Goal: Task Accomplishment & Management: Complete application form

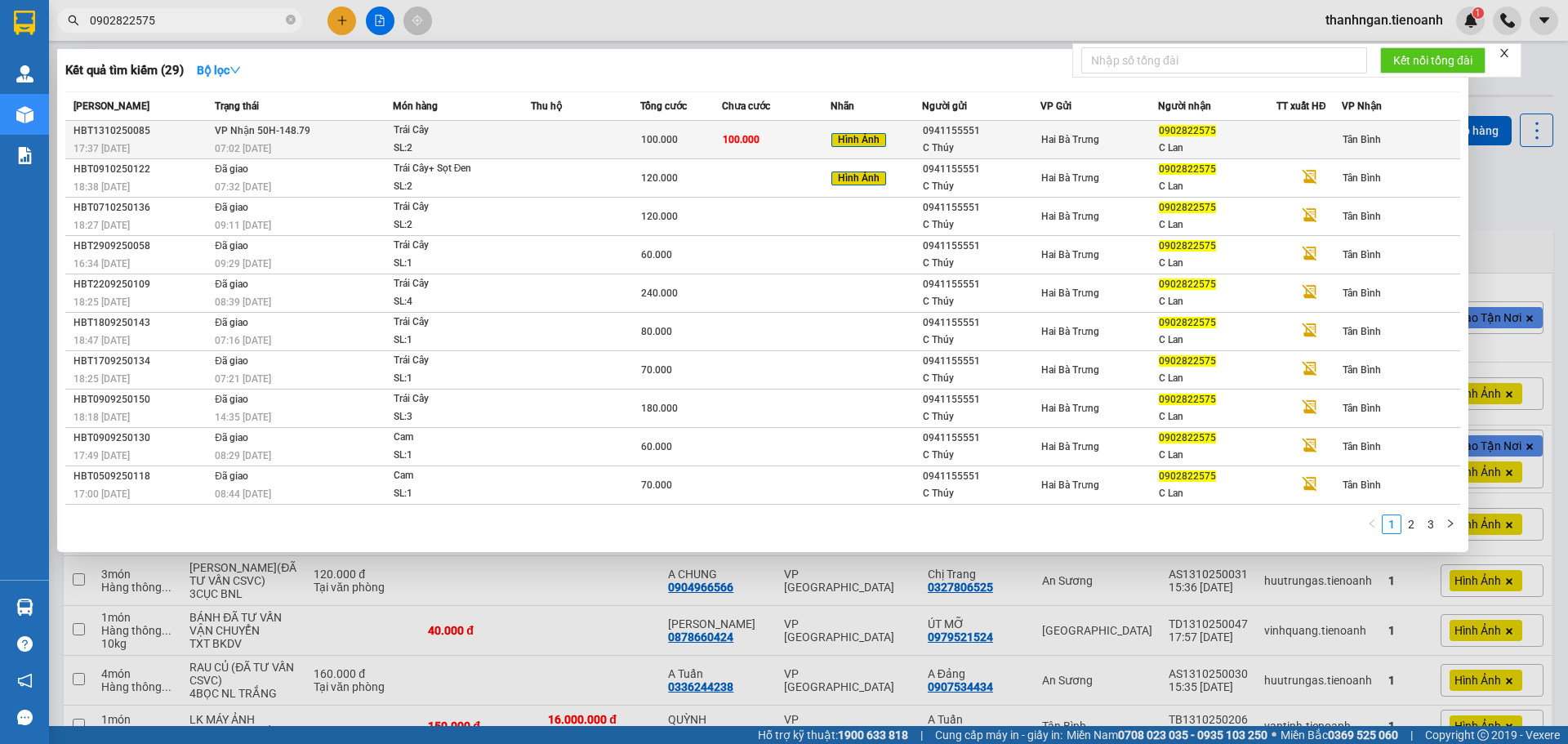
type input "0902822575"
click at [557, 142] on td at bounding box center [585, 140] width 110 height 38
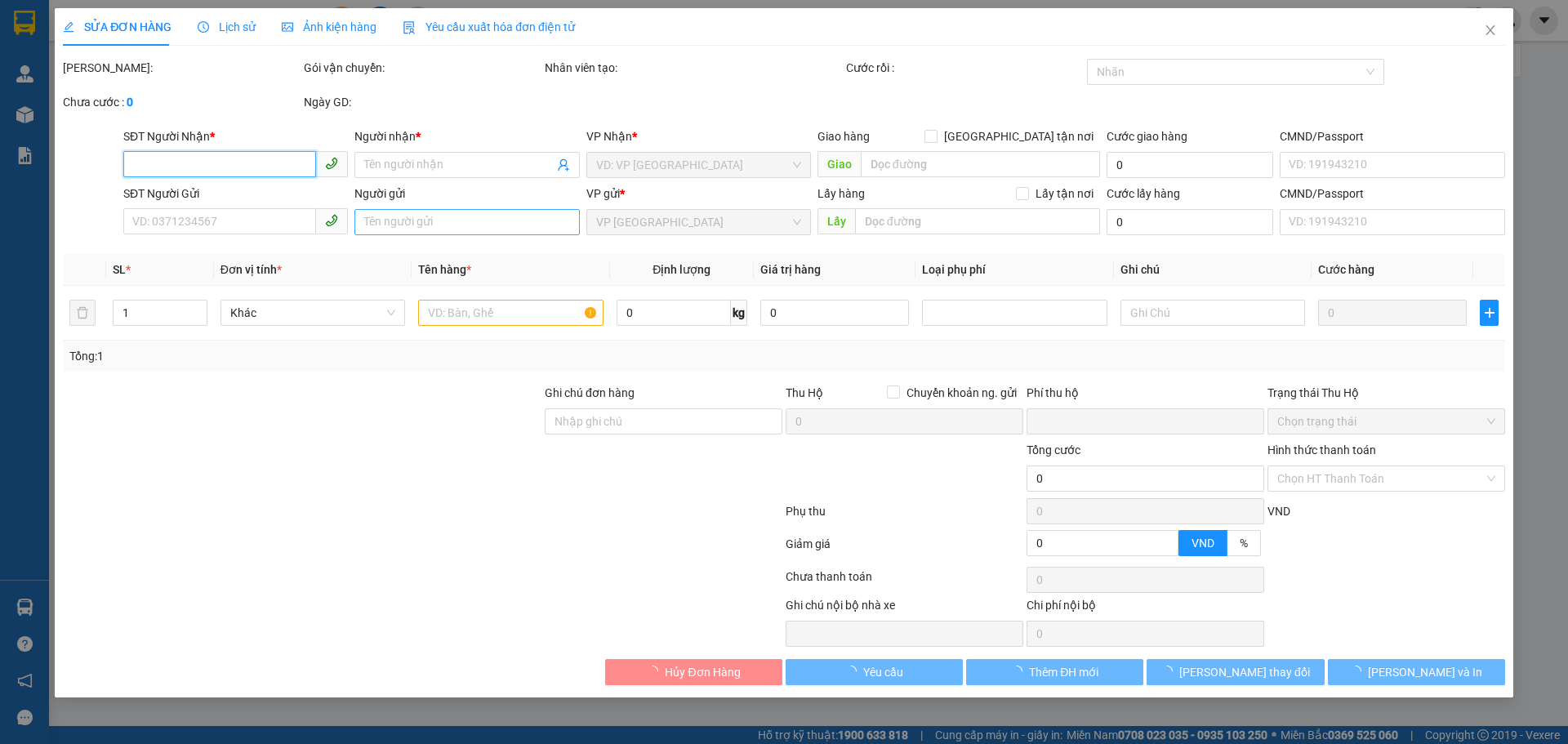
type input "0902822575"
type input "C Lan"
type input "0941155551"
type input "C Thúy"
type input "0"
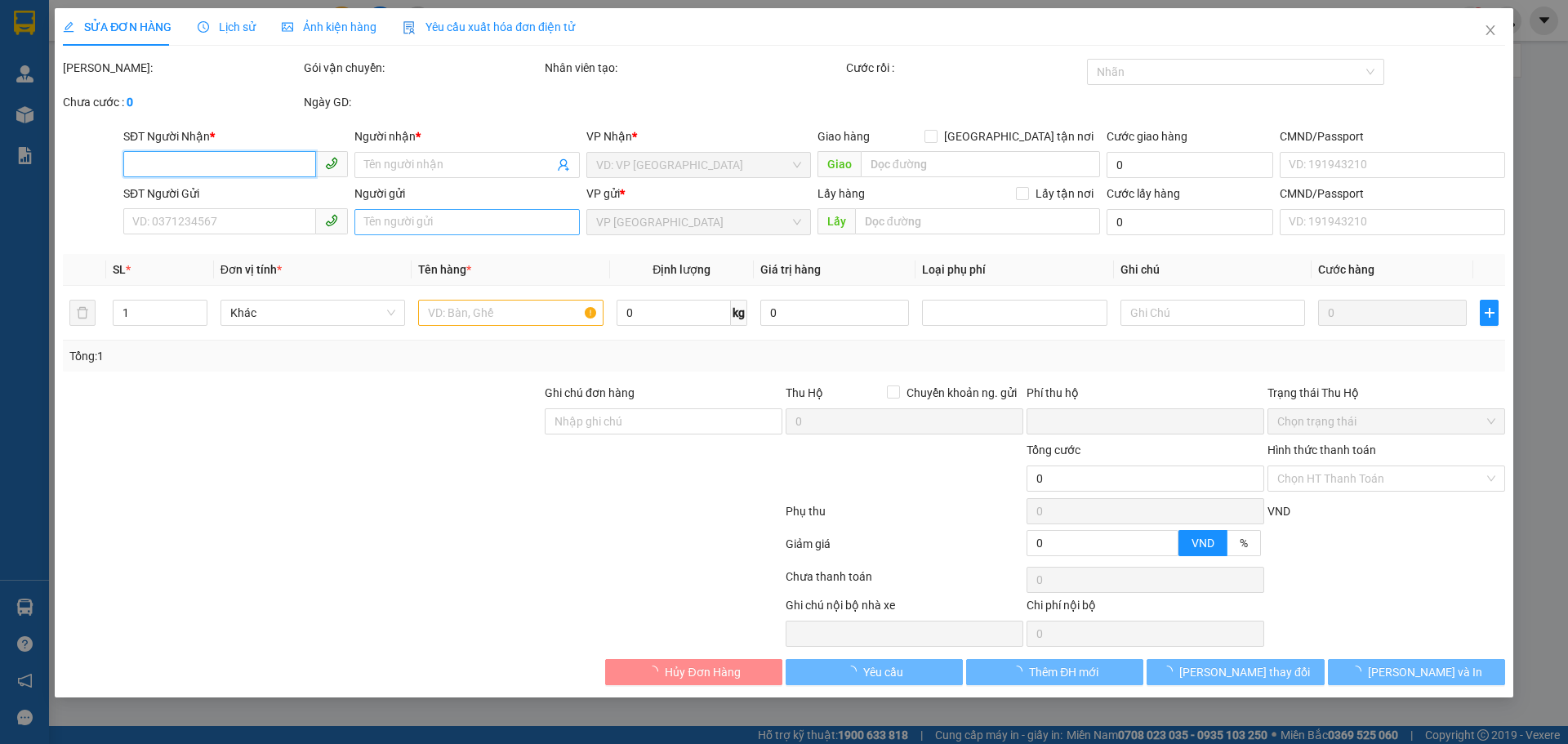
type input "100.000"
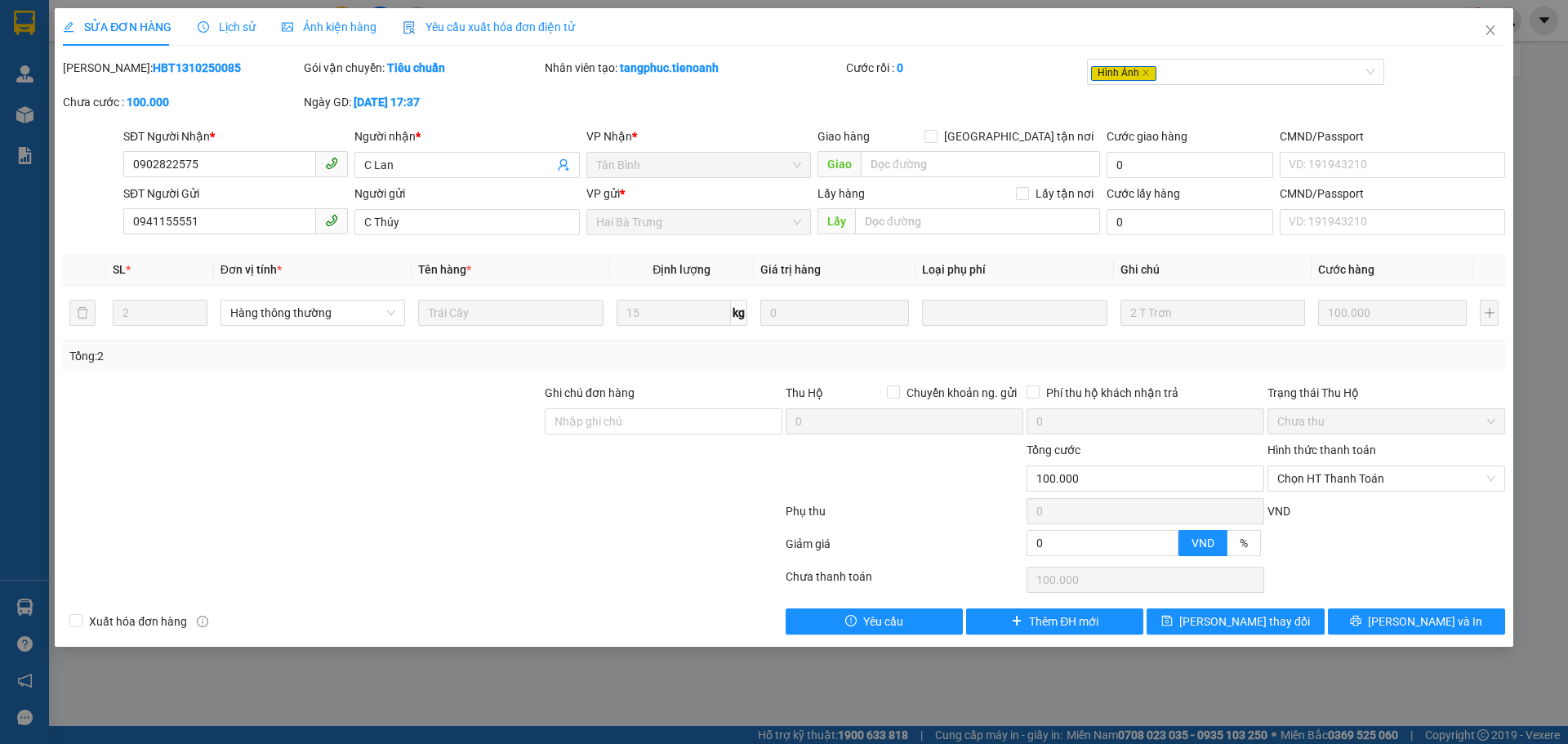
click at [248, 26] on span "Lịch sử" at bounding box center [226, 26] width 58 height 13
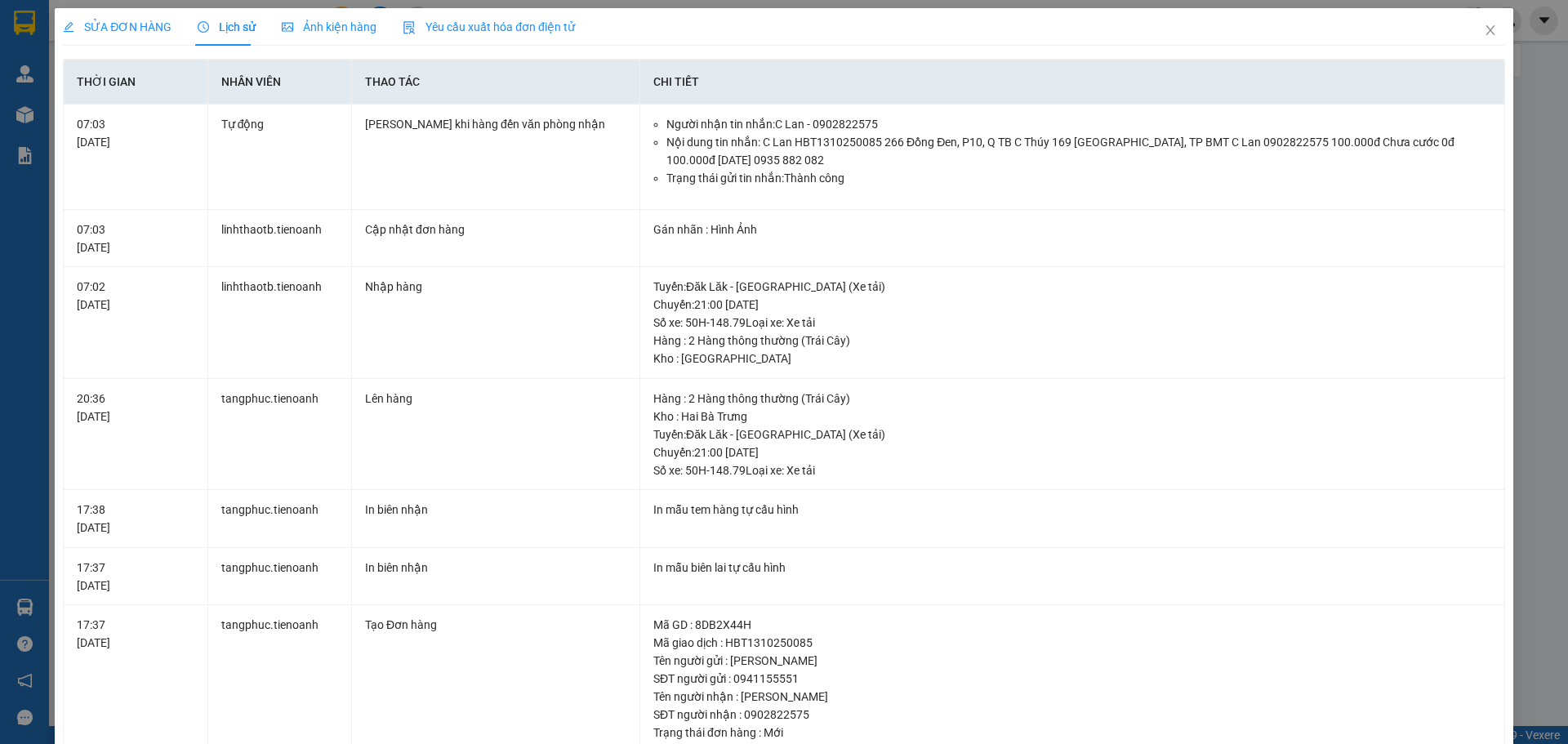
click at [161, 30] on span "SỬA ĐƠN HÀNG" at bounding box center [117, 26] width 109 height 13
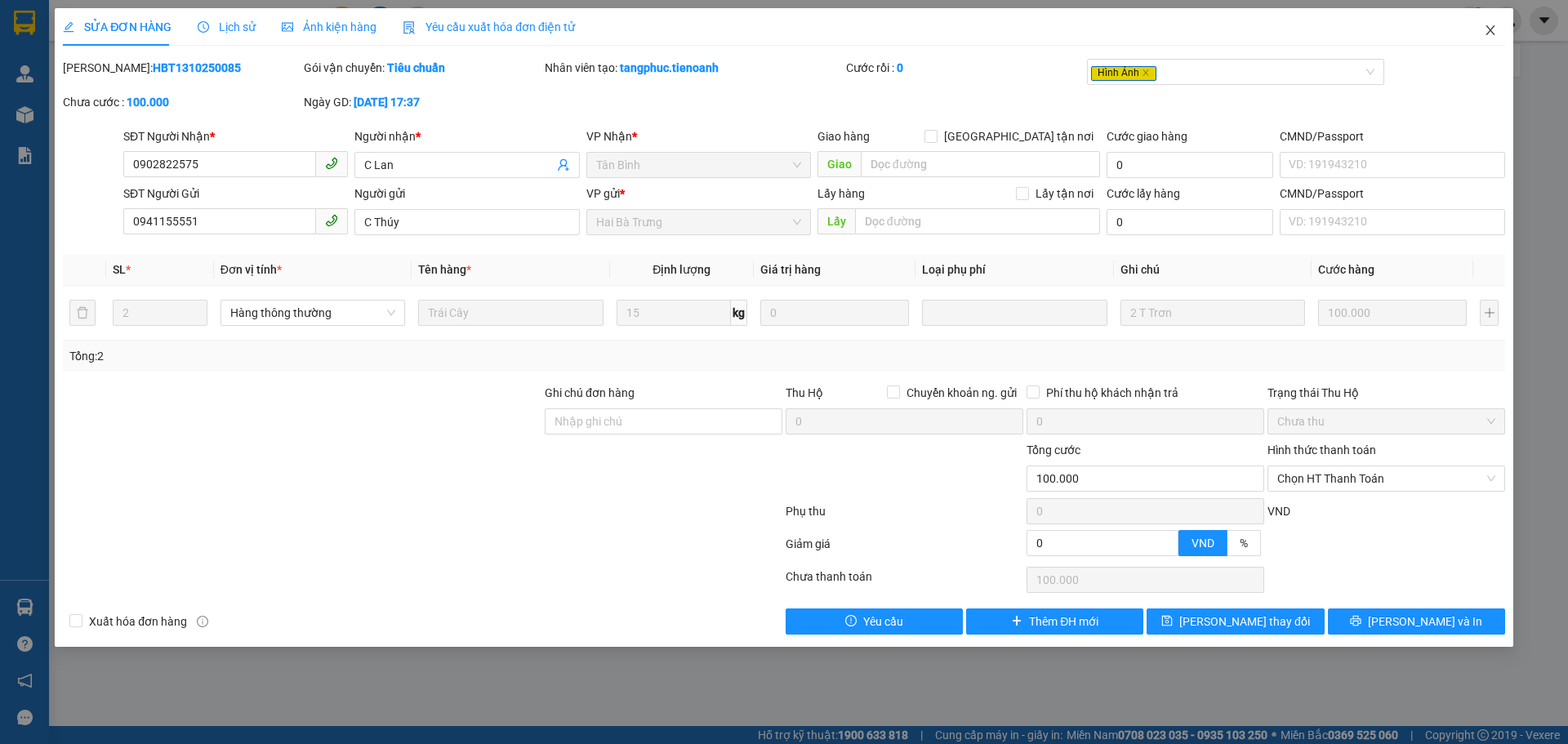
click at [1486, 28] on icon "close" at bounding box center [1490, 30] width 13 height 13
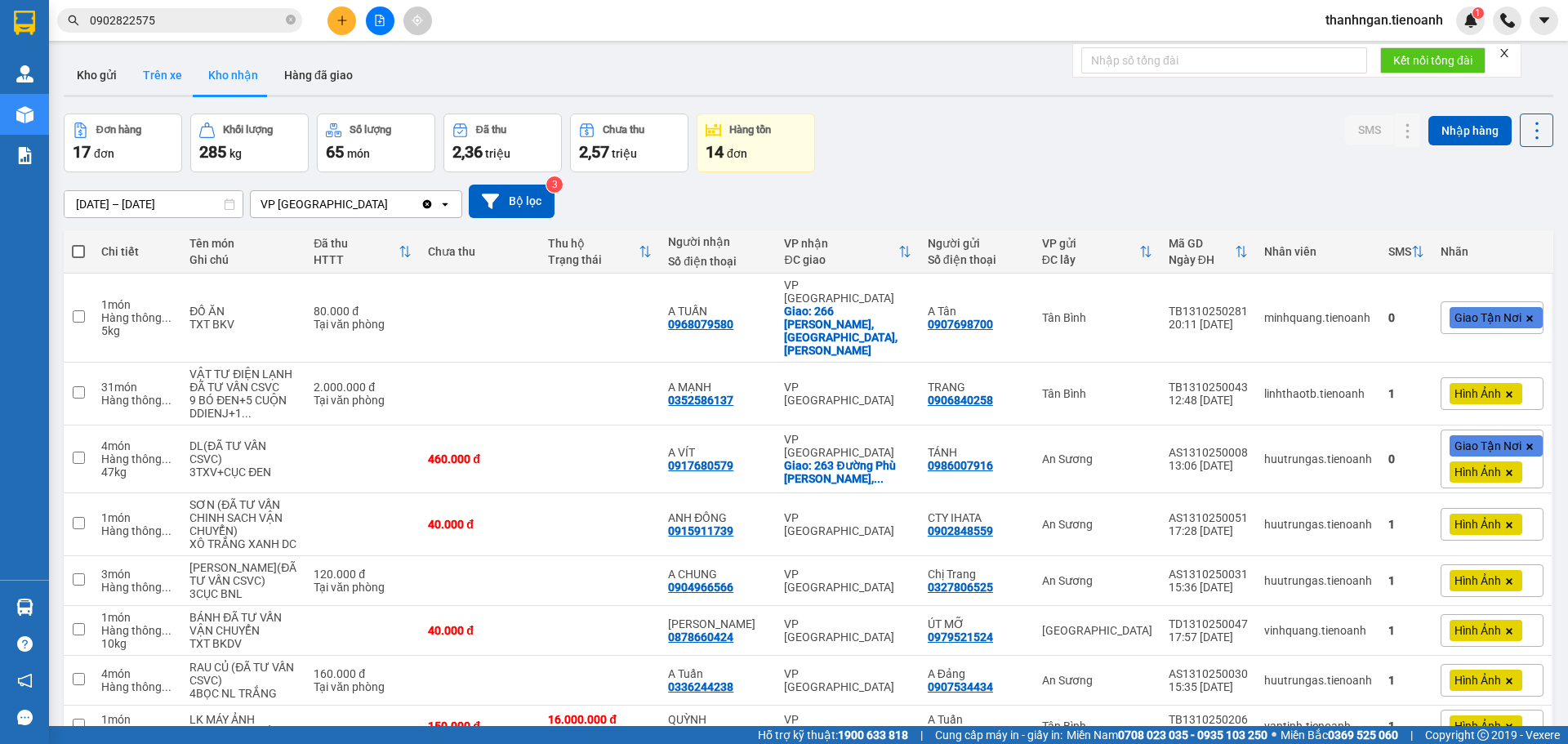
click at [158, 70] on button "Trên xe" at bounding box center [162, 75] width 65 height 39
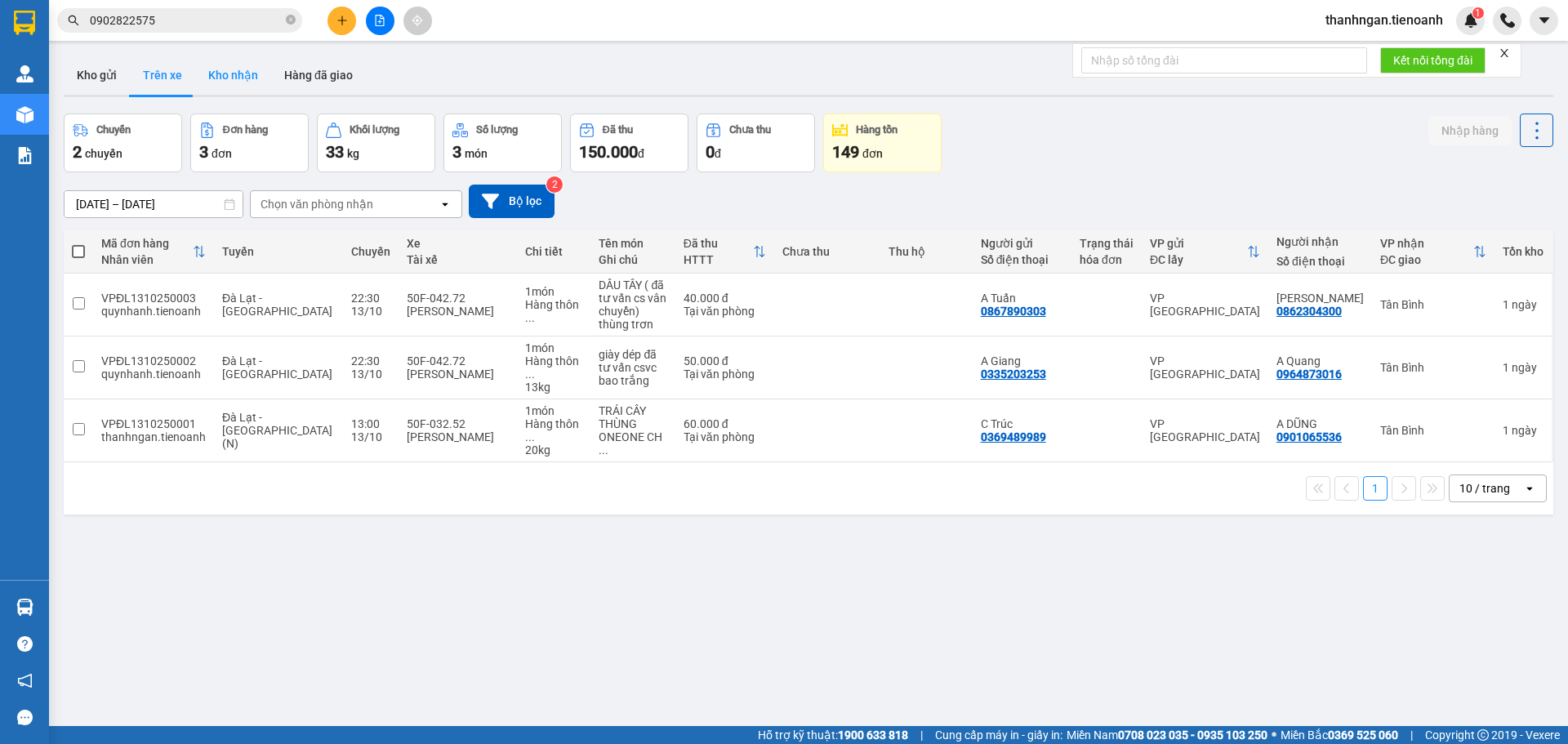
click at [237, 78] on button "Kho nhận" at bounding box center [232, 75] width 76 height 39
type input "[DATE] – [DATE]"
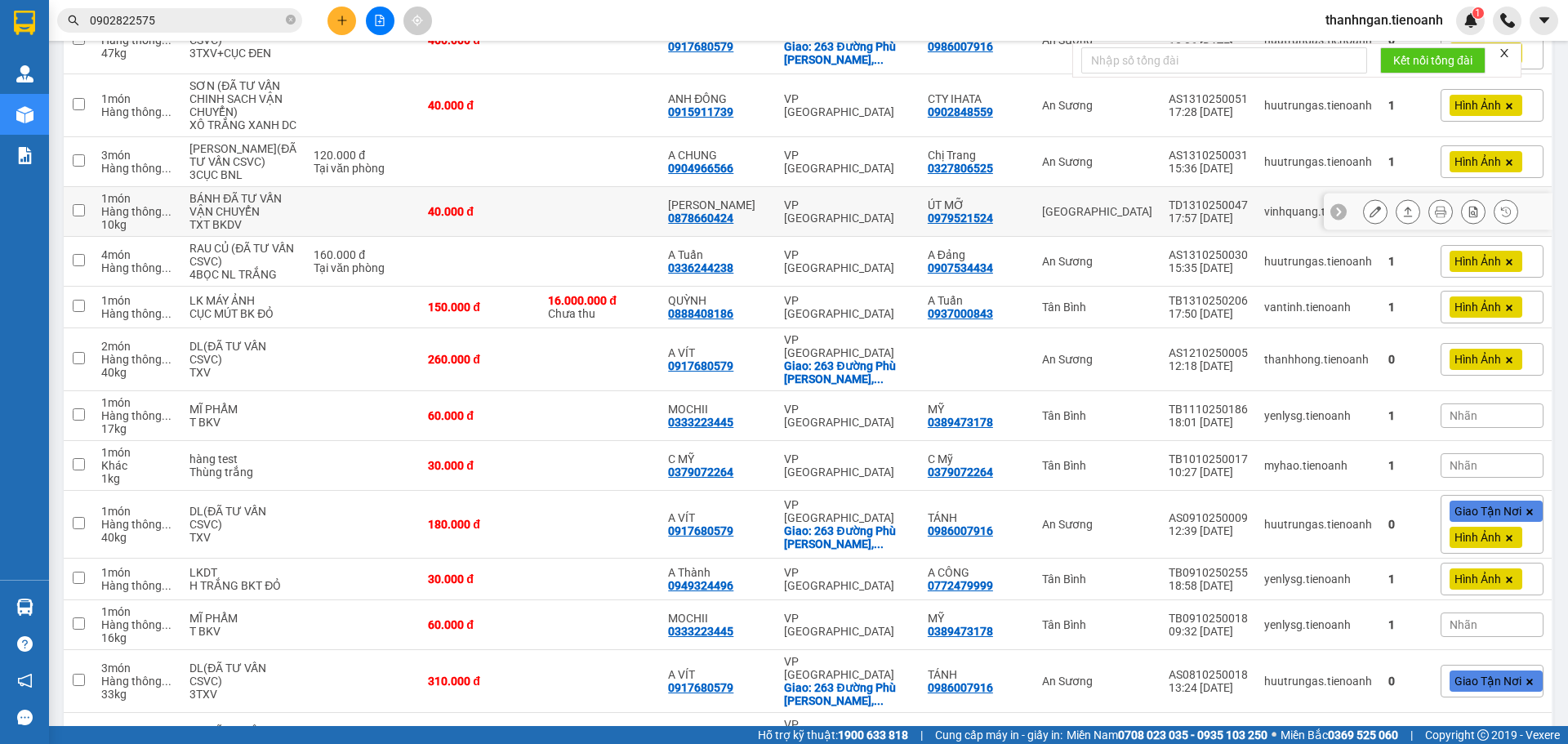
scroll to position [490, 0]
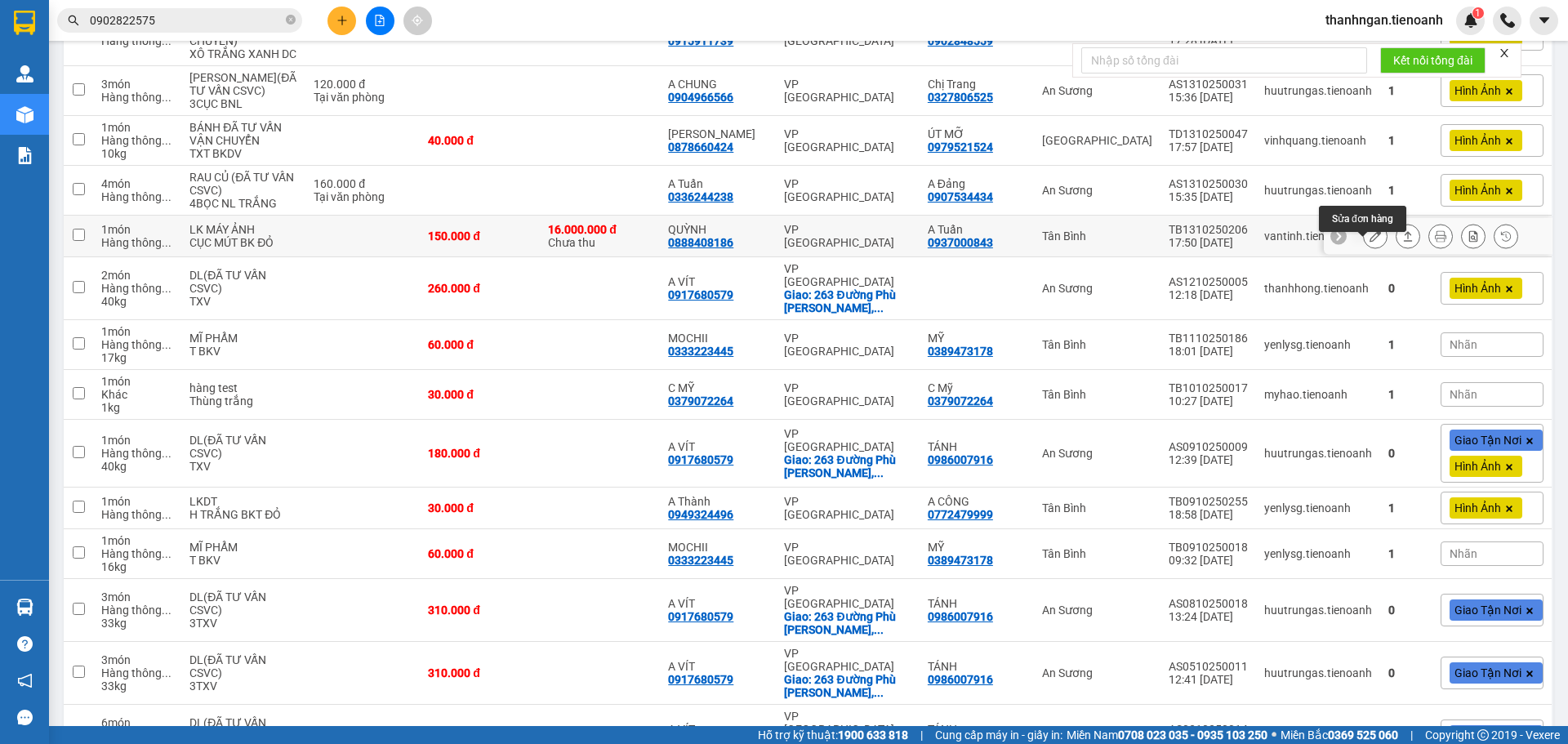
click at [1369, 242] on icon at bounding box center [1374, 236] width 11 height 11
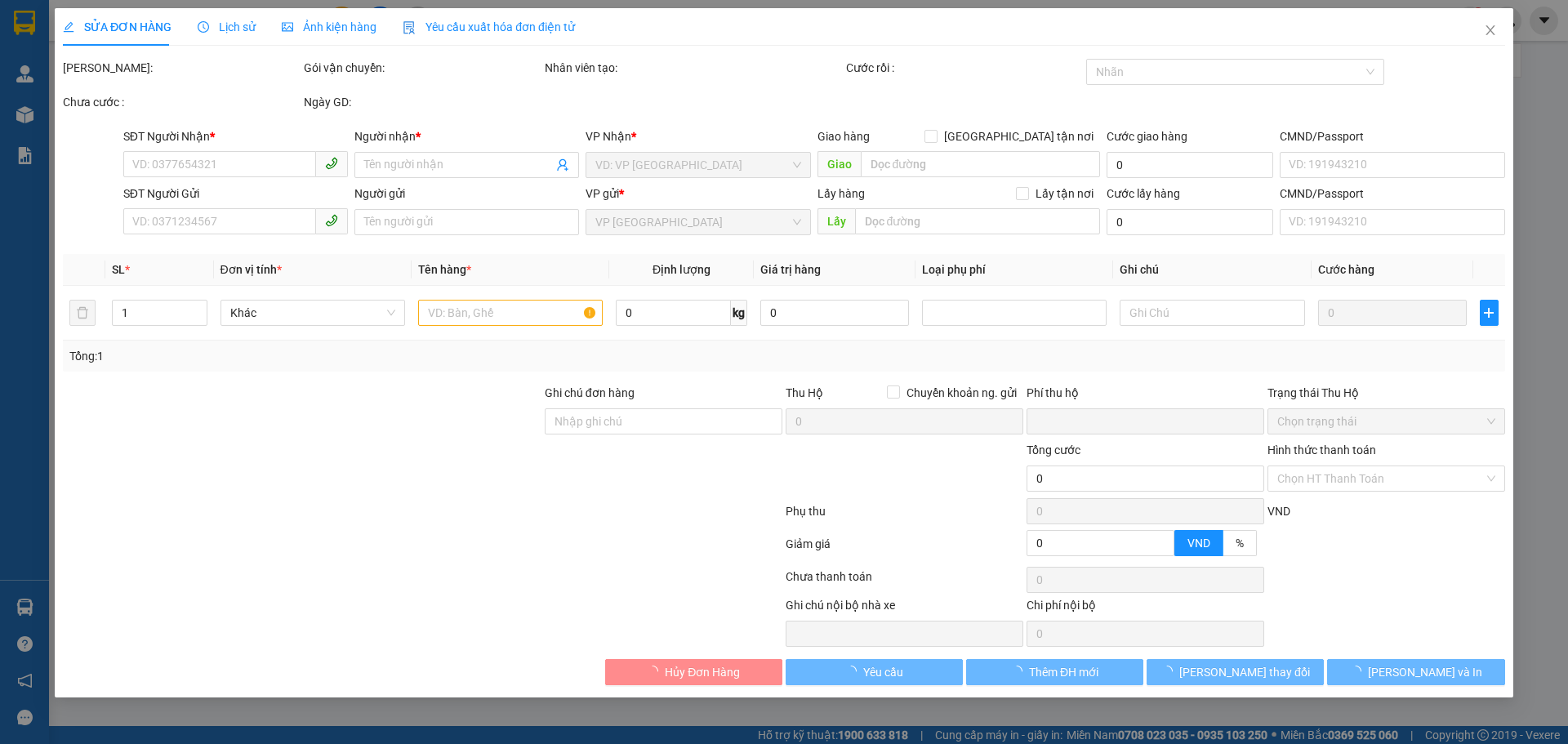
type input "0888408186"
type input "QUỲNH"
type input "0937000843"
type input "A Tuấn"
type input "TIỀN THCR"
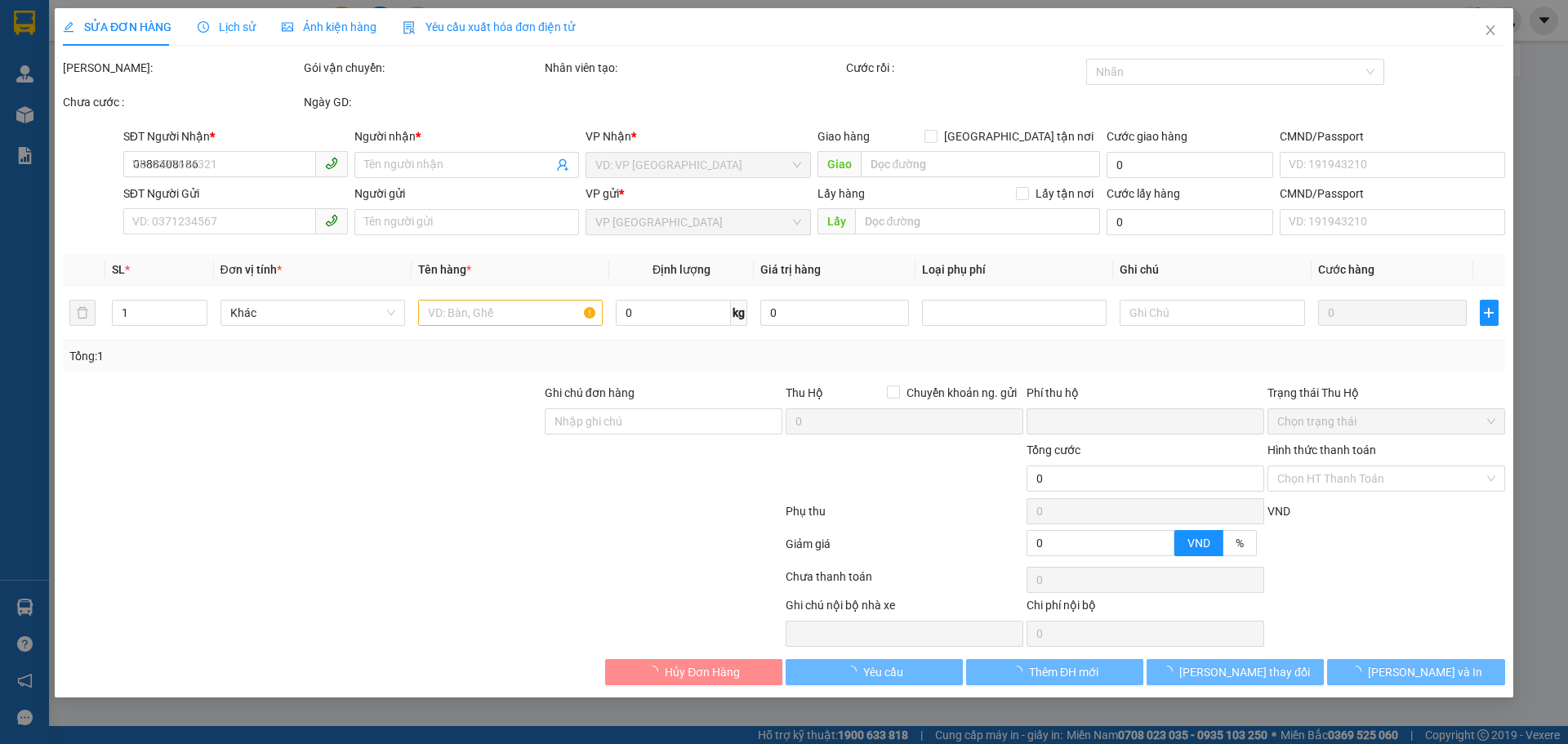
type input "16.000.000"
type input "0"
type input "150.000"
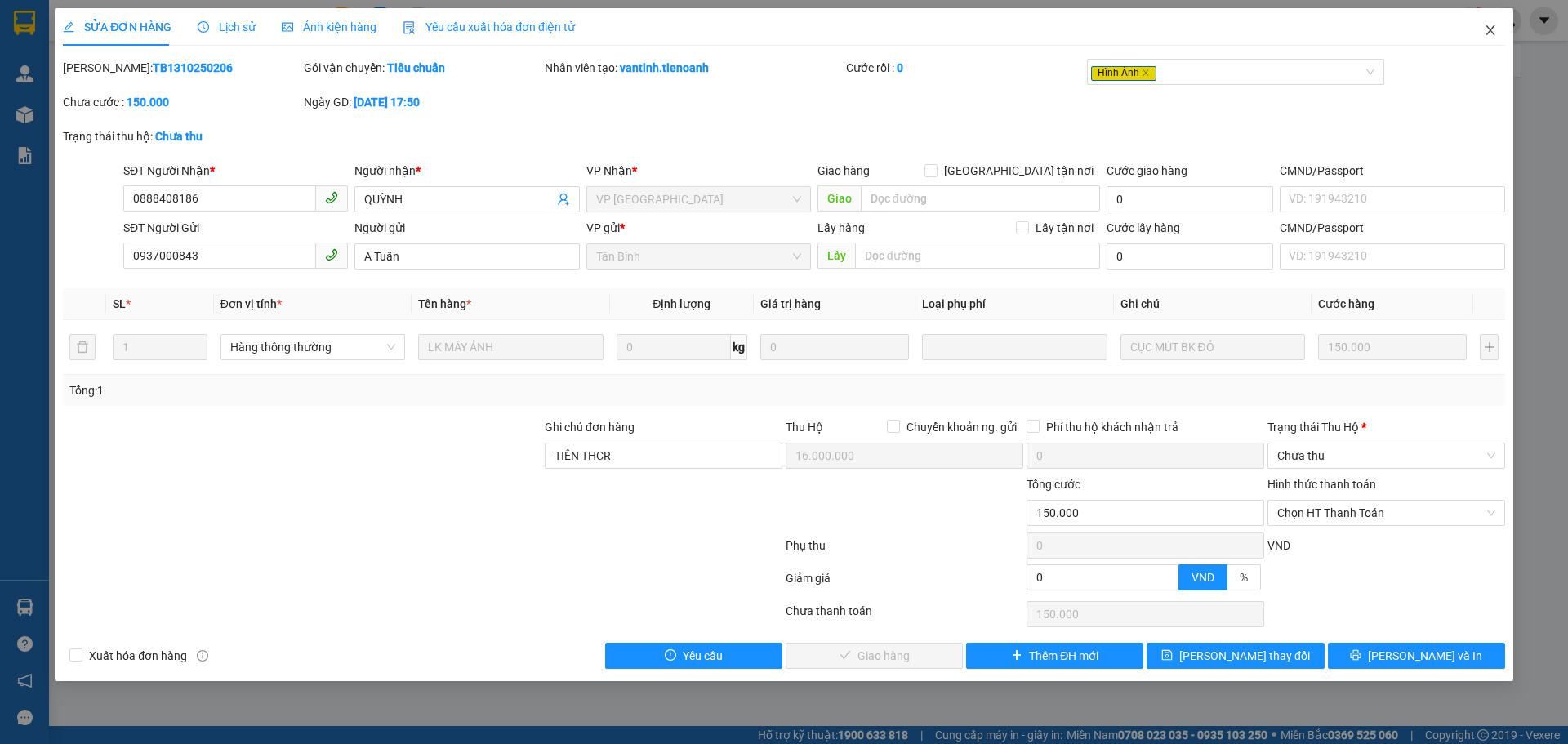
click at [1491, 31] on icon "close" at bounding box center [1490, 30] width 13 height 13
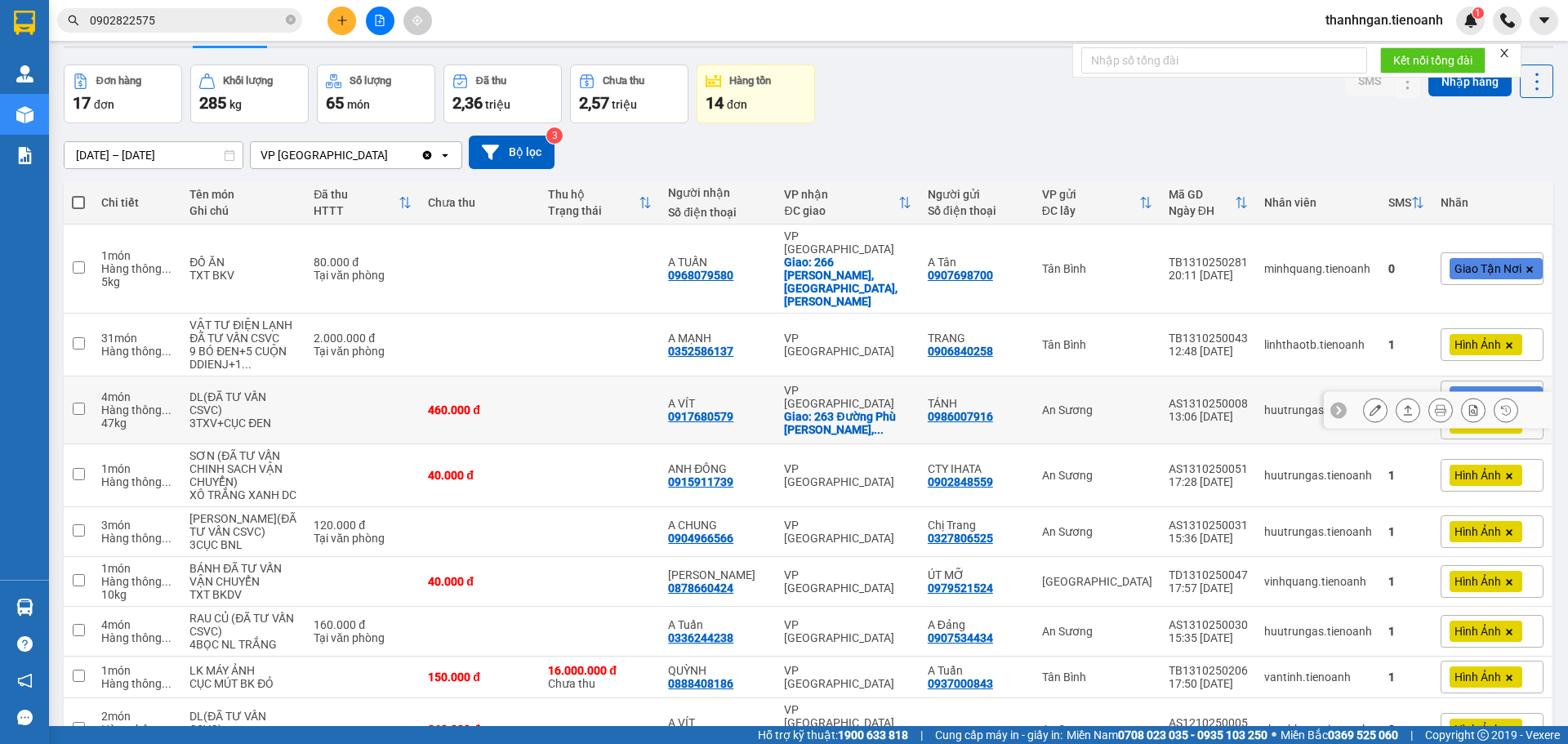
scroll to position [245, 0]
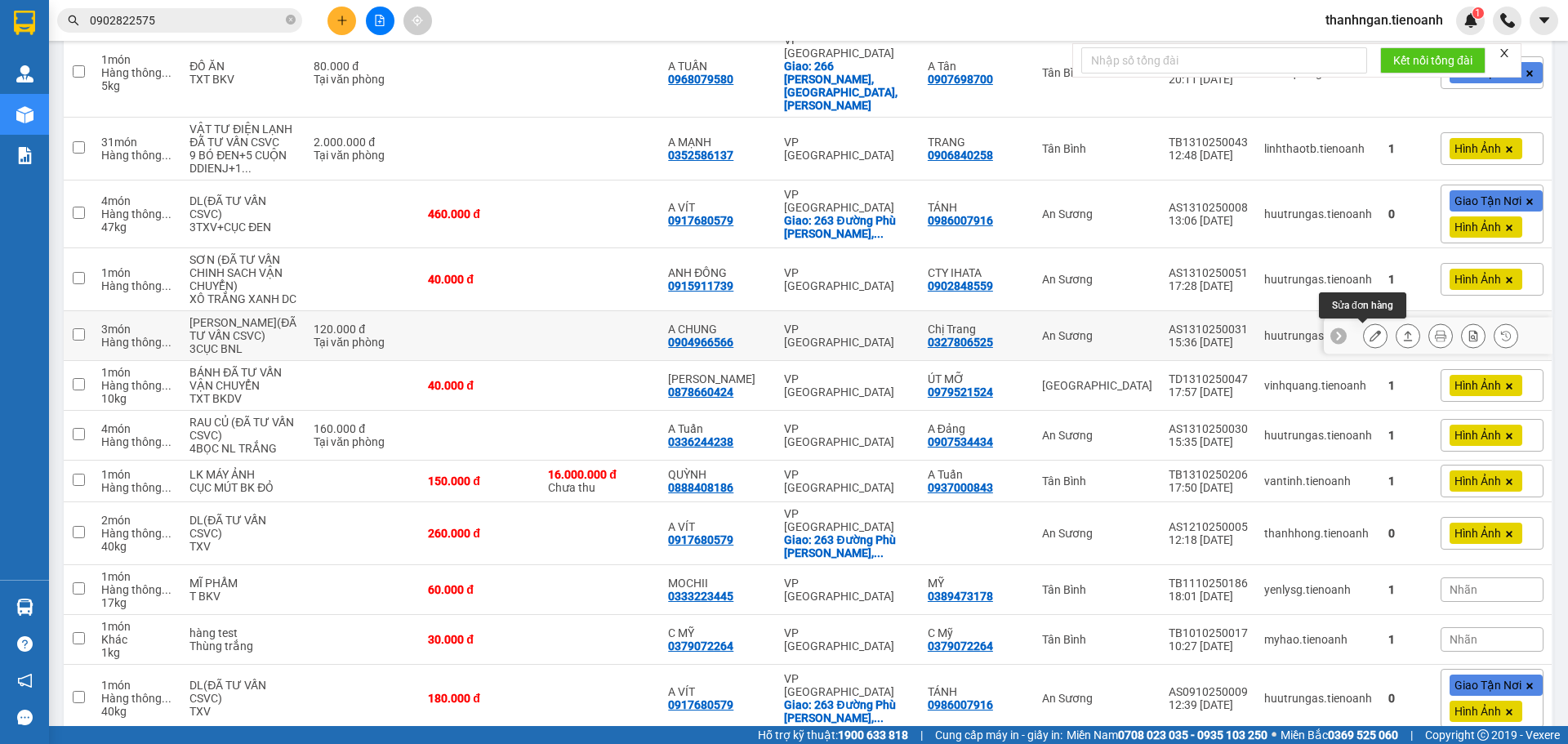
click at [1369, 338] on icon at bounding box center [1374, 335] width 11 height 11
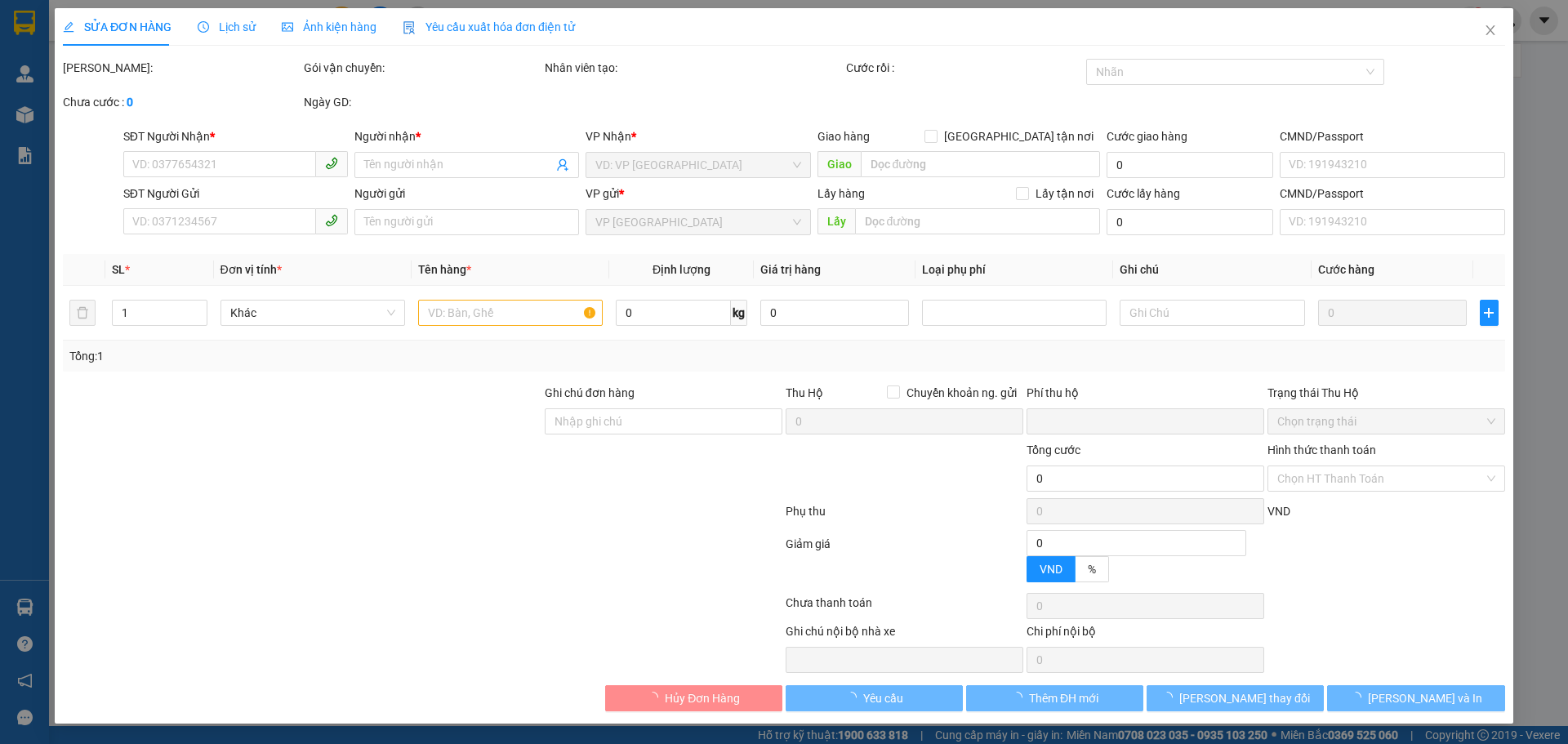
type input "0904966566"
type input "A CHUNG"
type input "0327806525"
type input "Chị Trang"
type input "0"
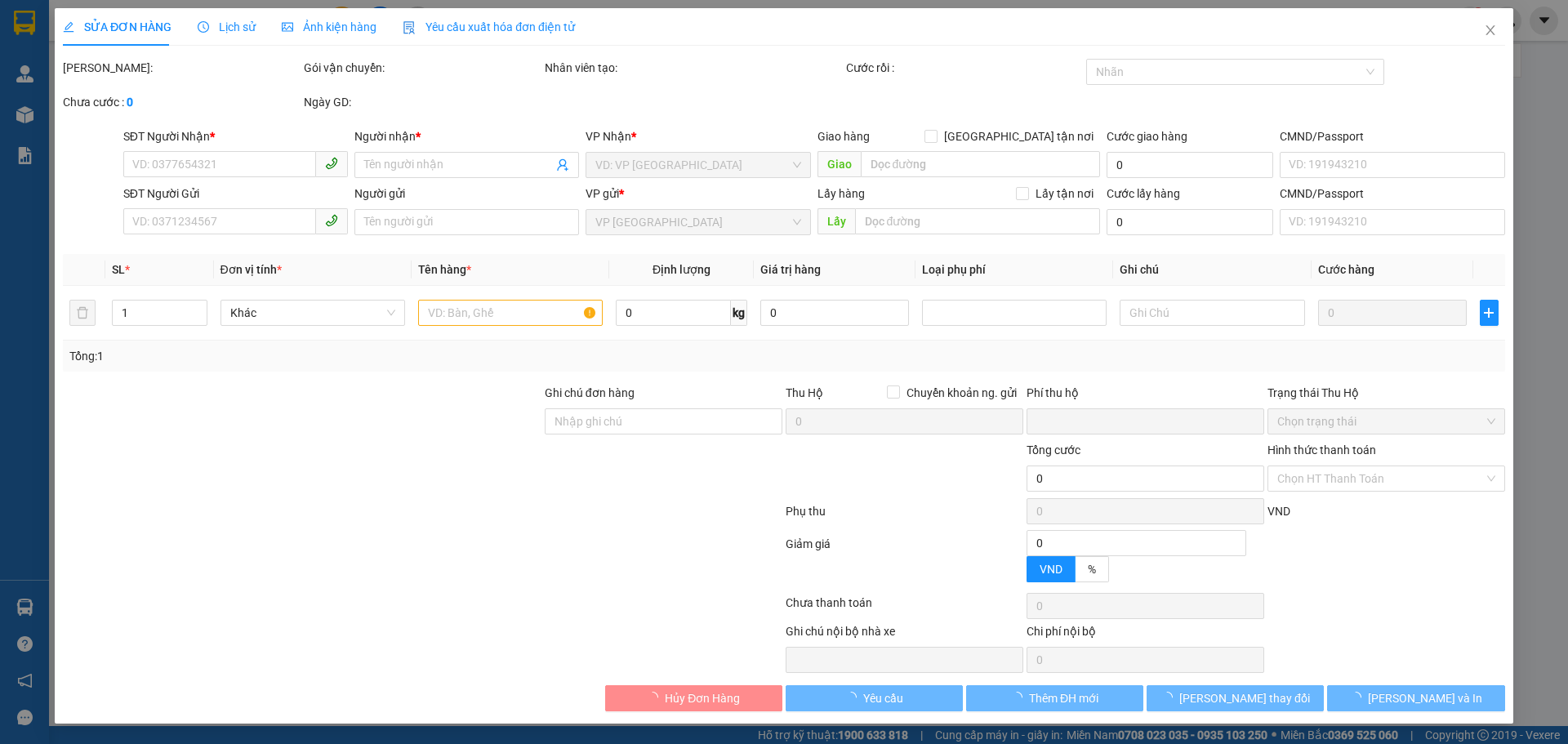
type input "120.000"
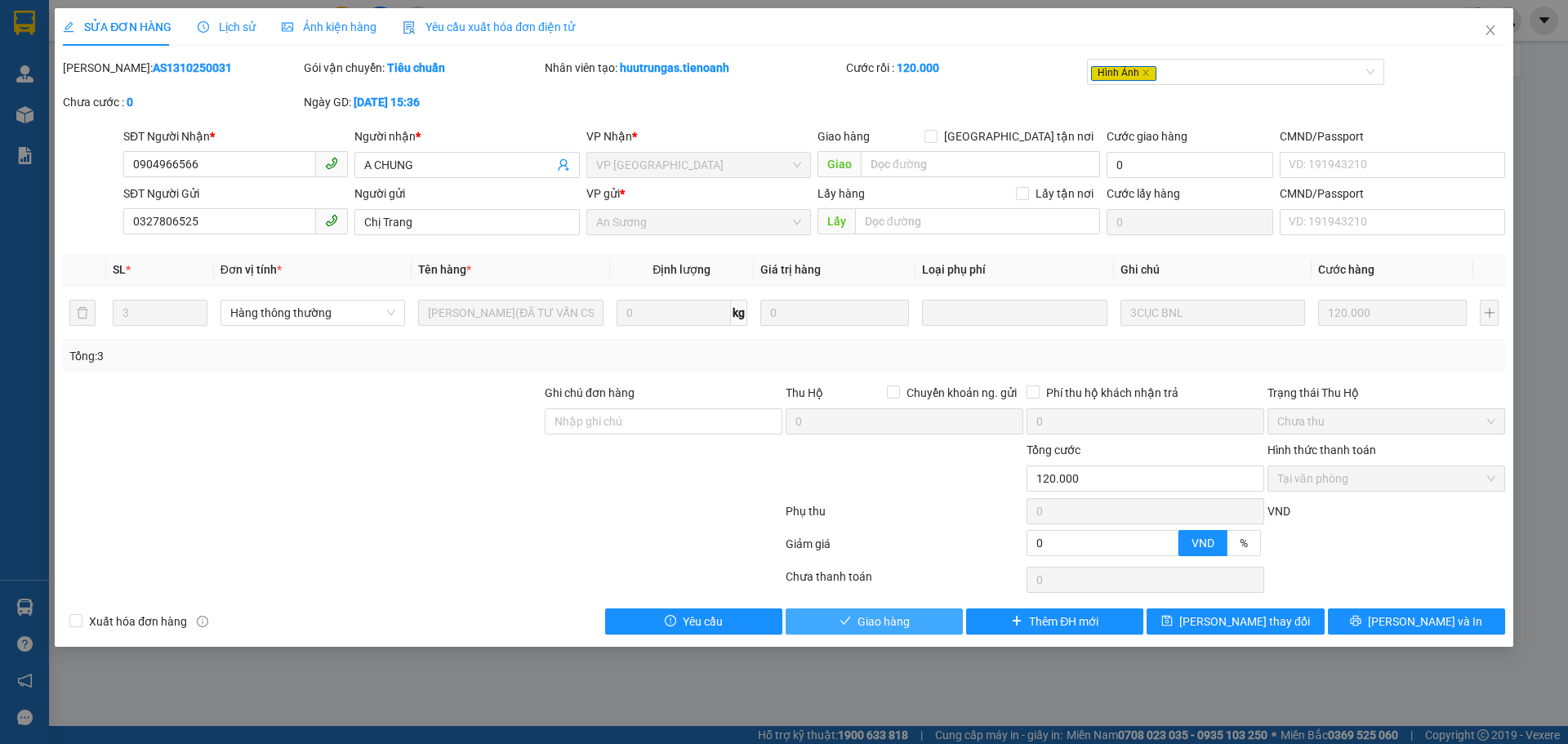
click at [905, 627] on span "Giao hàng" at bounding box center [884, 621] width 52 height 18
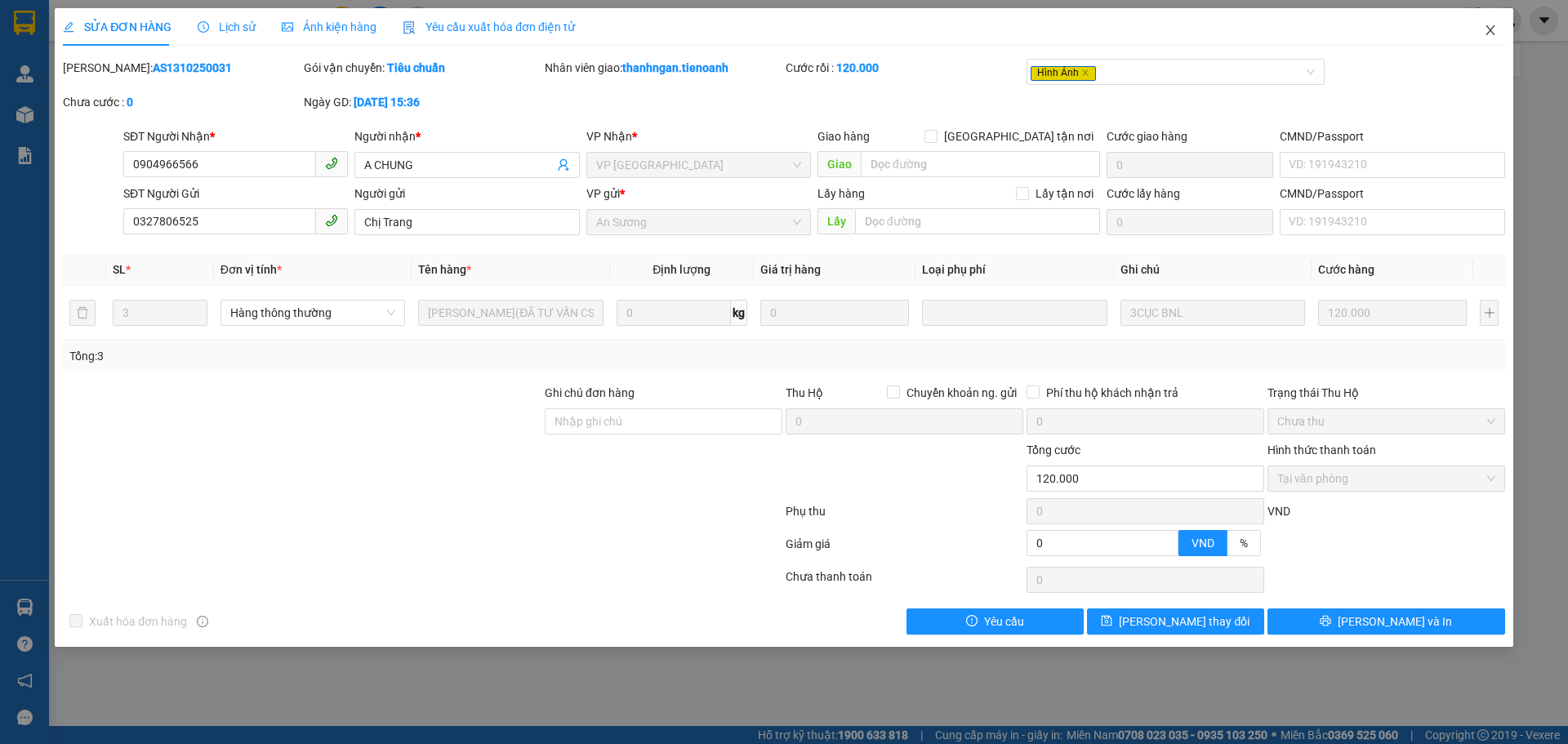
click at [1491, 30] on icon "close" at bounding box center [1490, 30] width 9 height 10
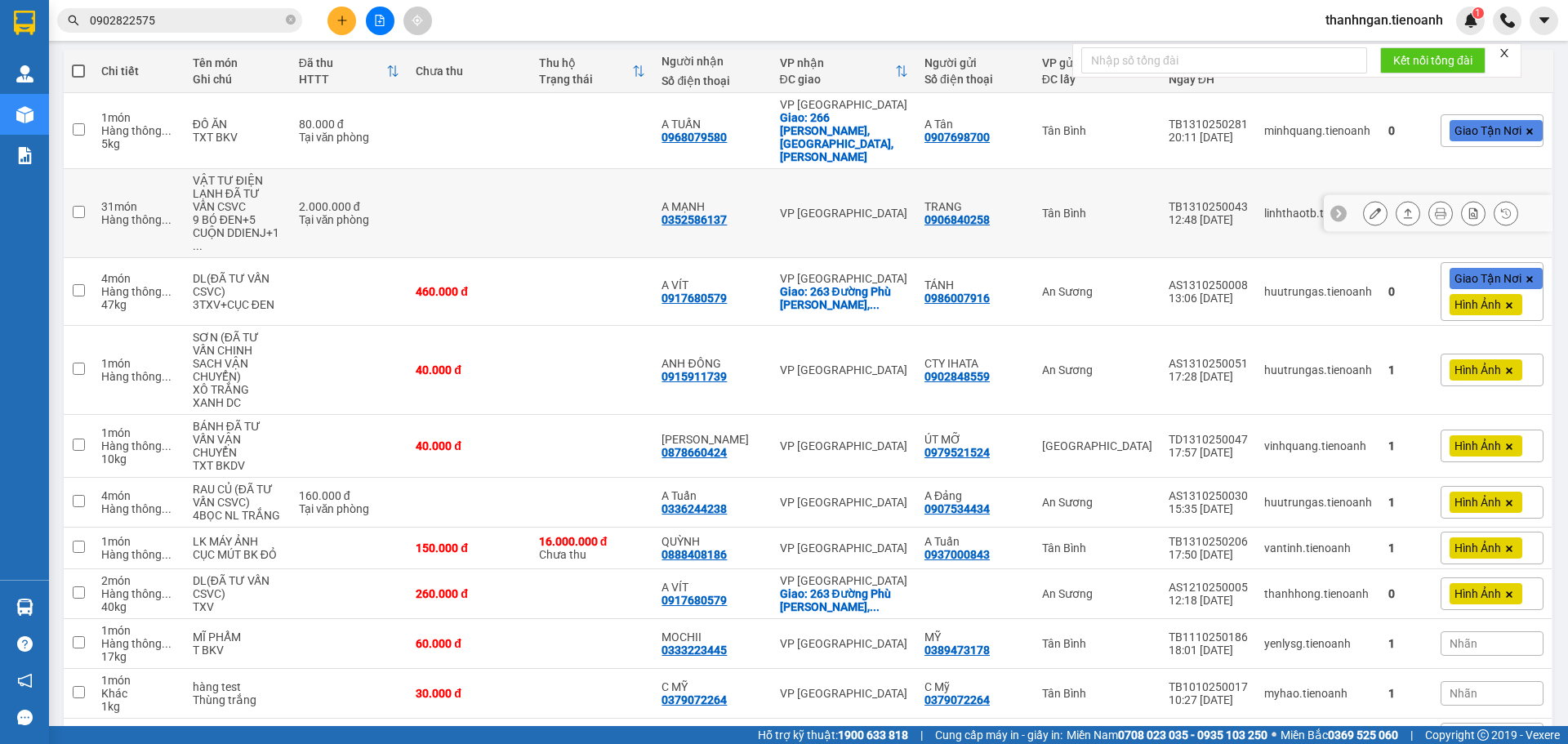
scroll to position [245, 0]
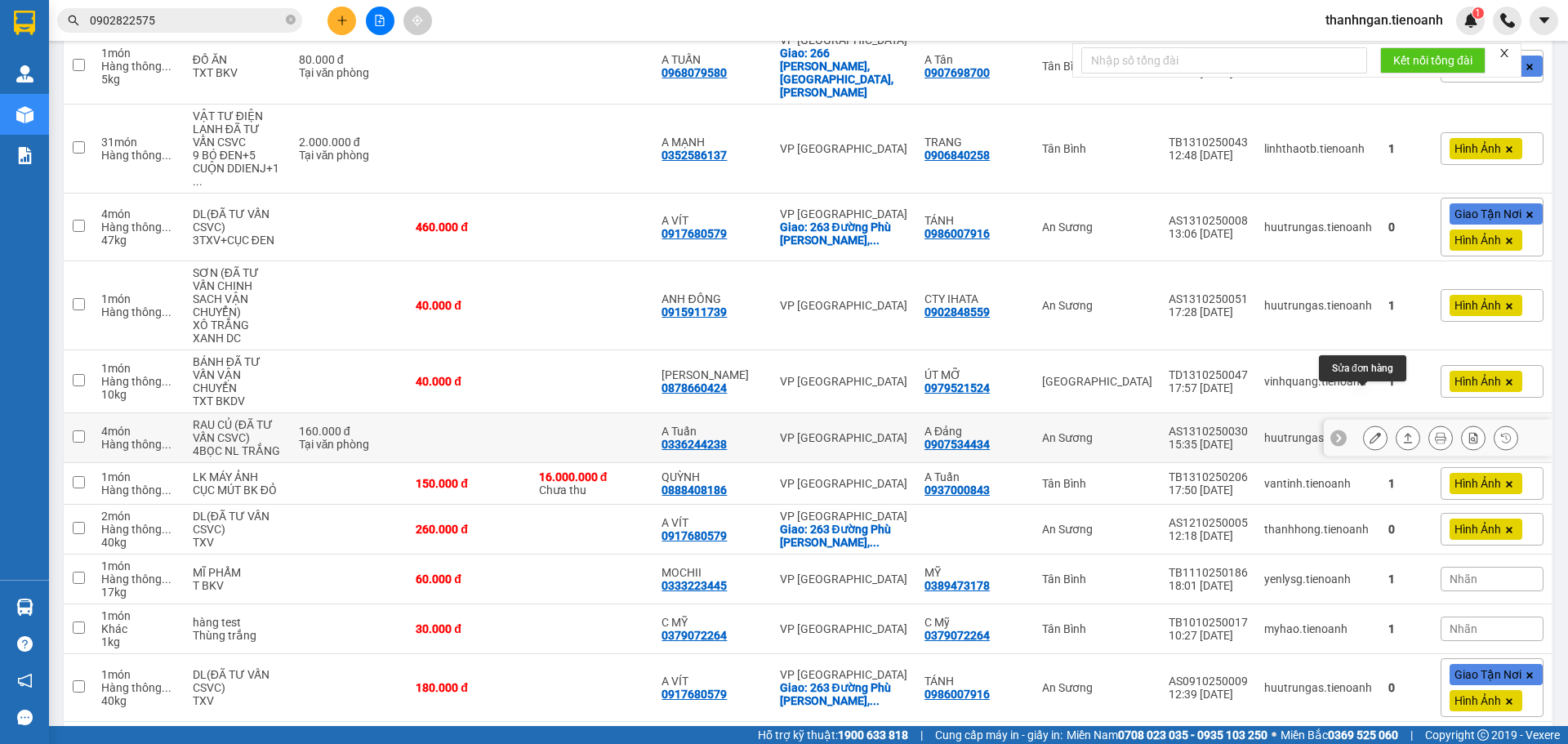
click at [1369, 432] on icon at bounding box center [1374, 438] width 11 height 11
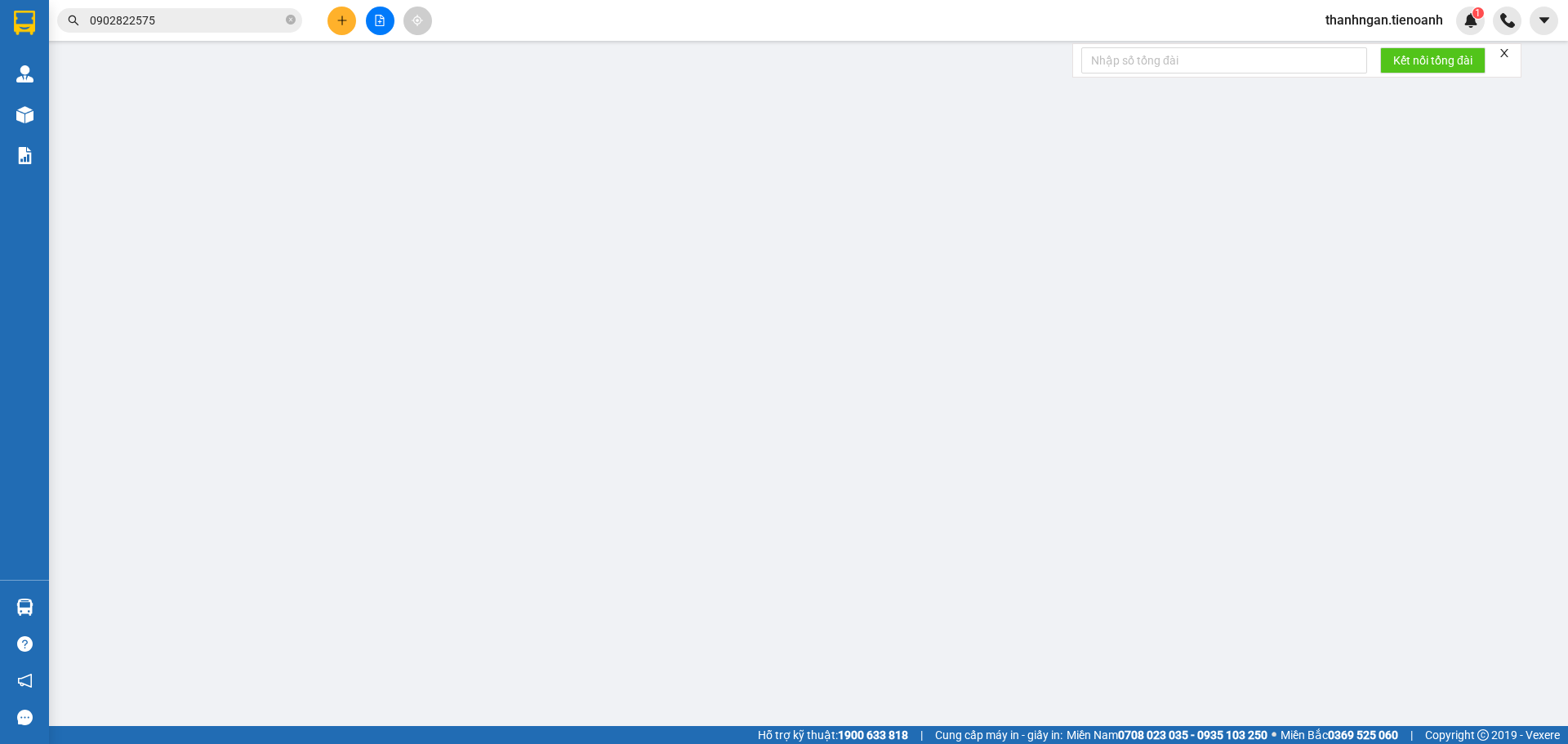
type input "0336244238"
type input "A Tuấn"
type input "0907534434"
type input "A Đảng"
type input "0"
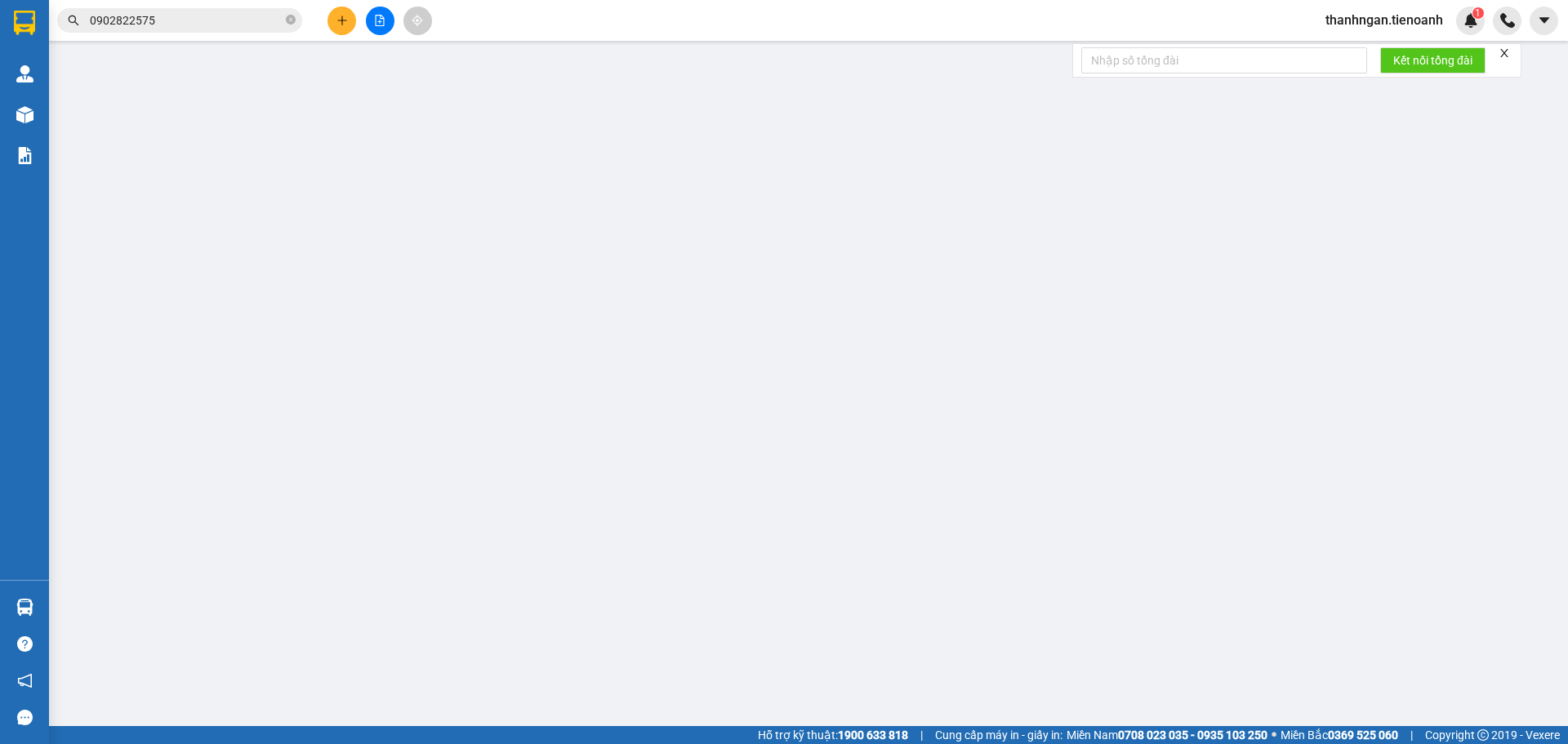
type input "160.000"
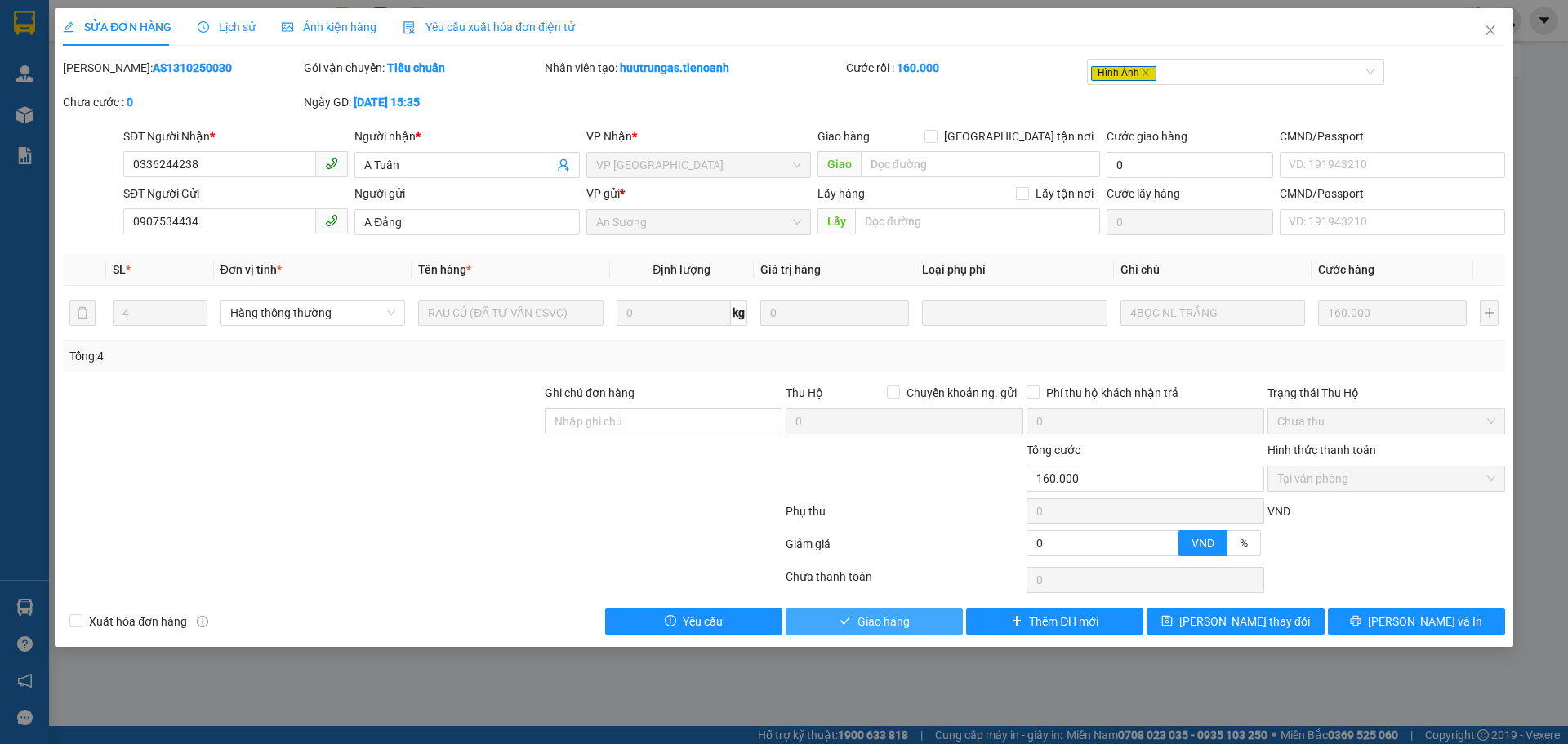
click at [905, 620] on span "Giao hàng" at bounding box center [884, 621] width 52 height 18
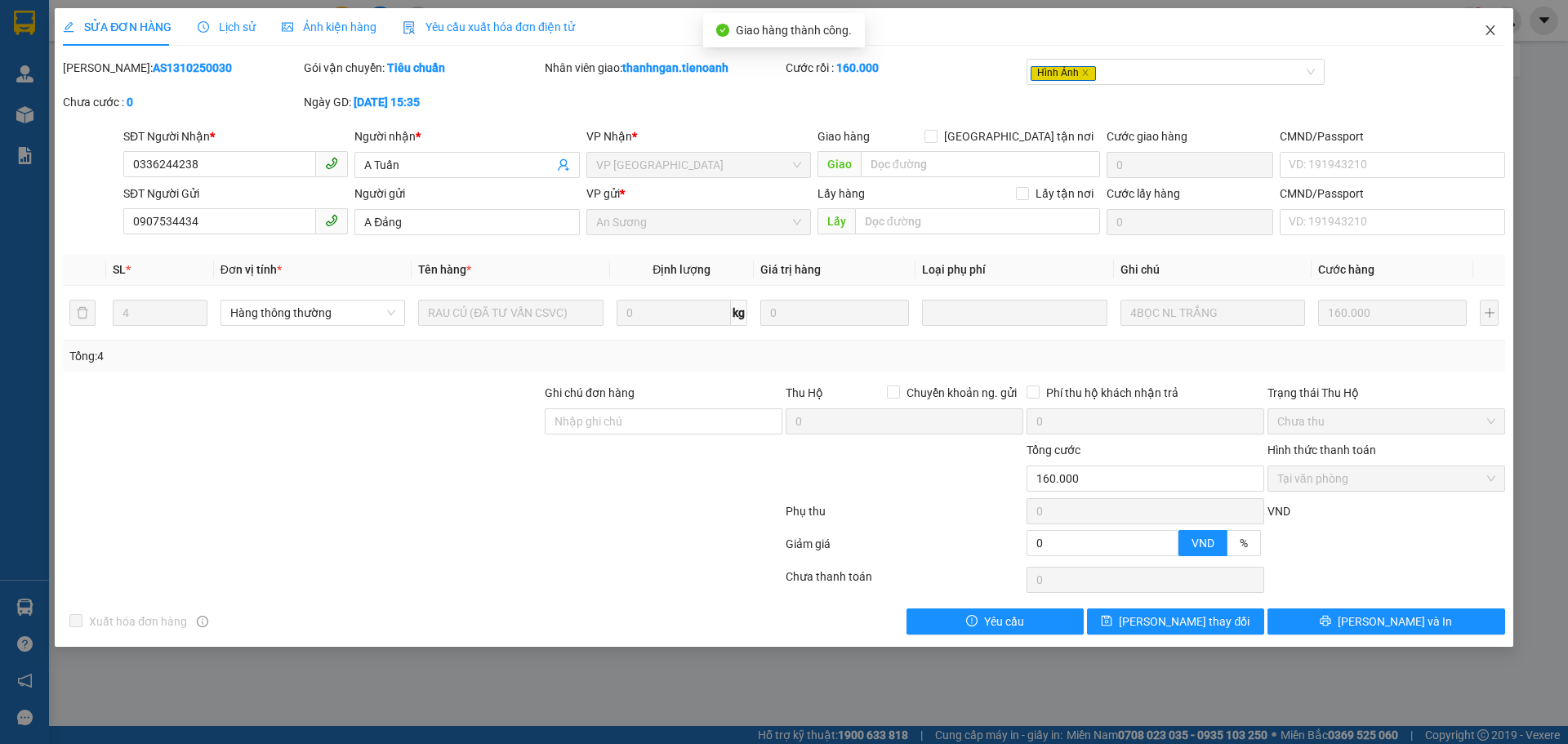
click at [1487, 30] on icon "close" at bounding box center [1490, 30] width 13 height 13
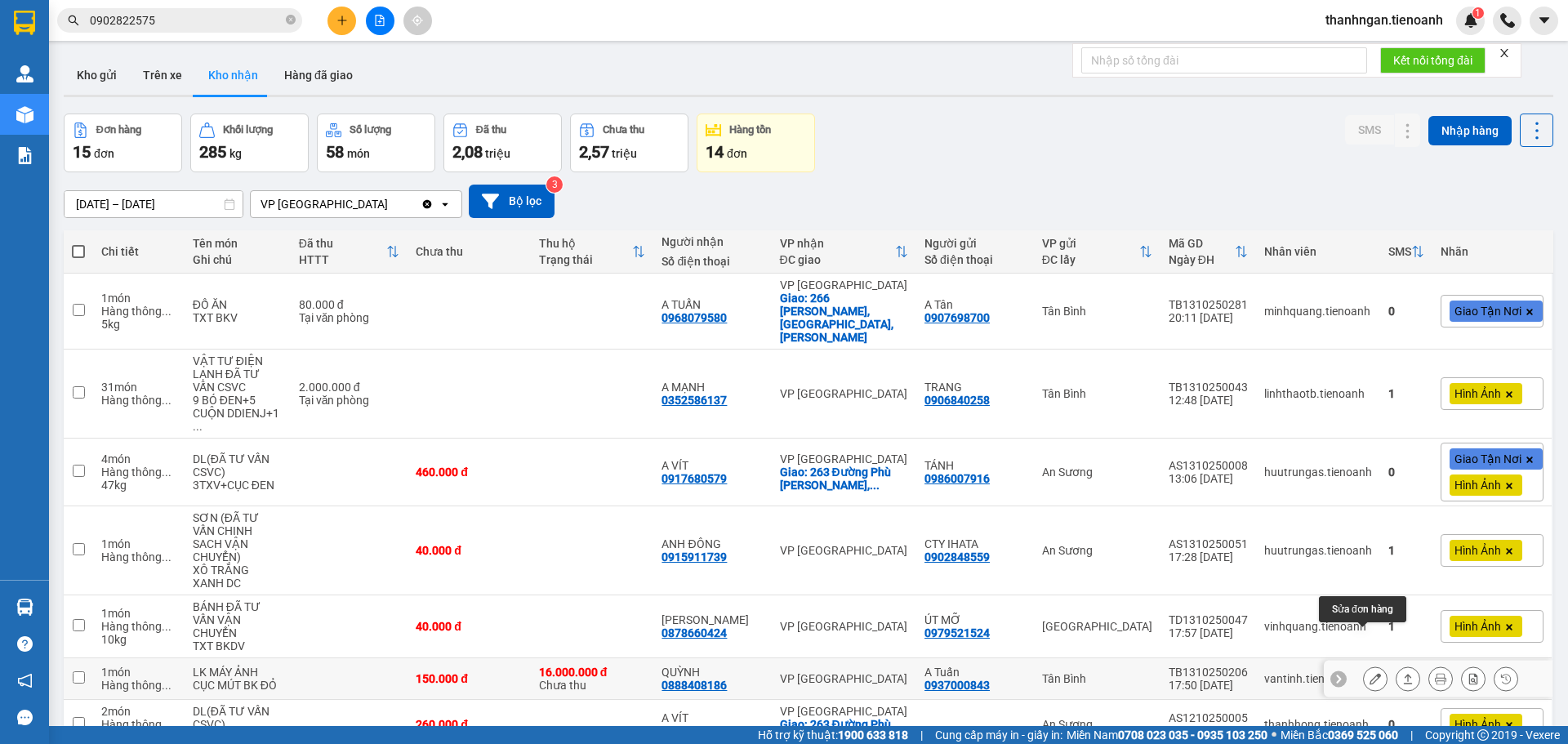
click at [1369, 665] on button at bounding box center [1375, 679] width 23 height 29
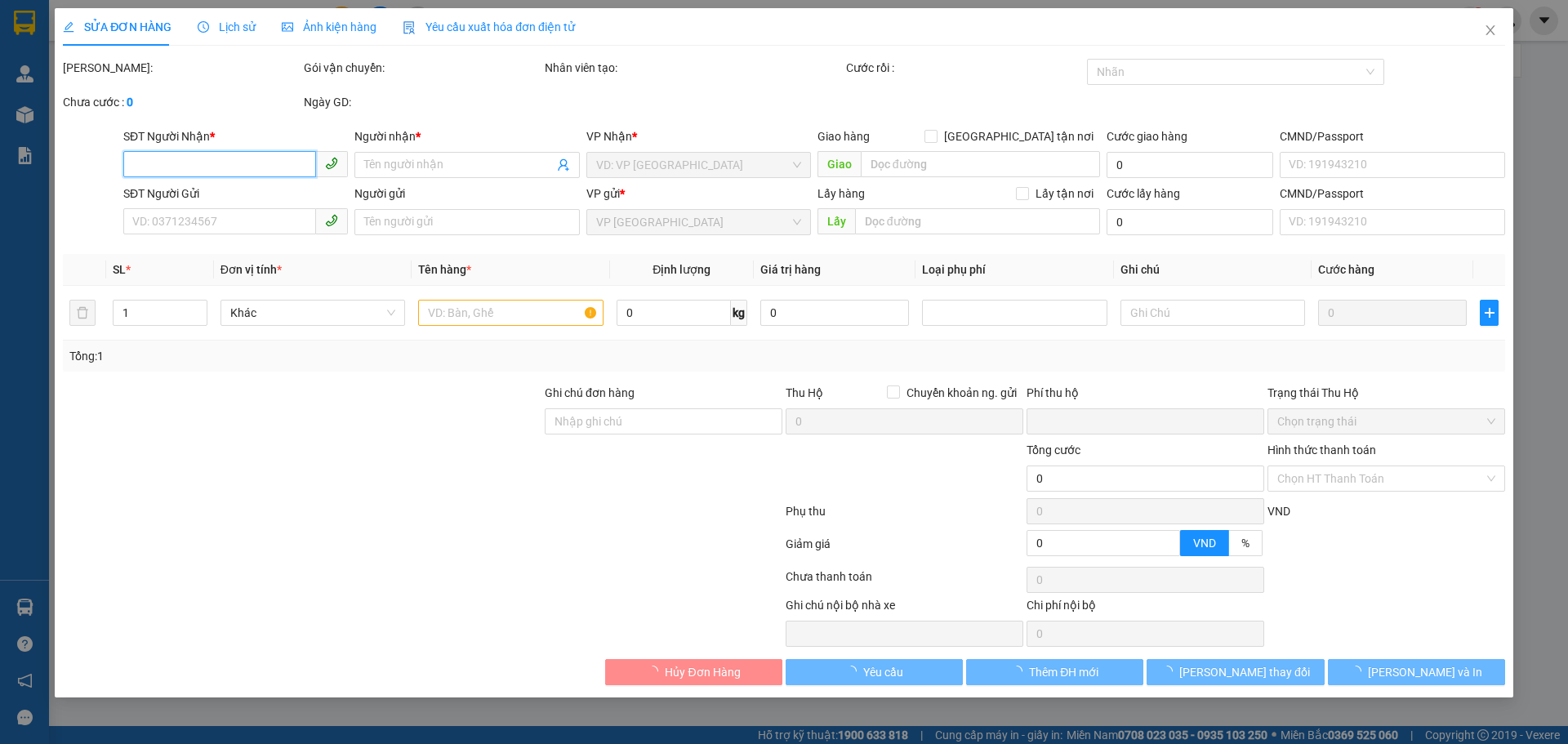
type input "0888408186"
type input "QUỲNH"
type input "0937000843"
type input "A Tuấn"
type input "TIỀN THCR"
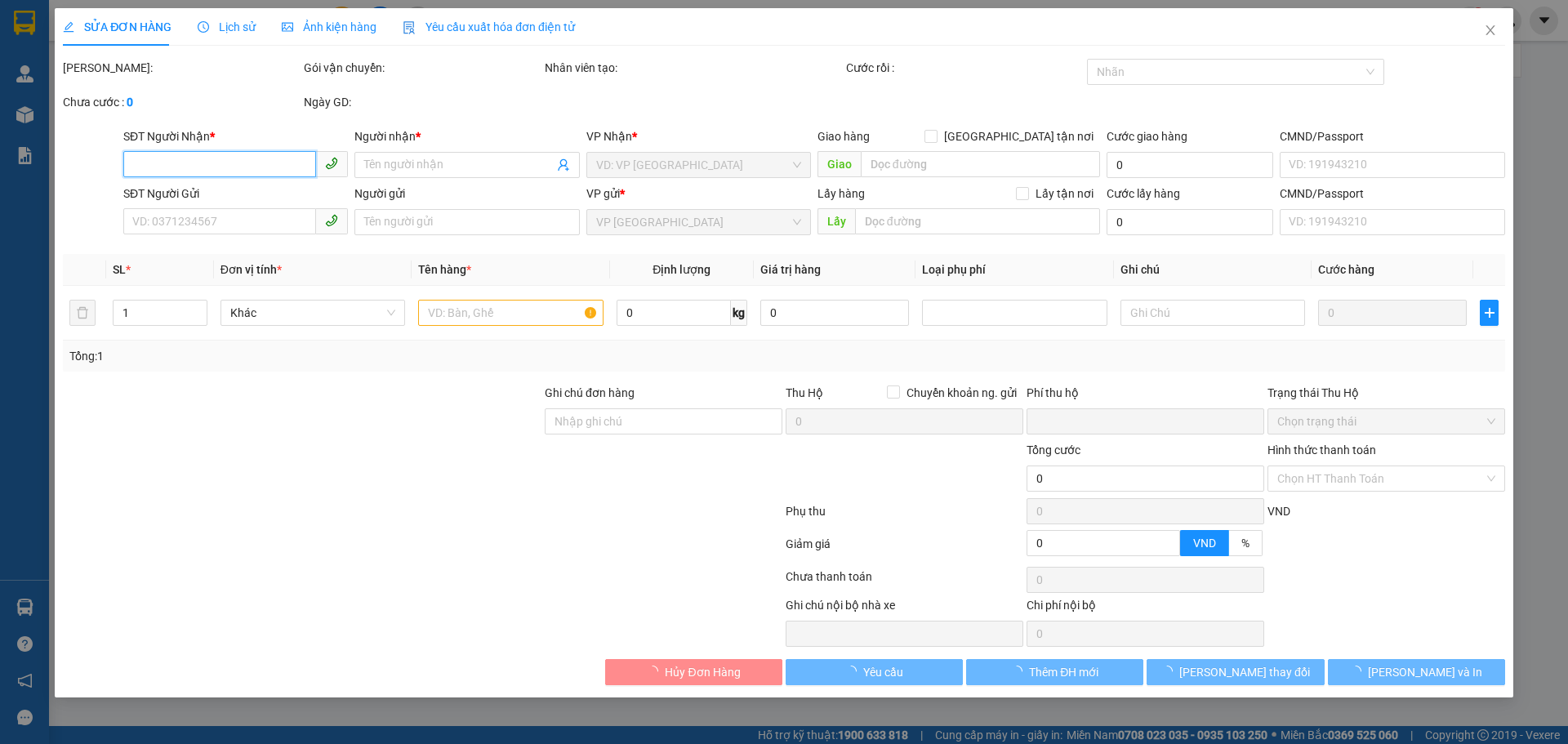
type input "16.000.000"
type input "0"
type input "150.000"
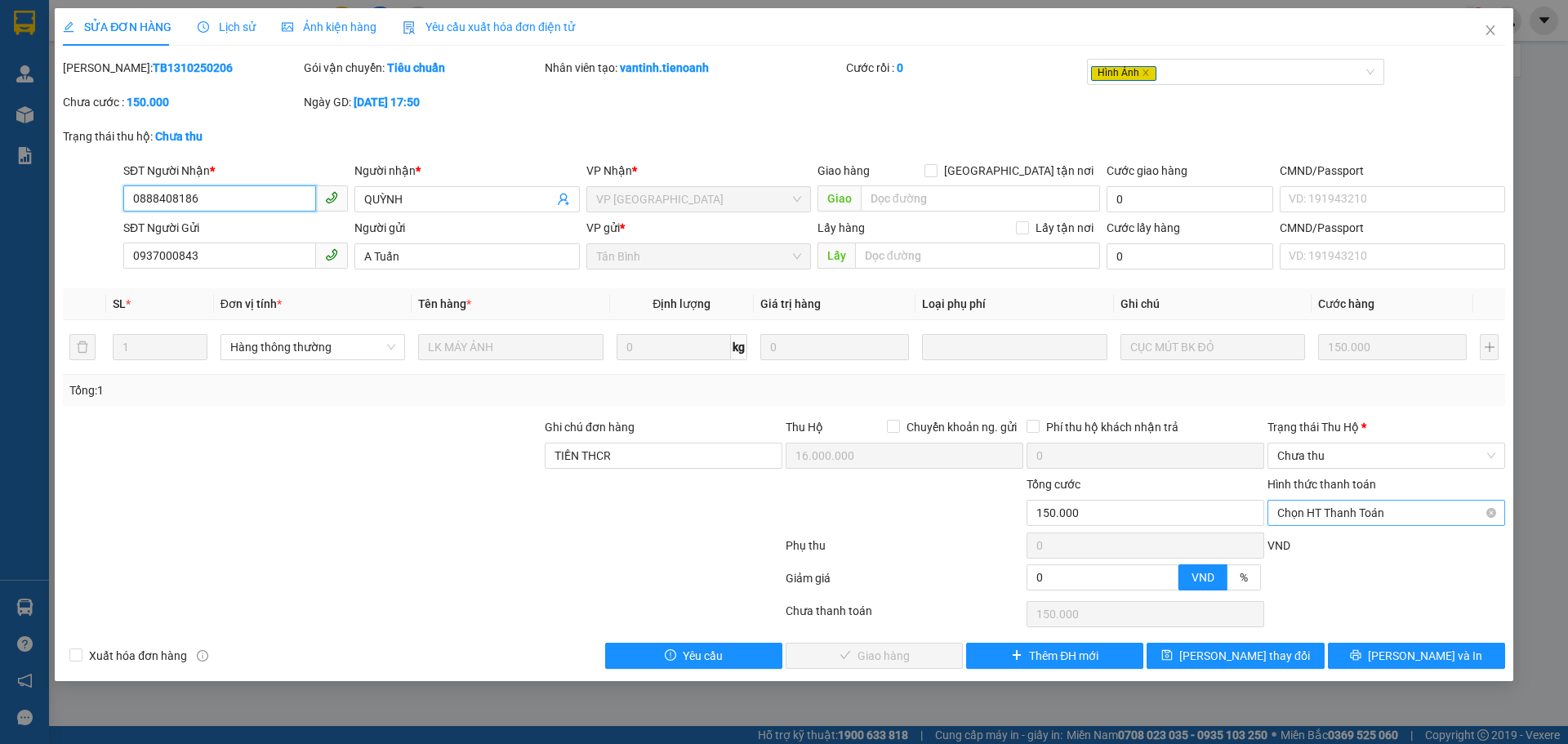
click at [1354, 510] on span "Chọn HT Thanh Toán" at bounding box center [1385, 513] width 218 height 24
click at [1329, 547] on div "Tại văn phòng" at bounding box center [1385, 546] width 218 height 18
type input "0"
click at [1358, 459] on span "Chưa thu" at bounding box center [1385, 456] width 218 height 24
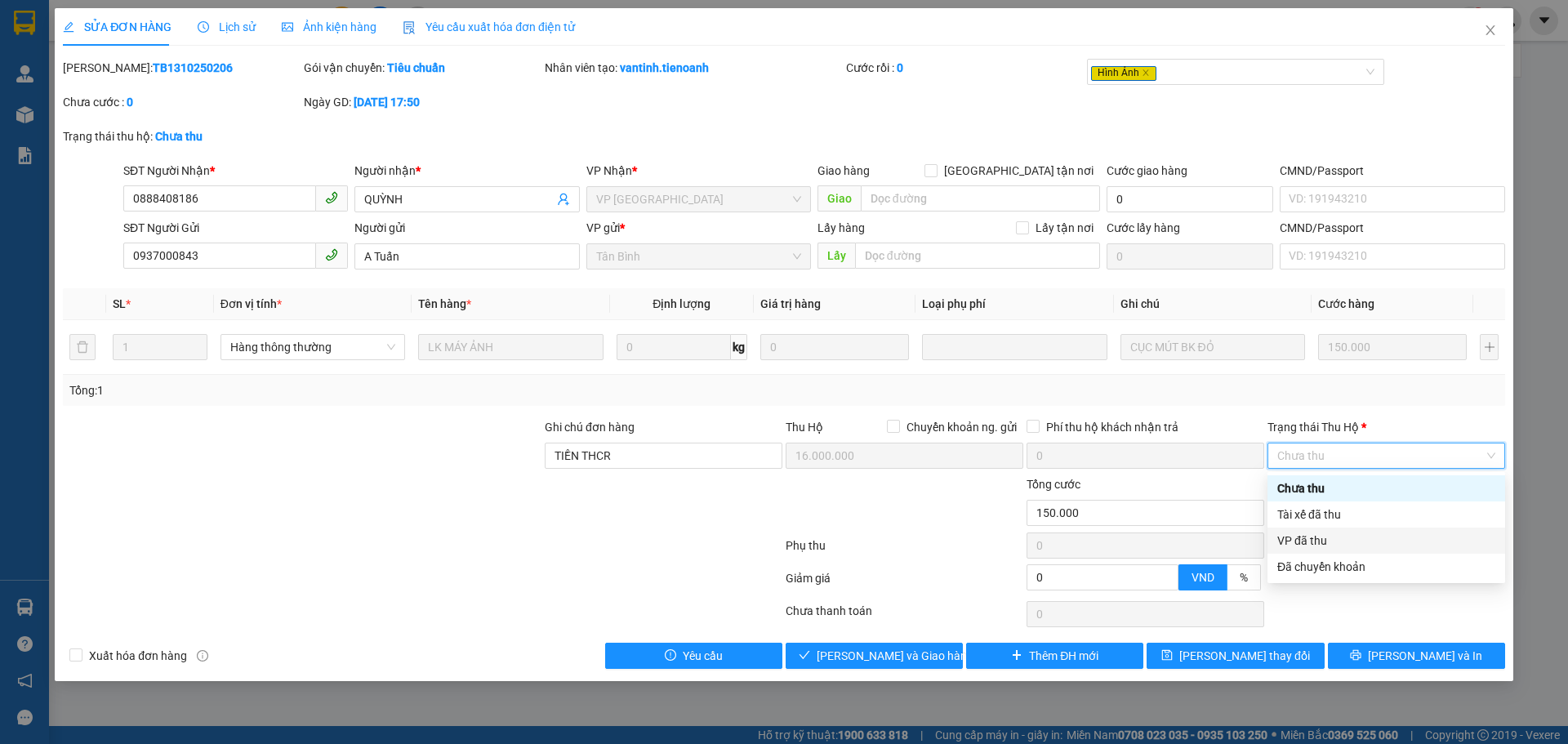
click at [1332, 542] on div "VP đã thu" at bounding box center [1385, 540] width 218 height 18
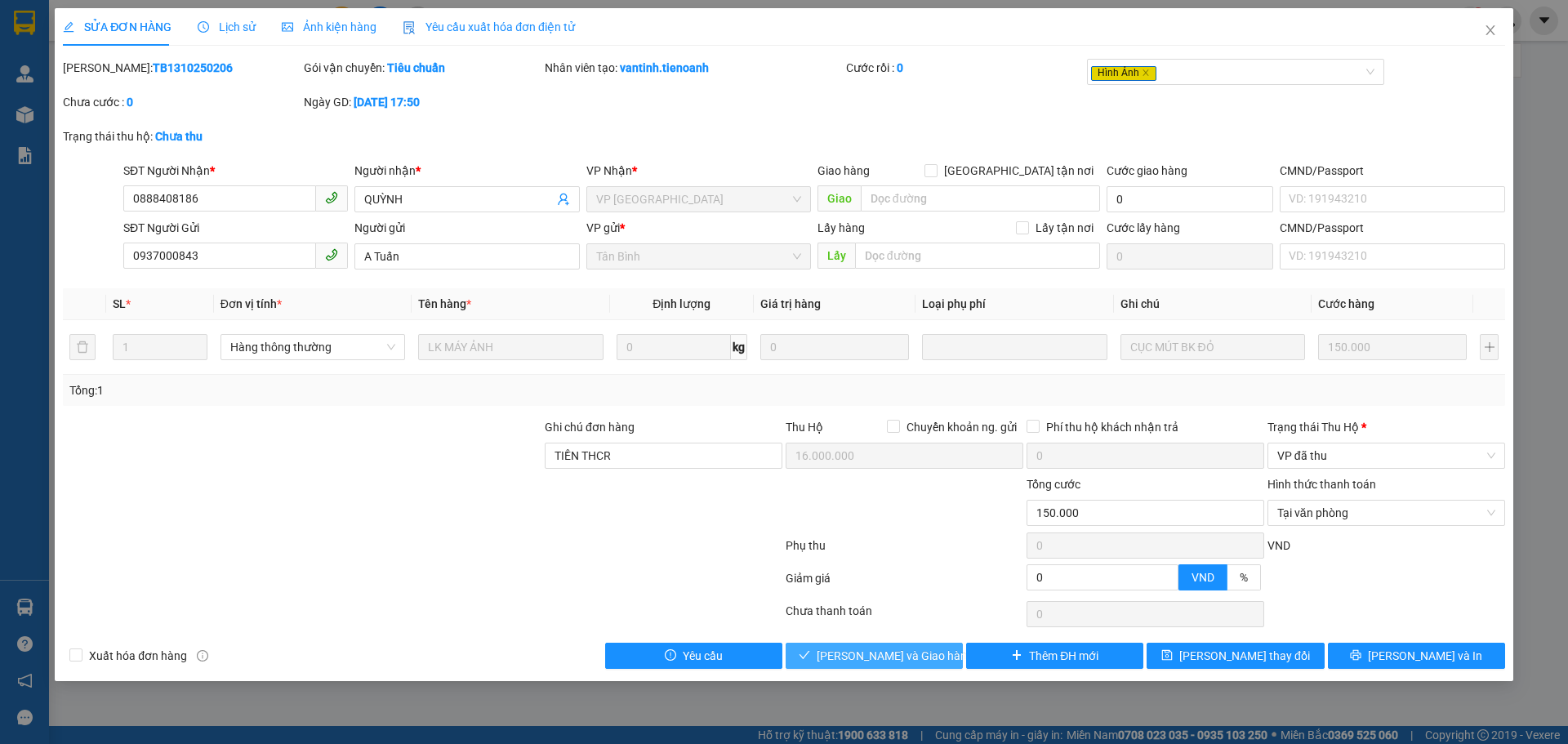
click at [891, 654] on span "[PERSON_NAME] và Giao hàng" at bounding box center [895, 656] width 157 height 18
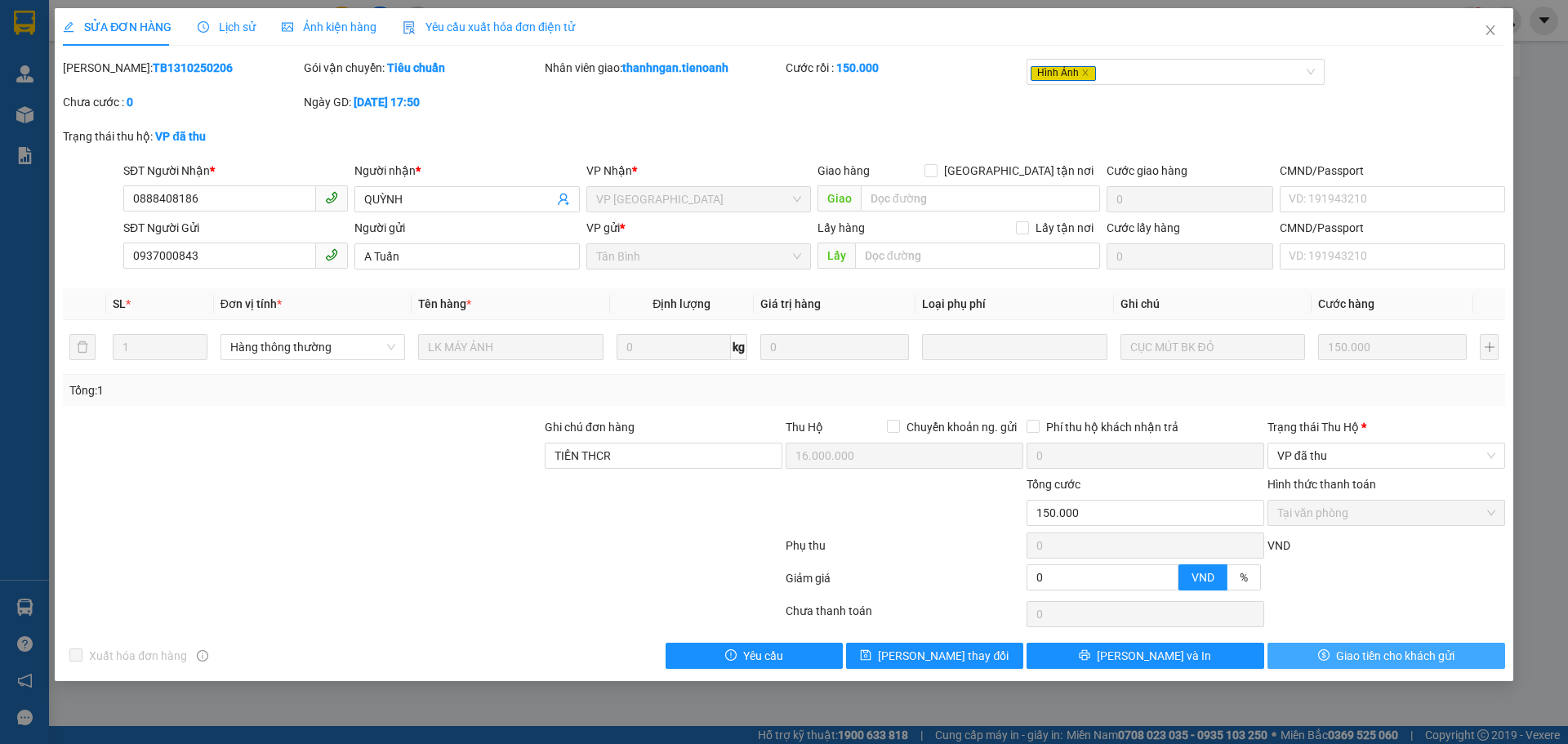
click at [1369, 658] on span "Giao tiền cho khách gửi" at bounding box center [1395, 656] width 118 height 18
click at [1492, 30] on icon "close" at bounding box center [1490, 30] width 13 height 13
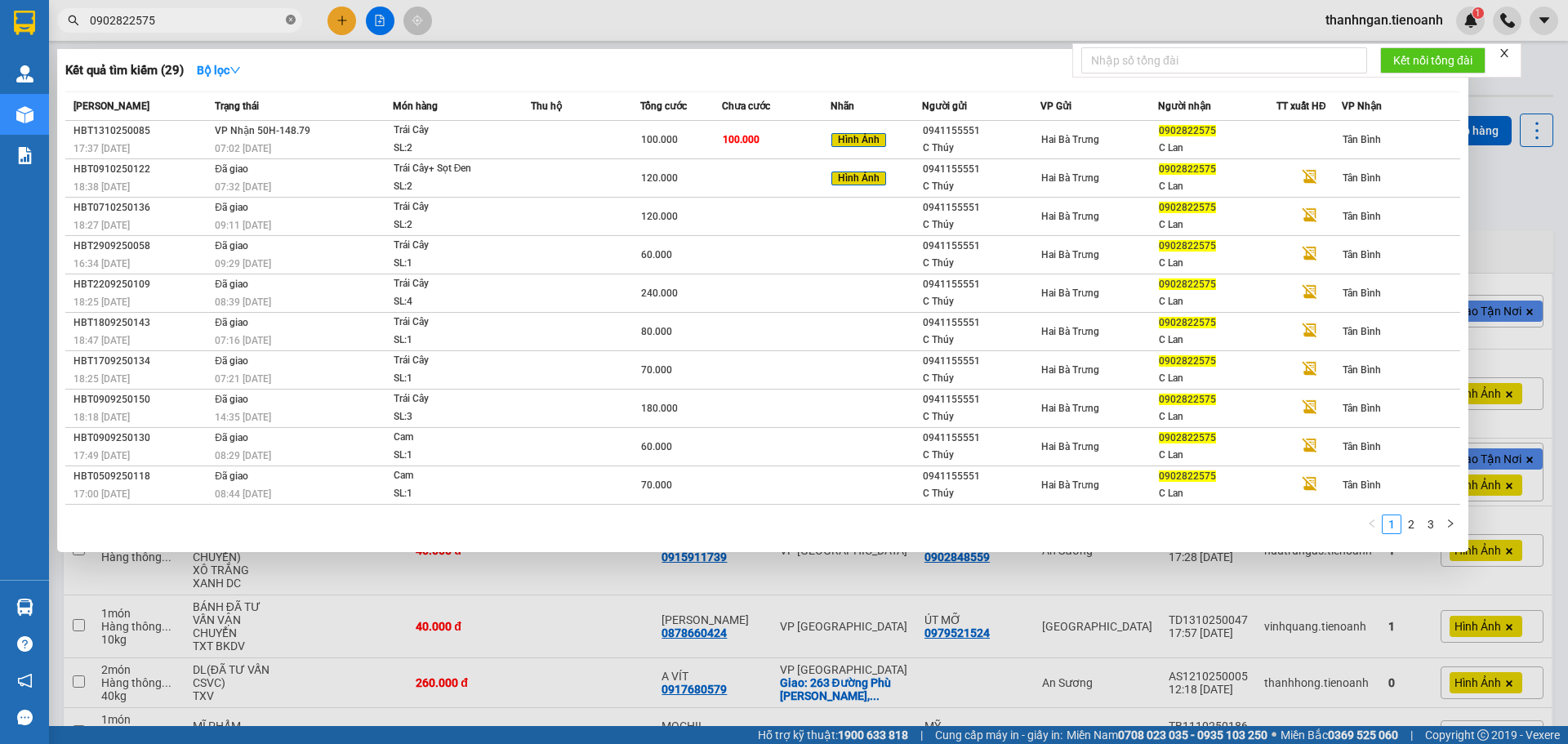
click at [293, 20] on icon "close-circle" at bounding box center [290, 19] width 10 height 10
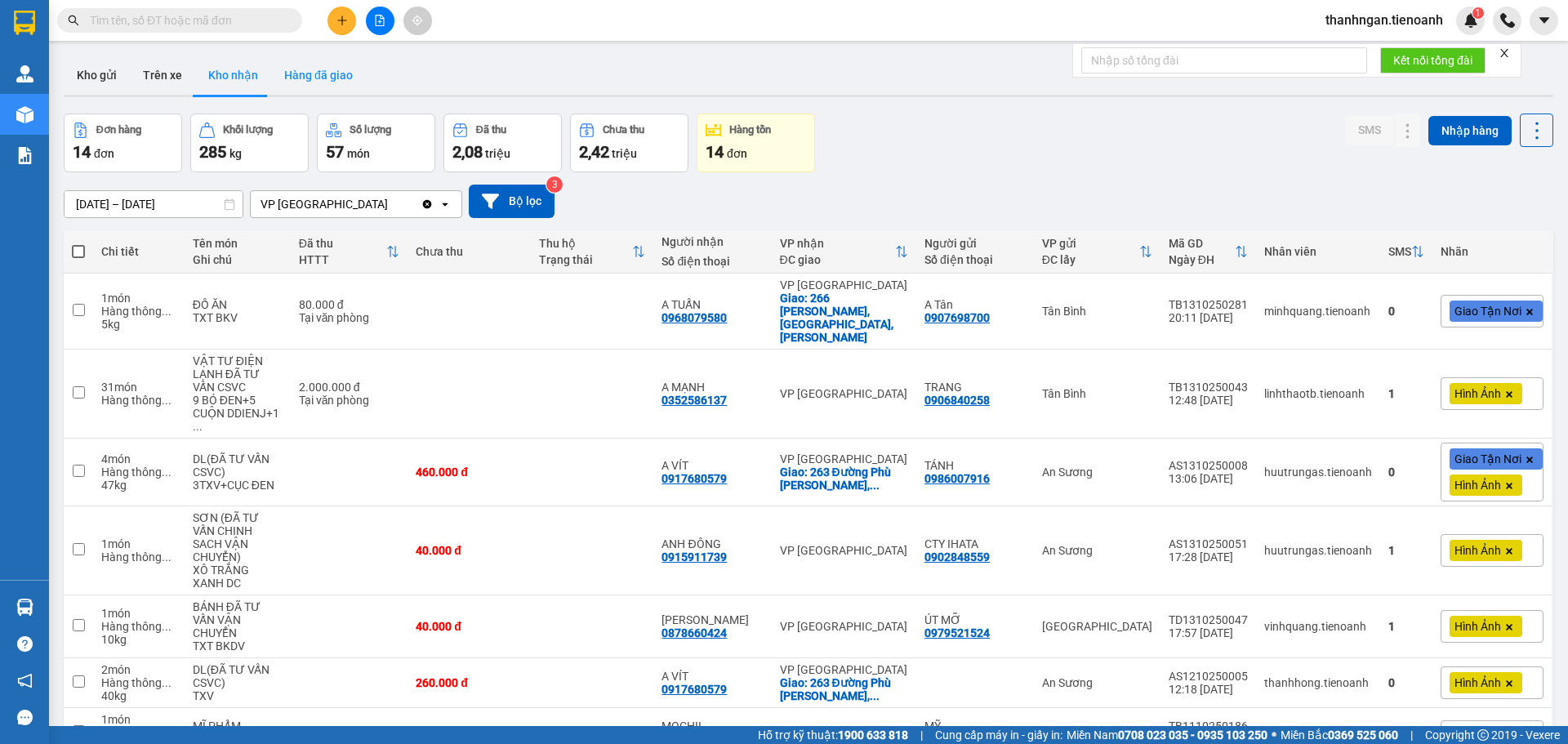
click at [320, 76] on button "Hàng đã giao" at bounding box center [318, 75] width 95 height 39
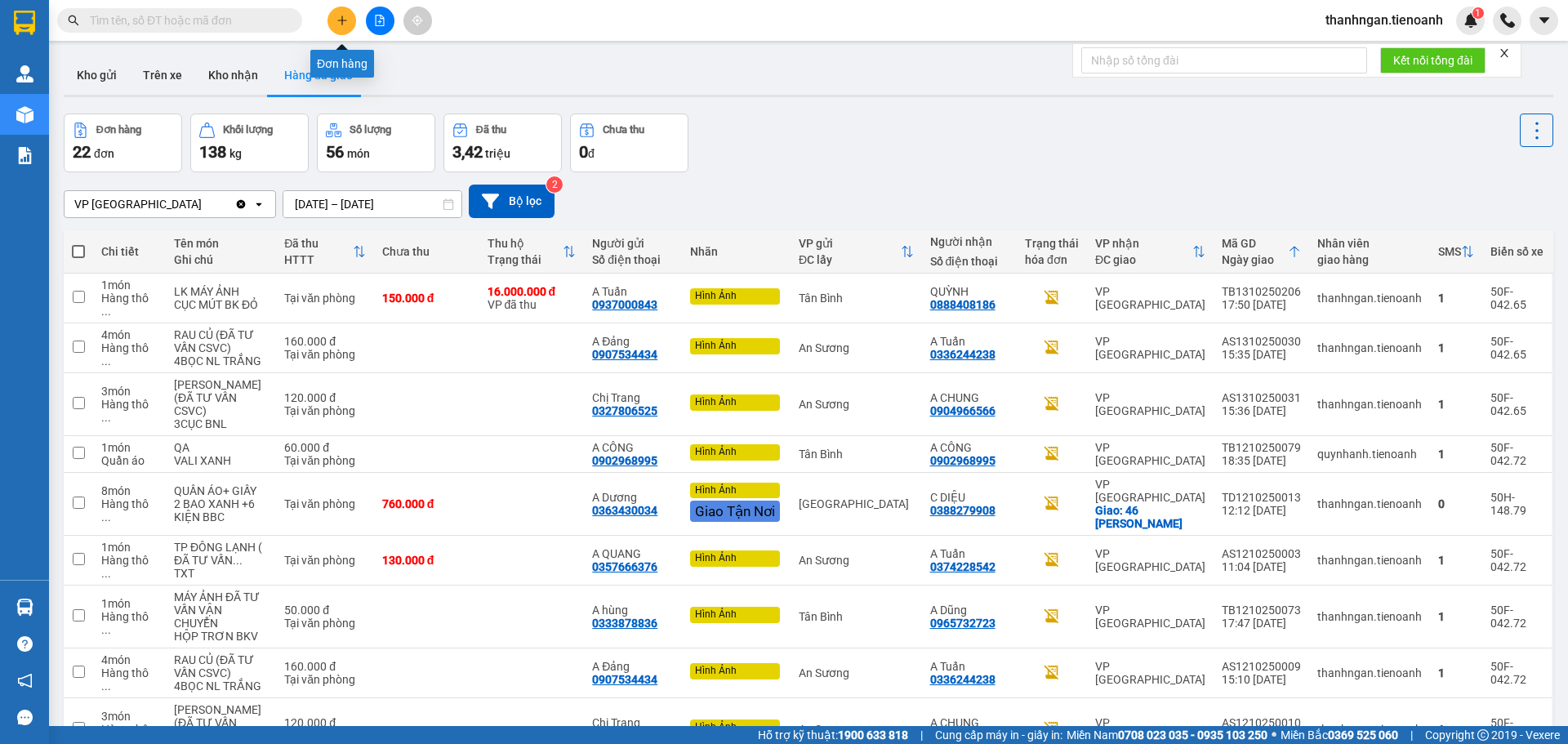
click at [339, 22] on icon "plus" at bounding box center [342, 20] width 11 height 11
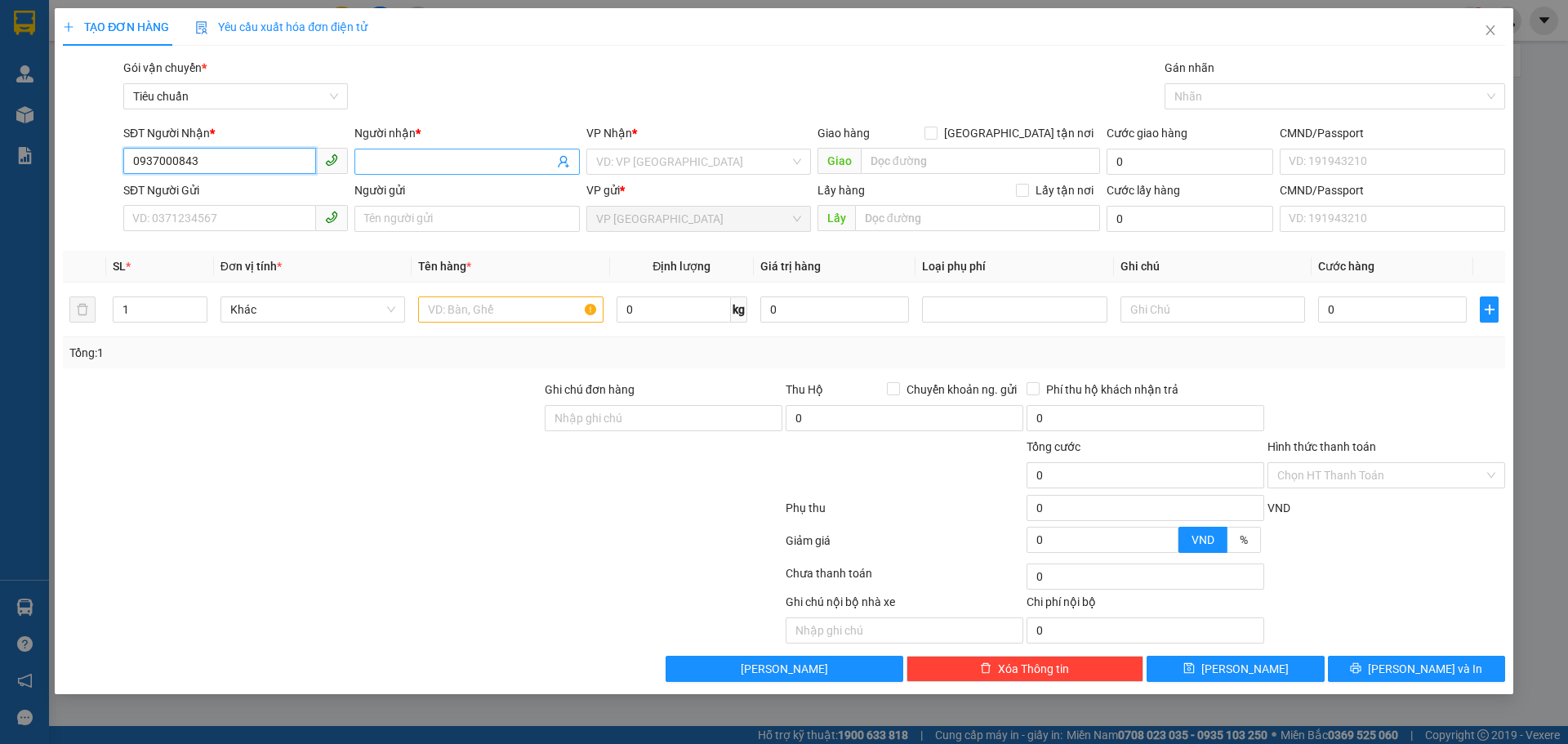
type input "0937000843"
click at [430, 164] on input "Người nhận *" at bounding box center [458, 162] width 189 height 18
type input "a"
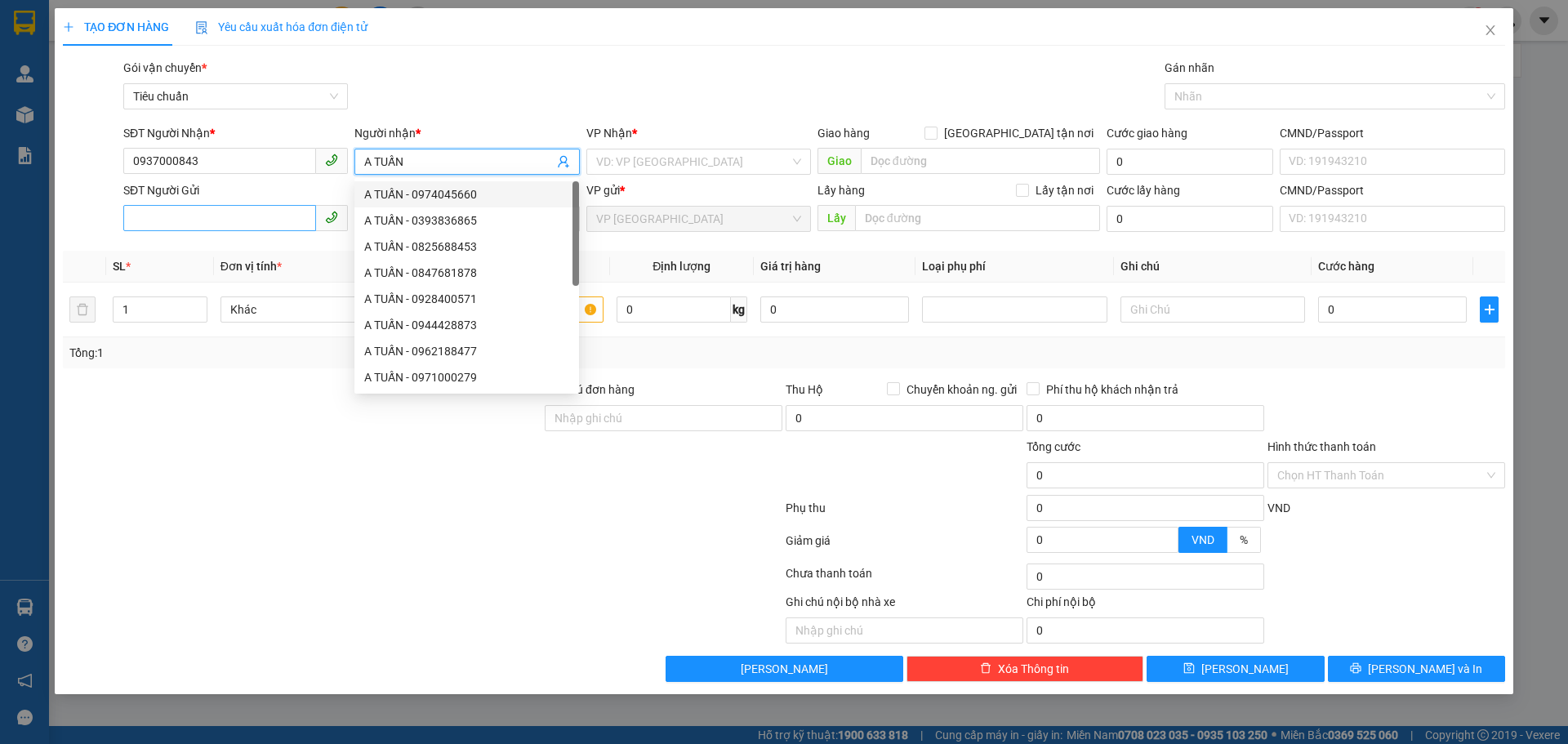
type input "A TUẤN"
click at [232, 225] on input "SĐT Người Gửi" at bounding box center [220, 218] width 193 height 26
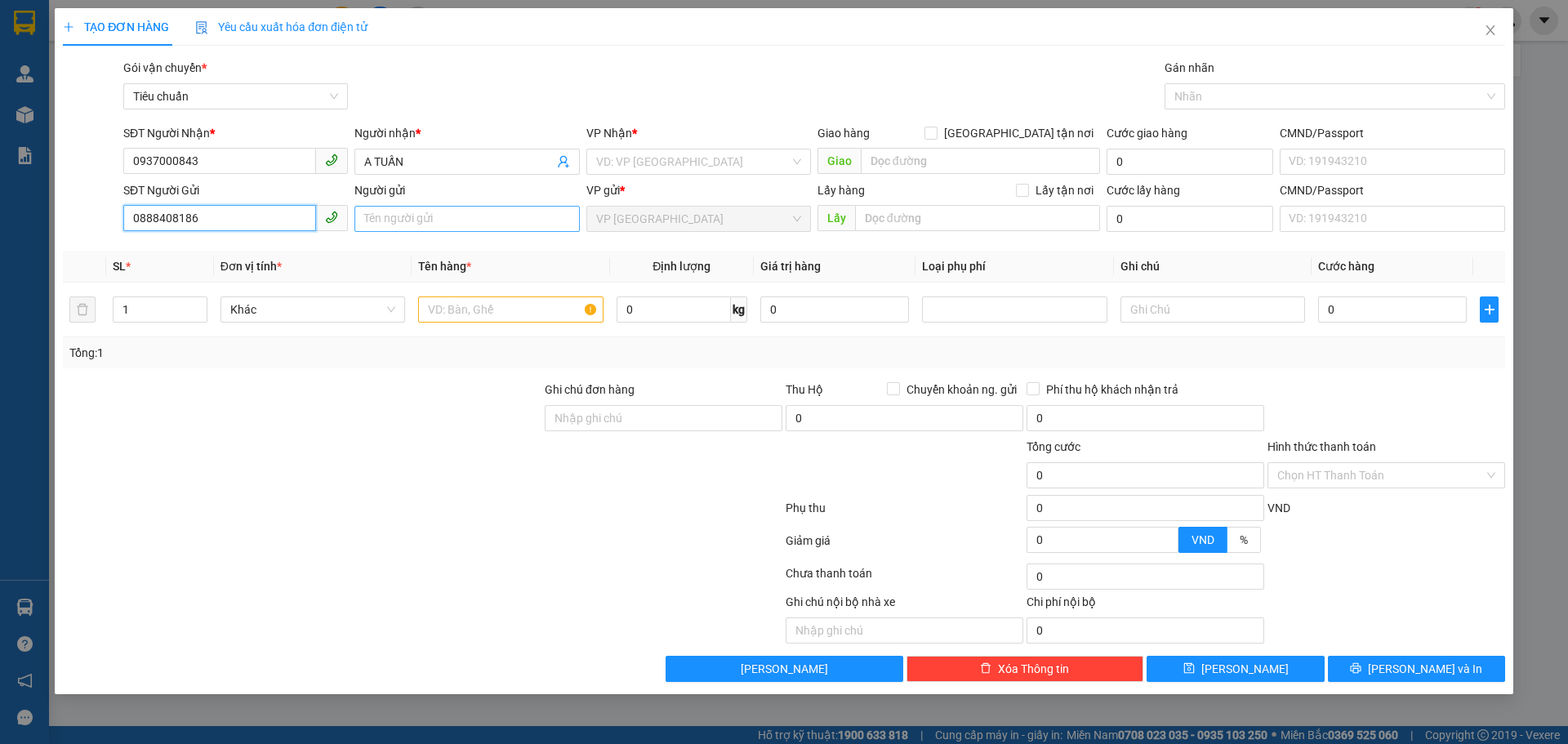
type input "0888408186"
click at [436, 223] on input "Người gửi" at bounding box center [466, 219] width 224 height 26
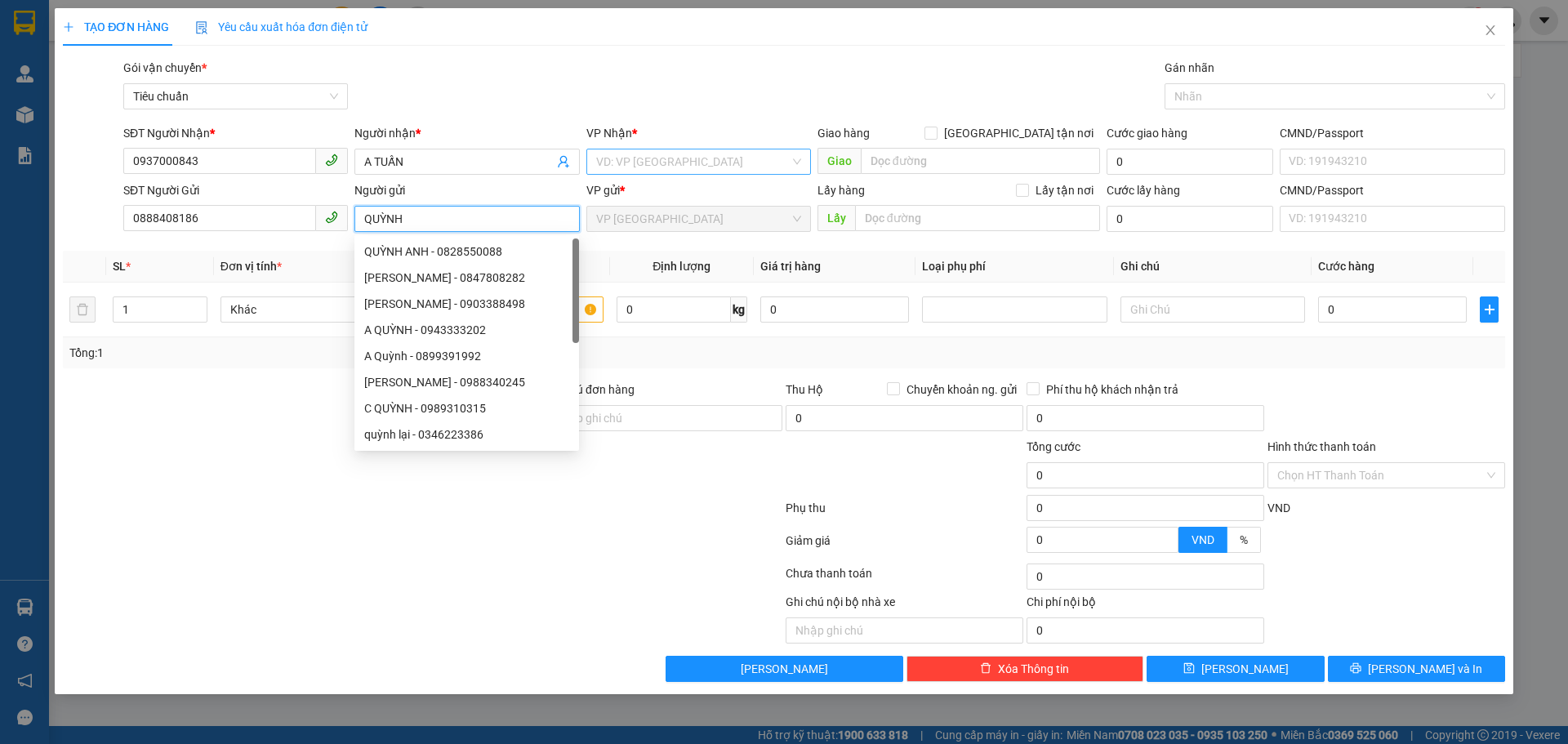
type input "QUỲNH"
click at [678, 156] on input "search" at bounding box center [692, 162] width 194 height 24
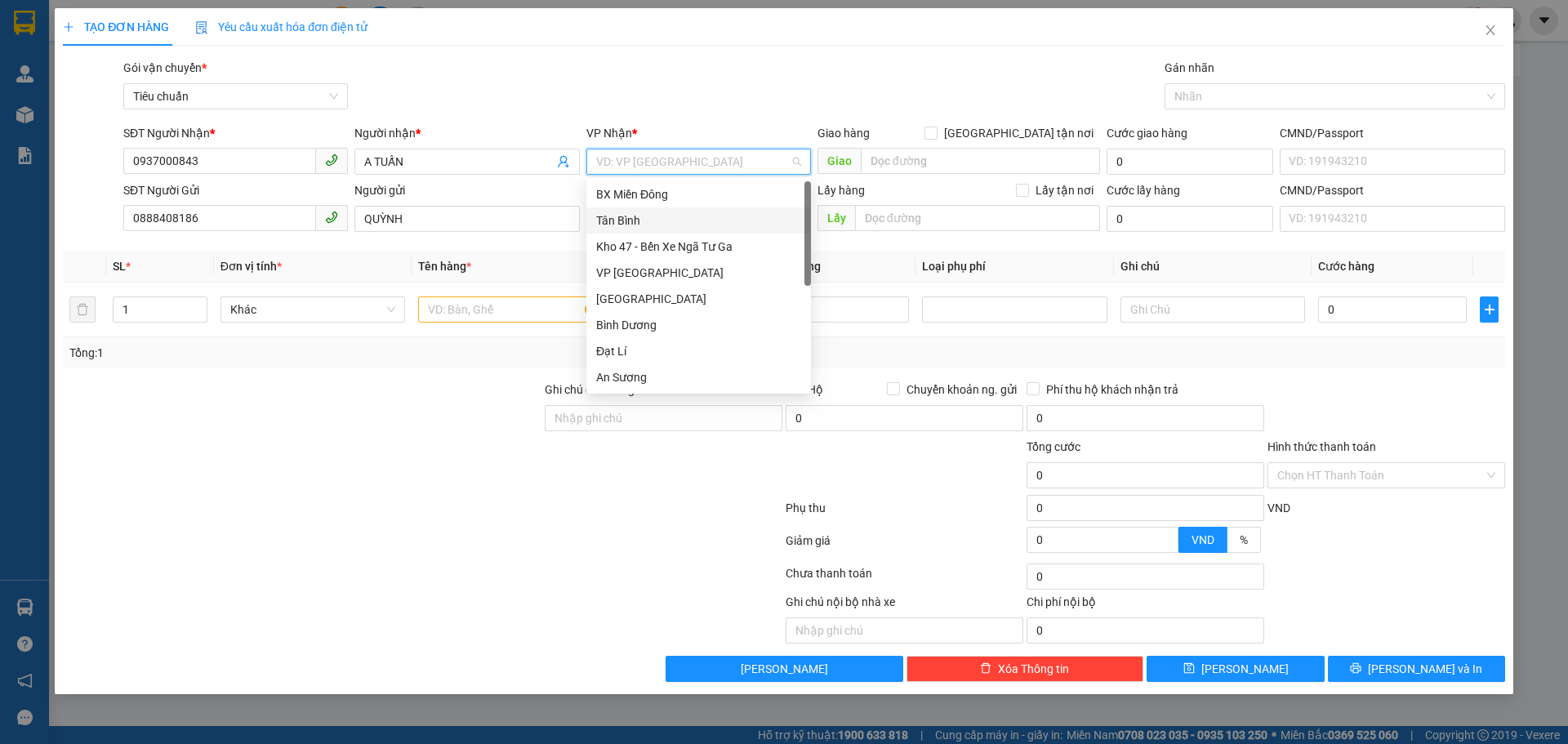
click at [635, 220] on div "Tân Bình" at bounding box center [698, 220] width 205 height 18
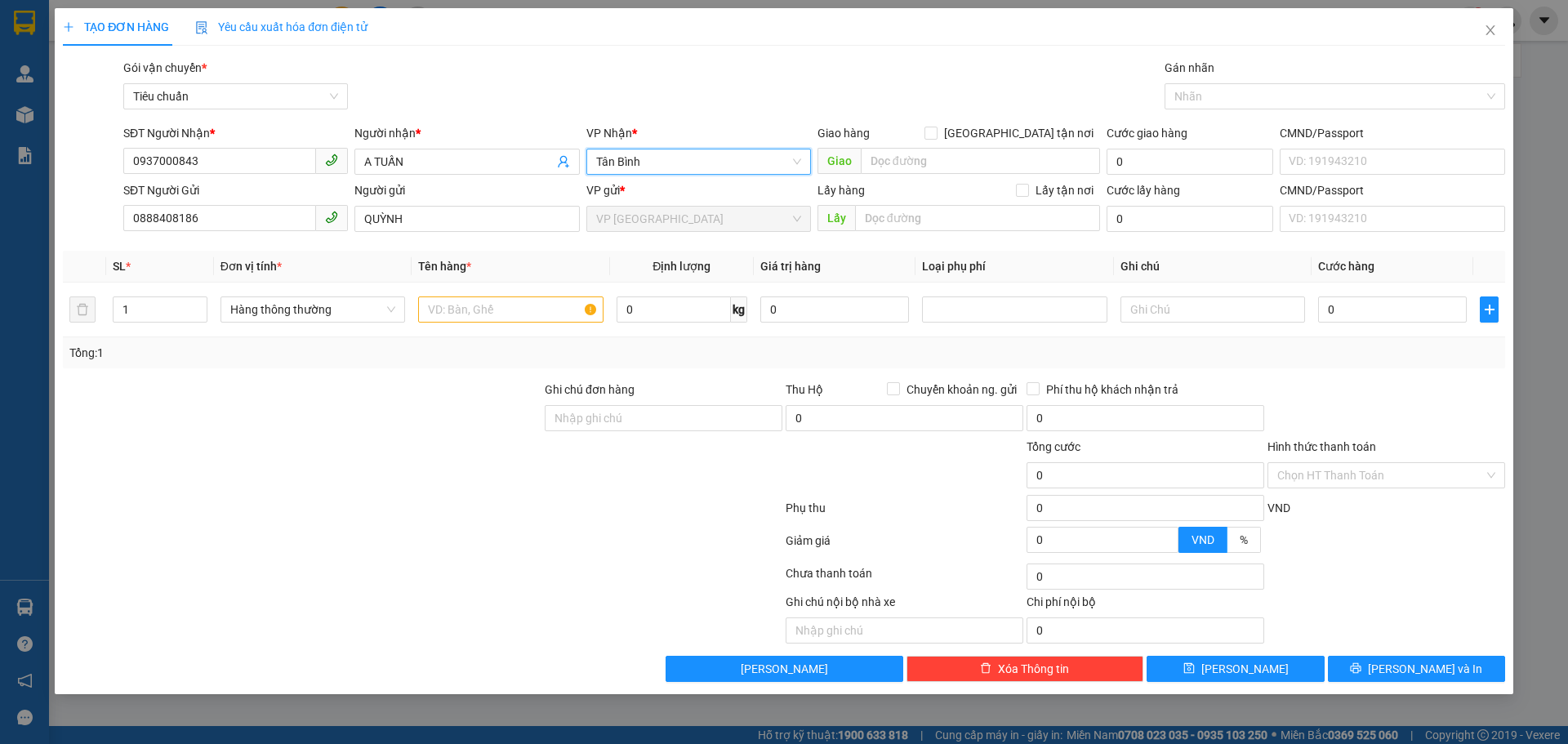
click at [425, 452] on div at bounding box center [302, 466] width 482 height 57
click at [471, 314] on input "text" at bounding box center [510, 310] width 184 height 26
click at [348, 316] on span "Hàng thông thường" at bounding box center [313, 310] width 165 height 24
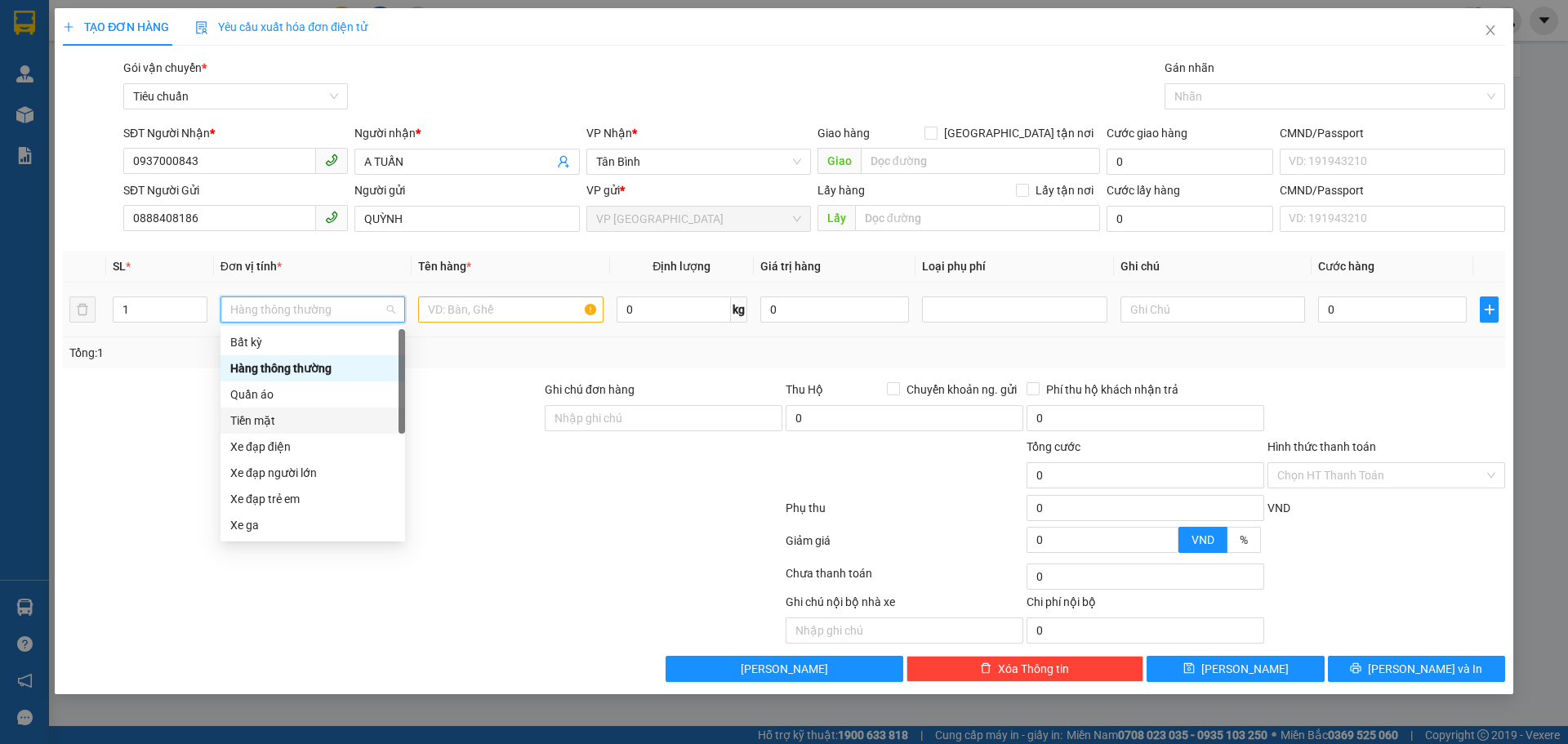
click at [259, 419] on div "Tiền mặt" at bounding box center [313, 420] width 165 height 18
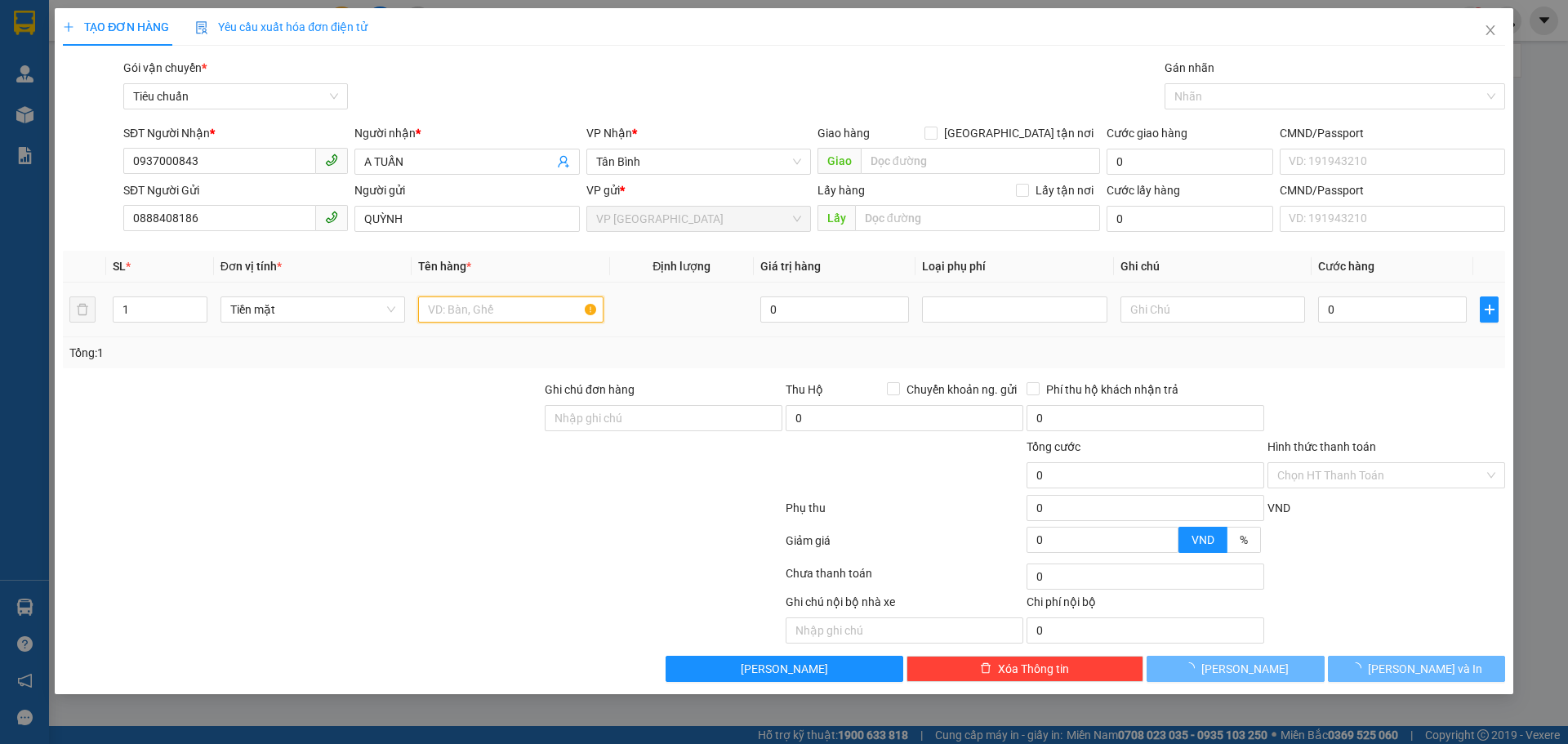
click at [453, 312] on input "text" at bounding box center [510, 310] width 184 height 26
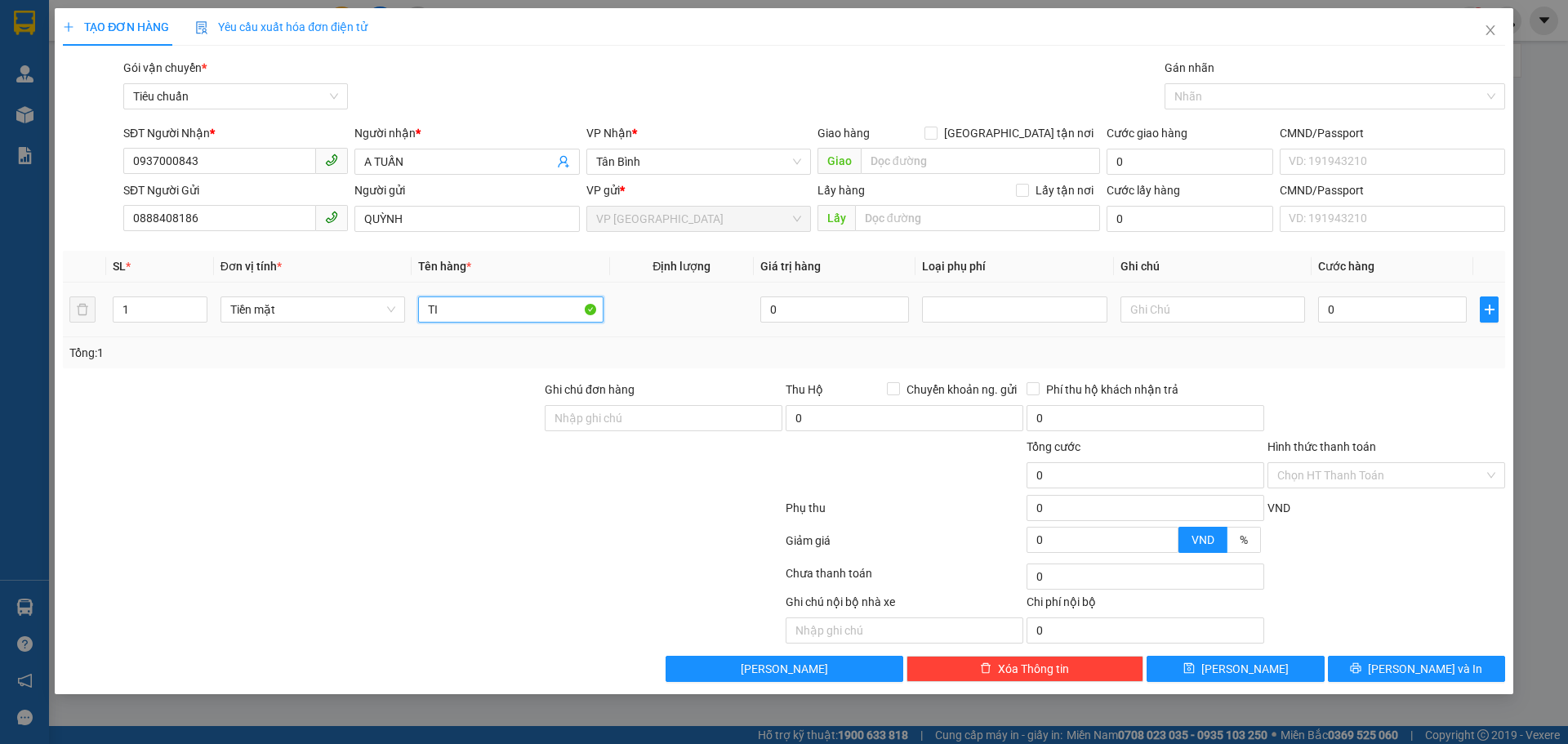
type input "T"
click at [472, 312] on input "TIEEMNF MẶT" at bounding box center [510, 310] width 184 height 26
type input "TIỀN MẶT"
click at [859, 308] on input "0" at bounding box center [834, 310] width 149 height 26
type input "16.000.000"
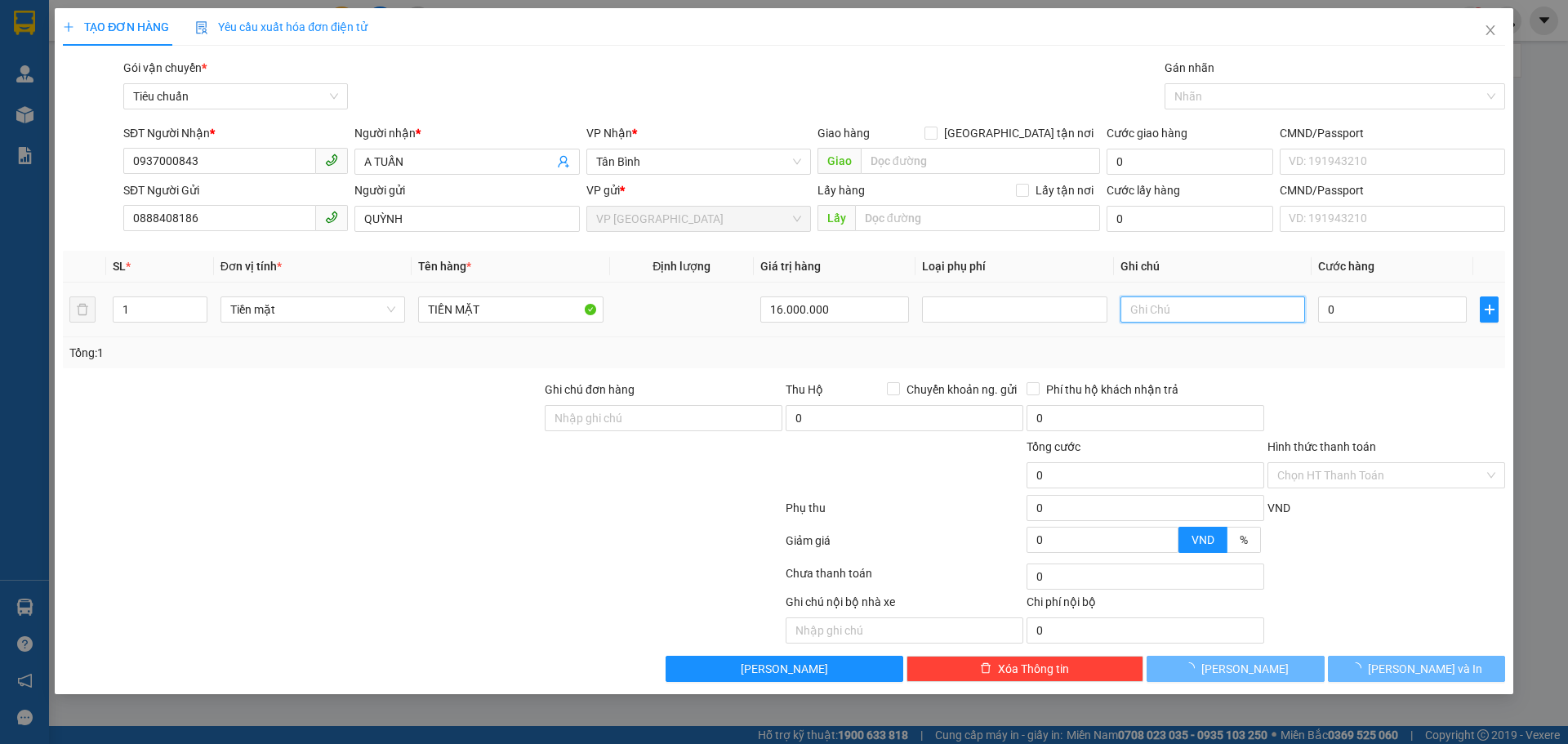
click at [1184, 314] on input "text" at bounding box center [1212, 310] width 184 height 26
type input "120.000"
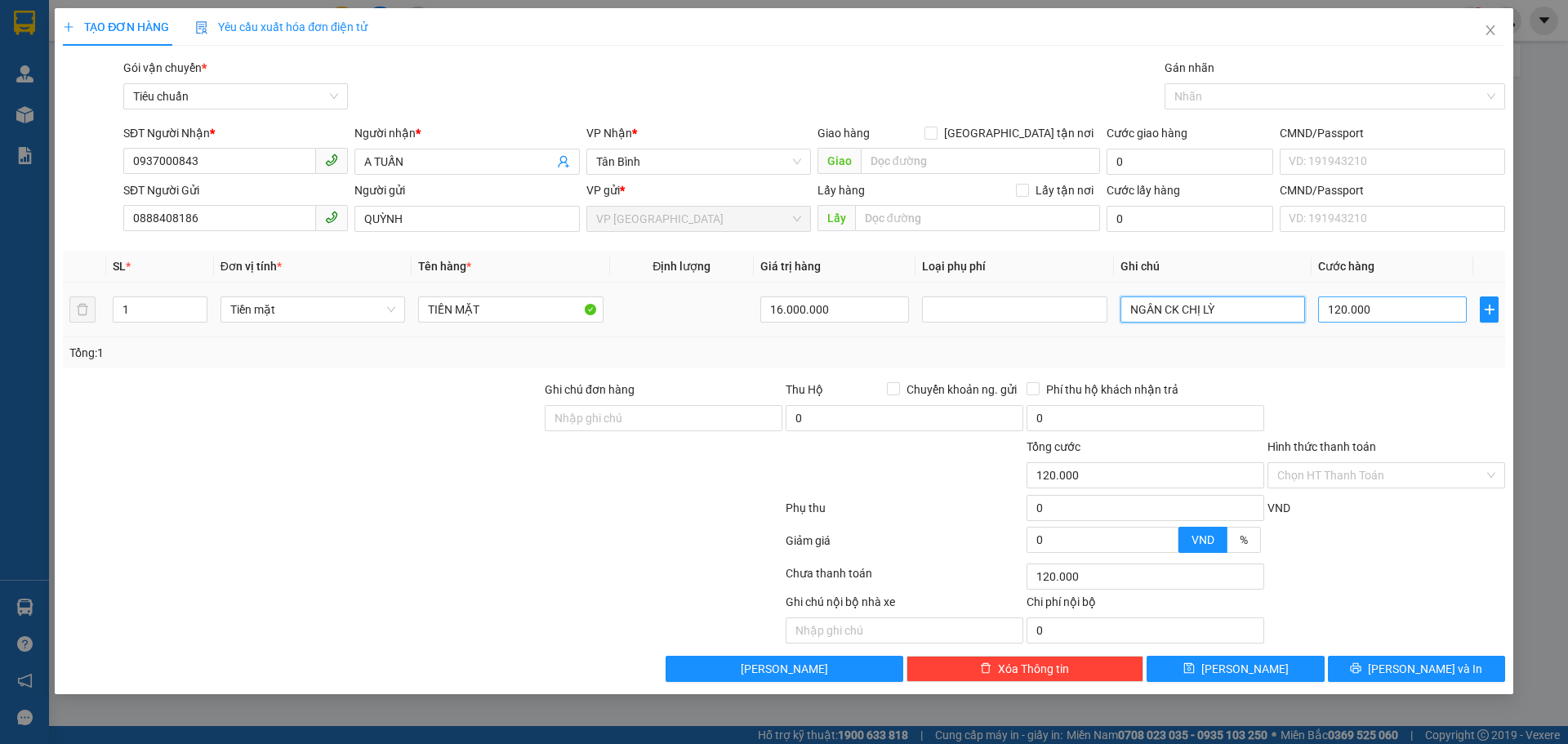
type input "NGÂN CK CHỊ LỲ"
click at [1404, 314] on input "120.000" at bounding box center [1391, 310] width 149 height 26
type input "0"
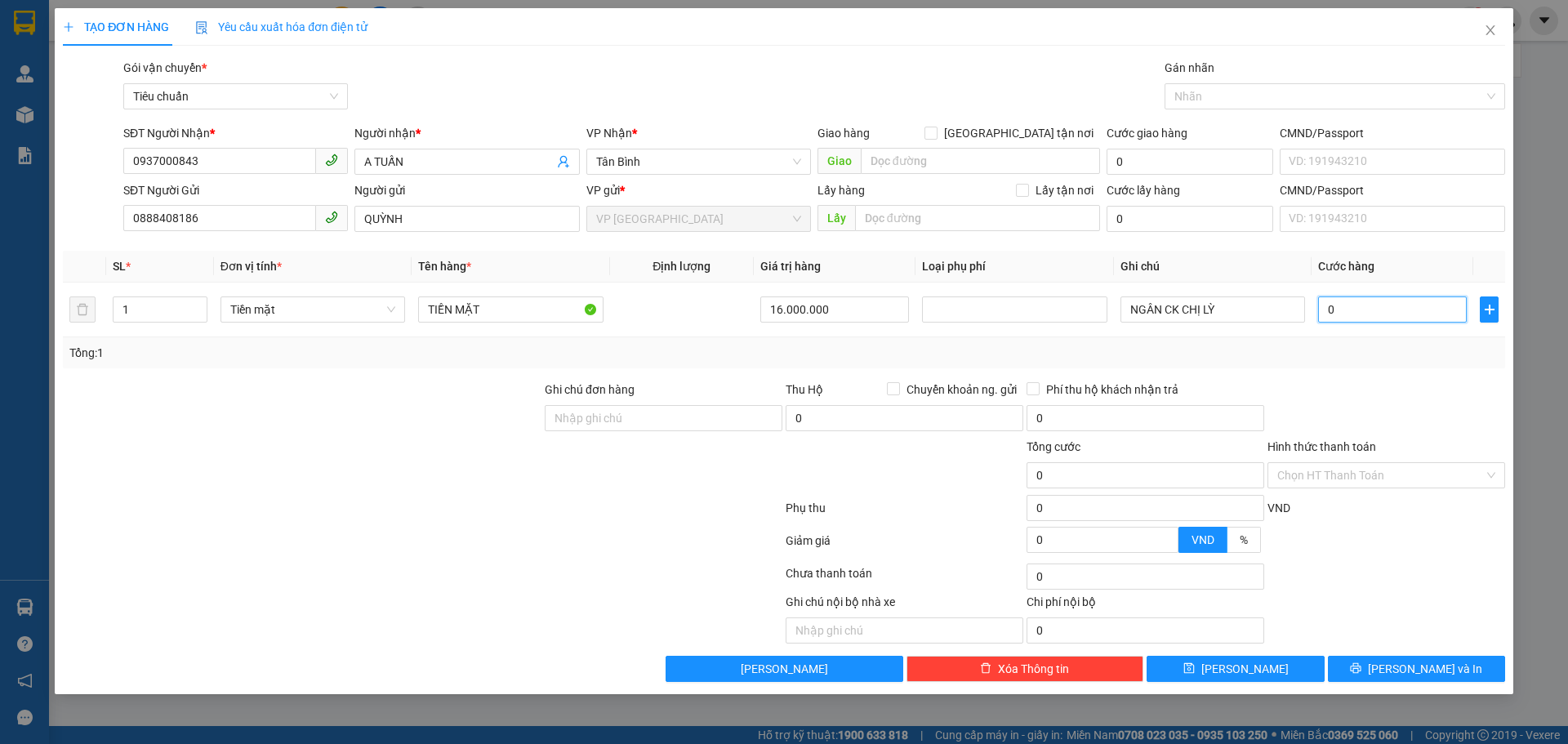
type input "0"
click at [1390, 391] on div at bounding box center [1385, 410] width 241 height 57
click at [1293, 670] on button "[PERSON_NAME]" at bounding box center [1235, 669] width 177 height 26
click at [1362, 482] on input "Hình thức thanh toán" at bounding box center [1380, 475] width 207 height 24
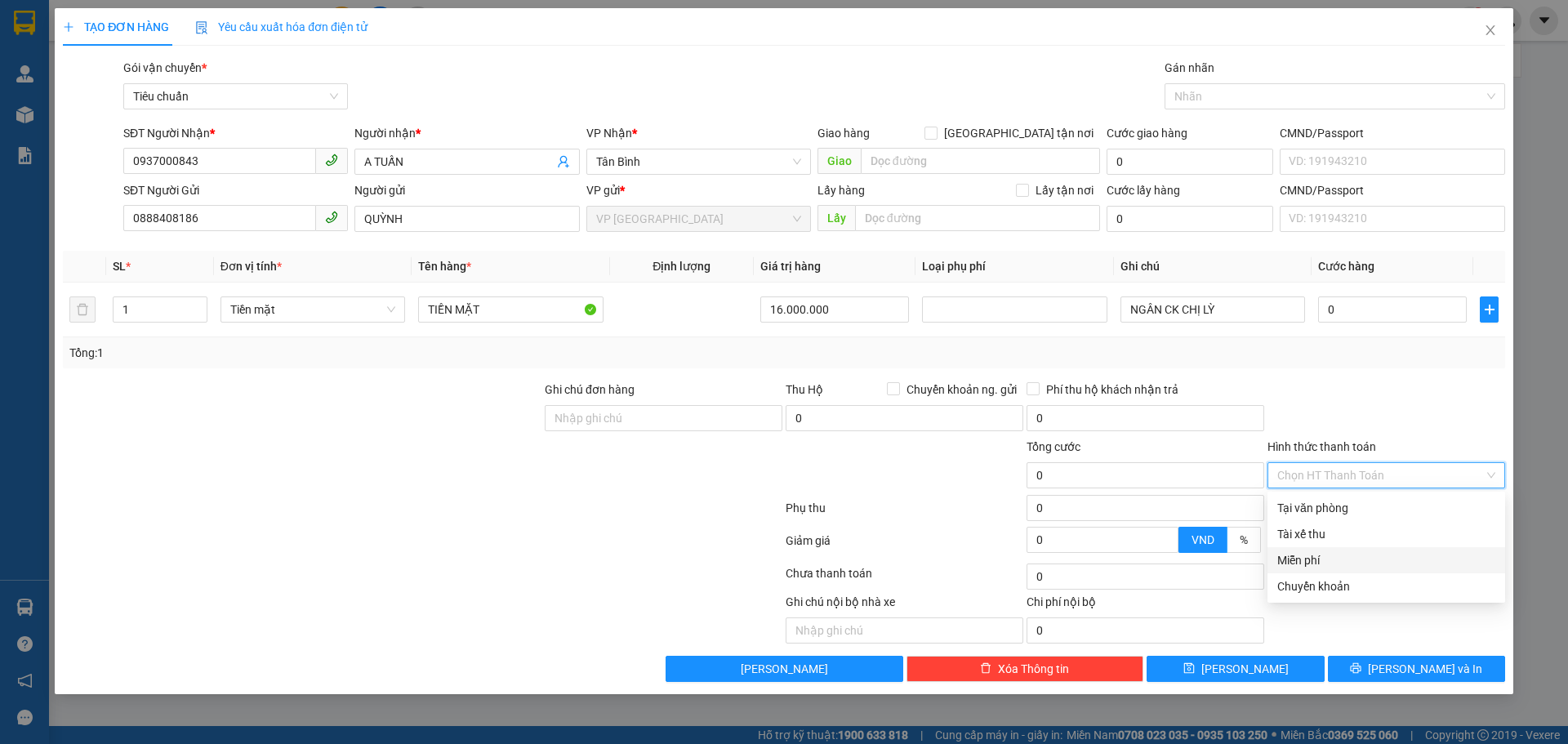
click at [1312, 559] on div "Miễn phí" at bounding box center [1385, 560] width 218 height 18
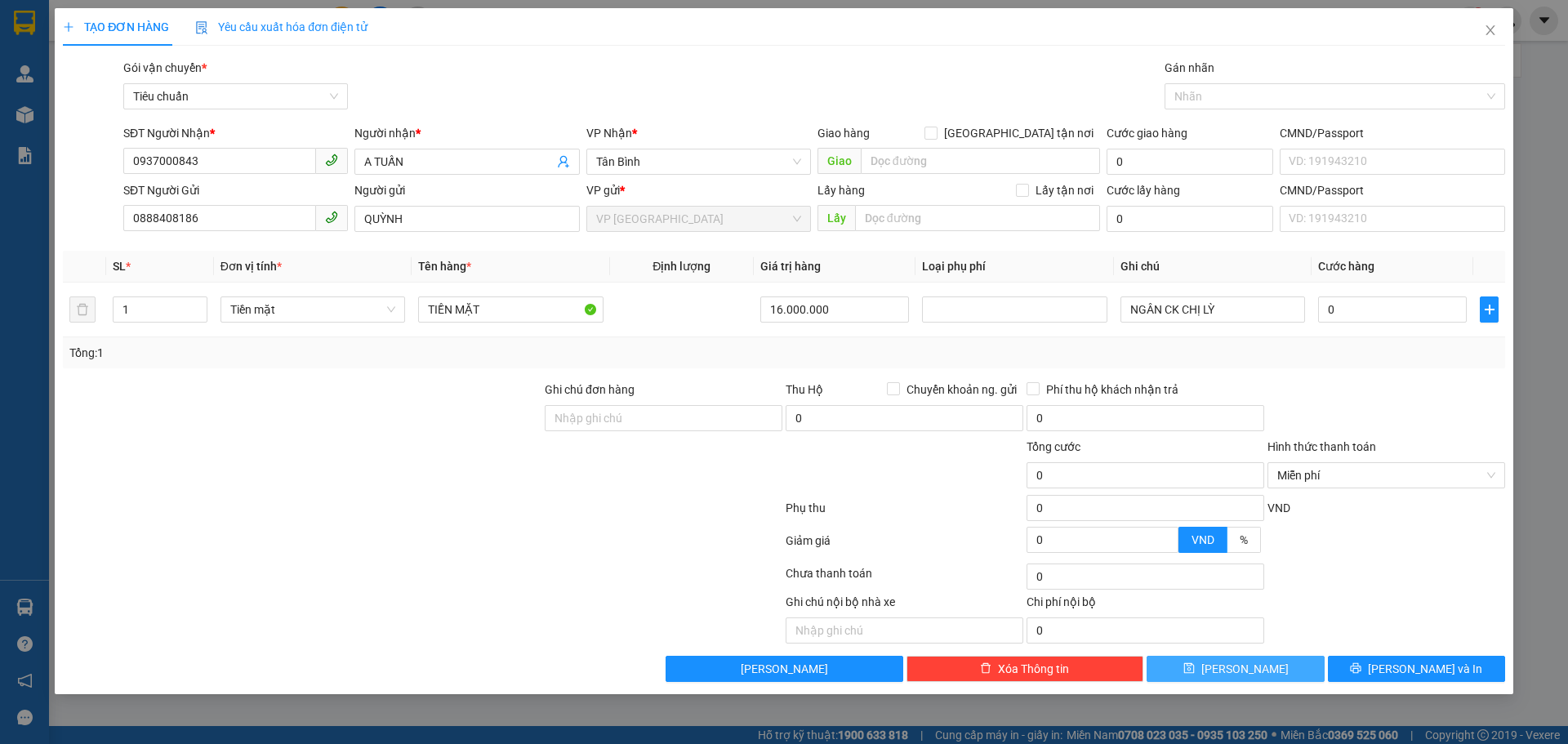
click at [1268, 662] on button "[PERSON_NAME]" at bounding box center [1235, 669] width 177 height 26
type input "0"
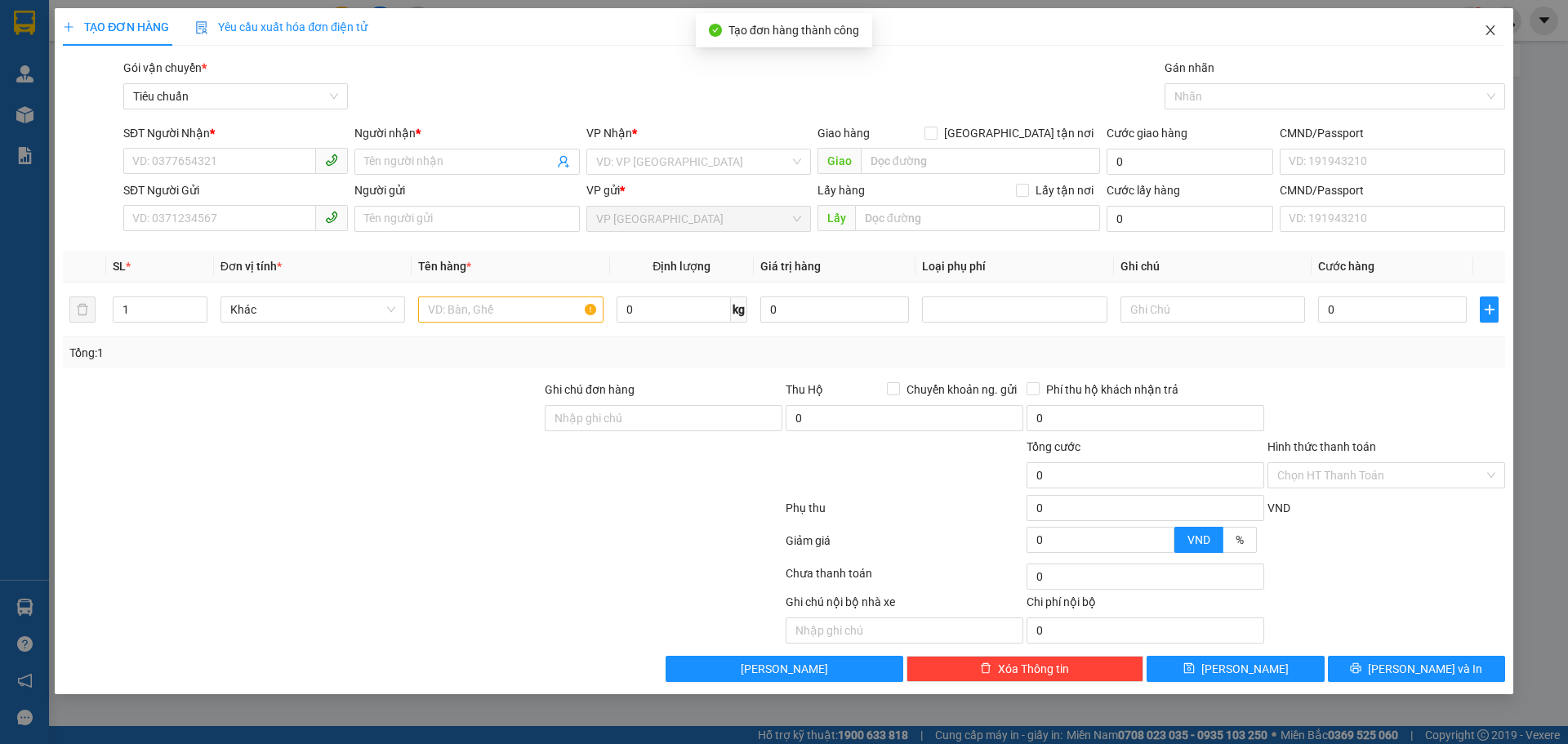
click at [1491, 27] on icon "close" at bounding box center [1490, 30] width 13 height 13
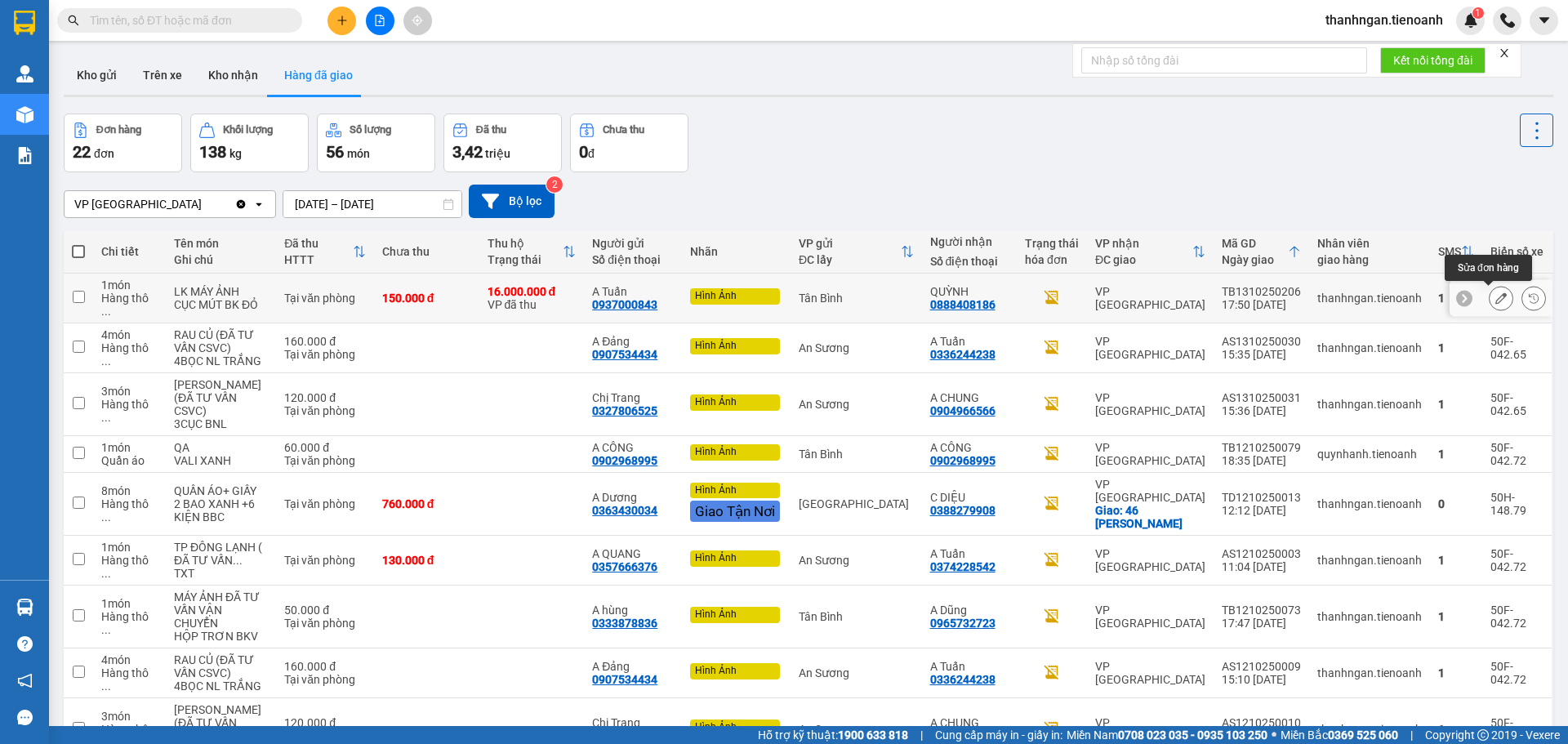
click at [1495, 300] on icon at bounding box center [1500, 298] width 11 height 11
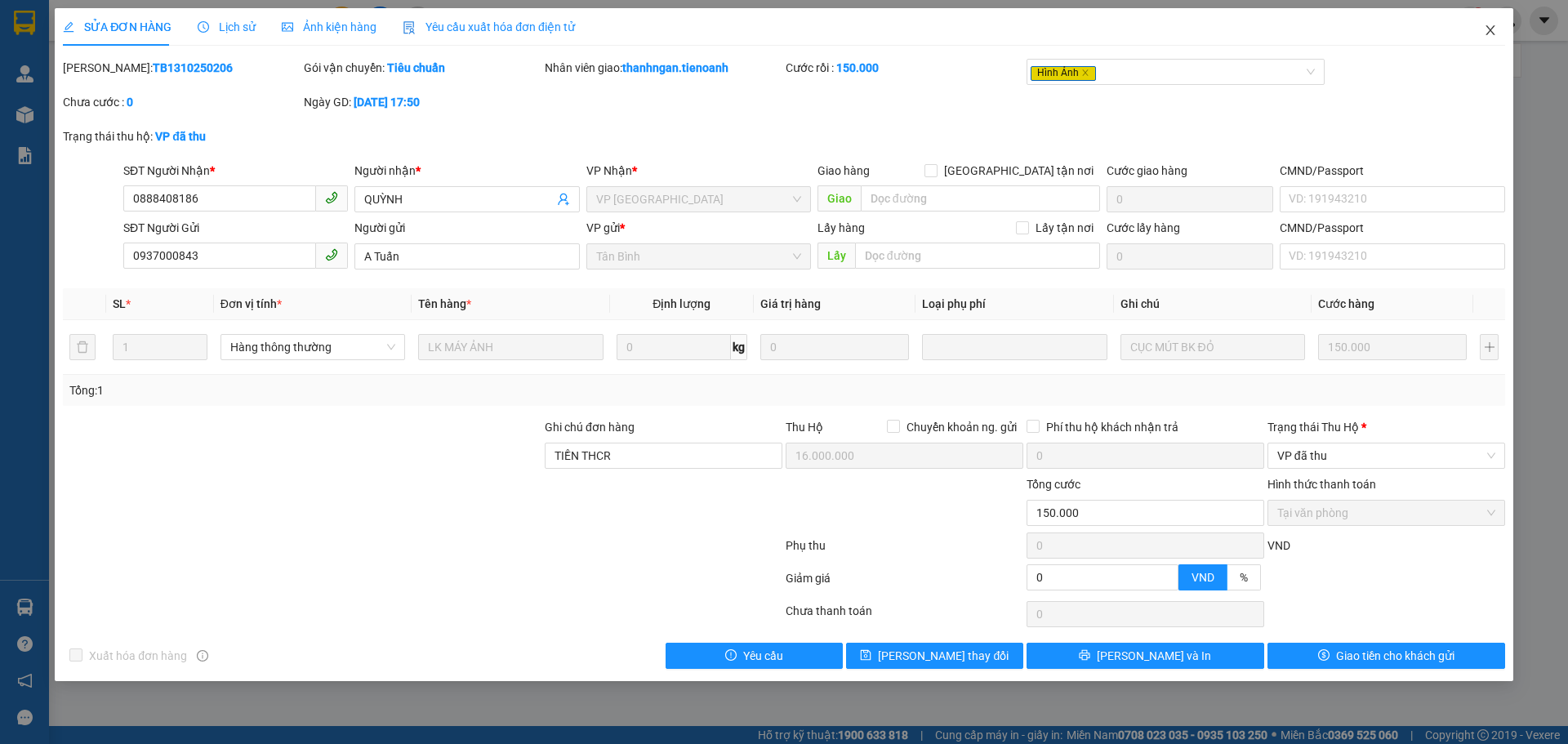
click at [1494, 29] on icon "close" at bounding box center [1490, 30] width 13 height 13
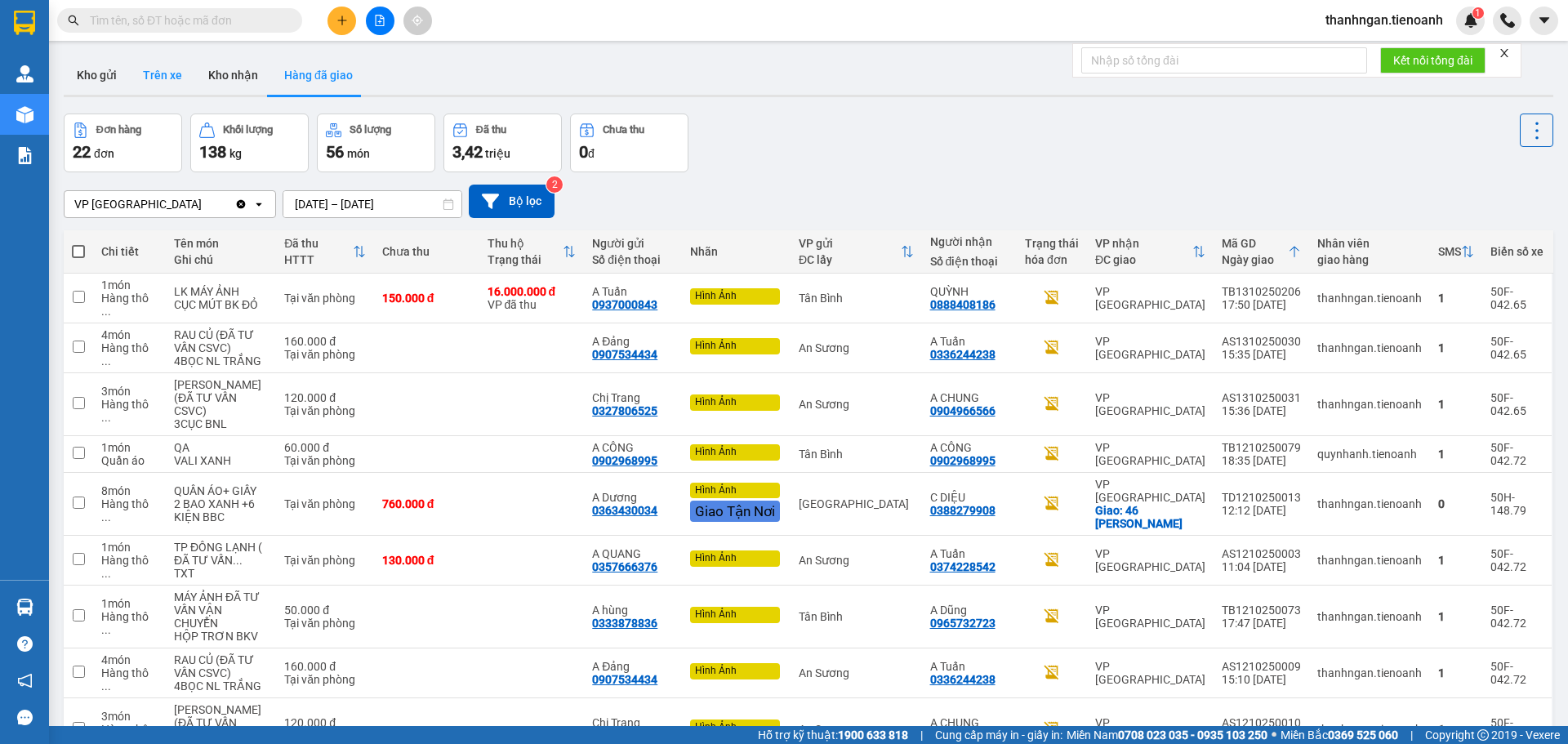
click at [160, 76] on button "Trên xe" at bounding box center [162, 75] width 65 height 39
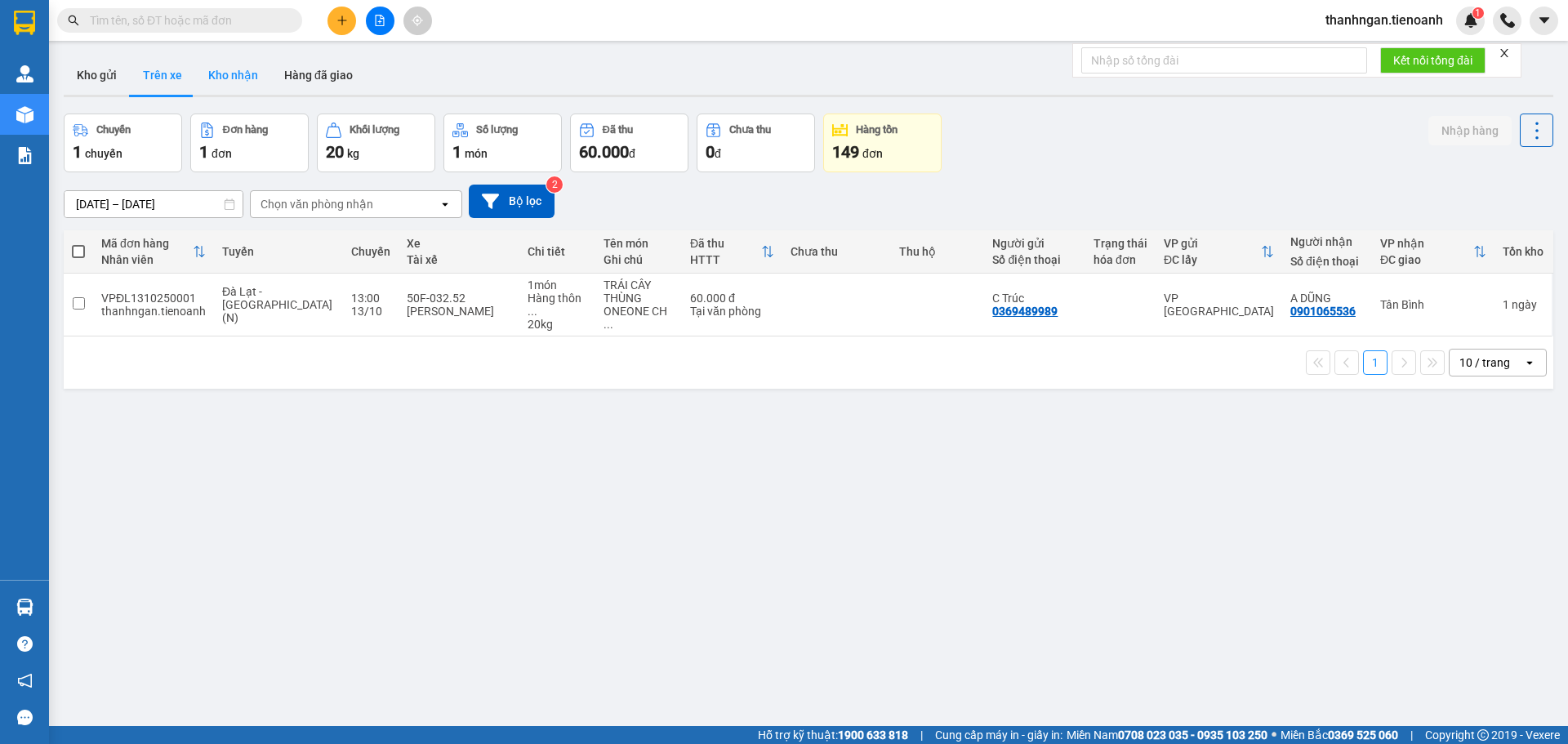
click at [232, 81] on button "Kho nhận" at bounding box center [232, 75] width 76 height 39
type input "[DATE] – [DATE]"
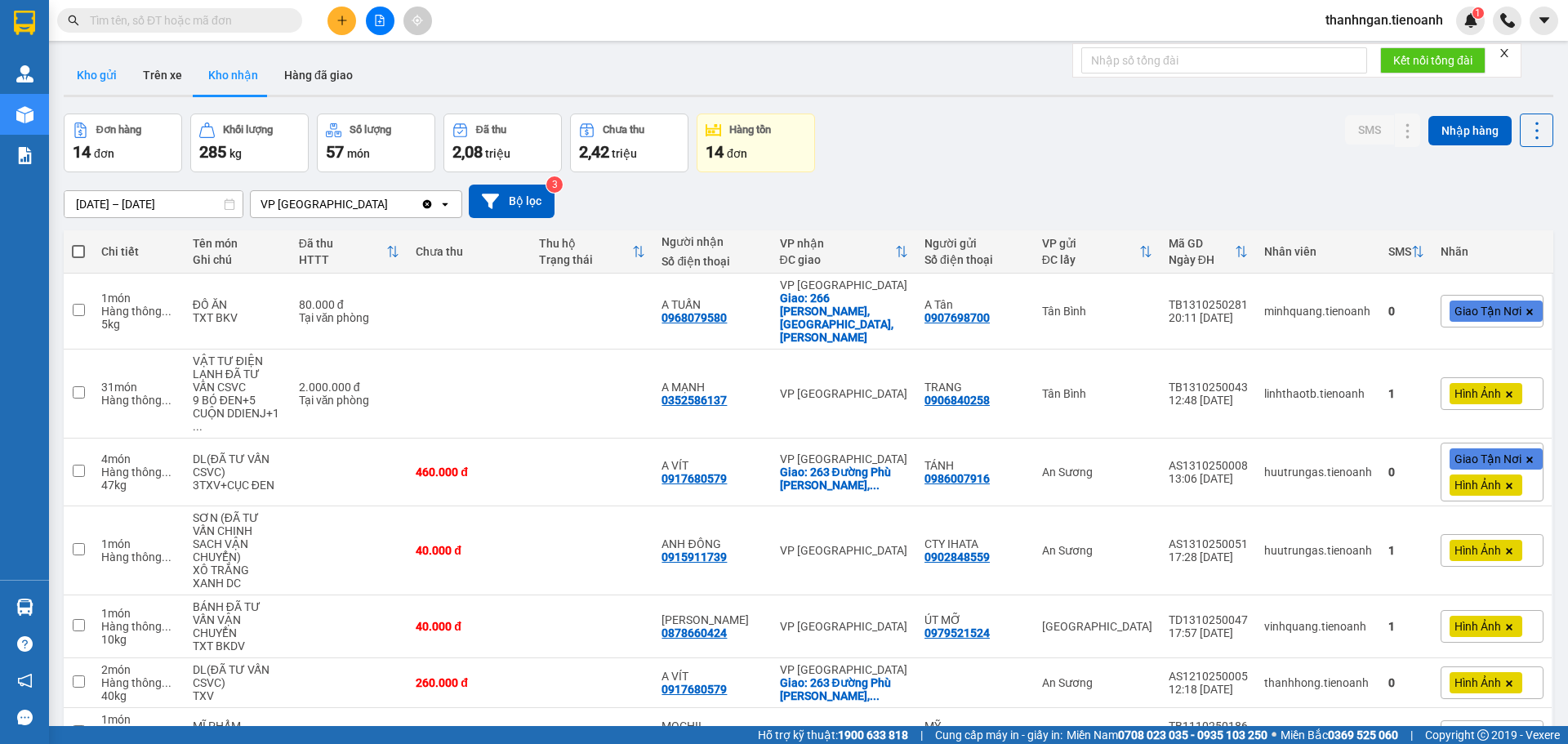
click at [92, 73] on button "Kho gửi" at bounding box center [97, 75] width 66 height 39
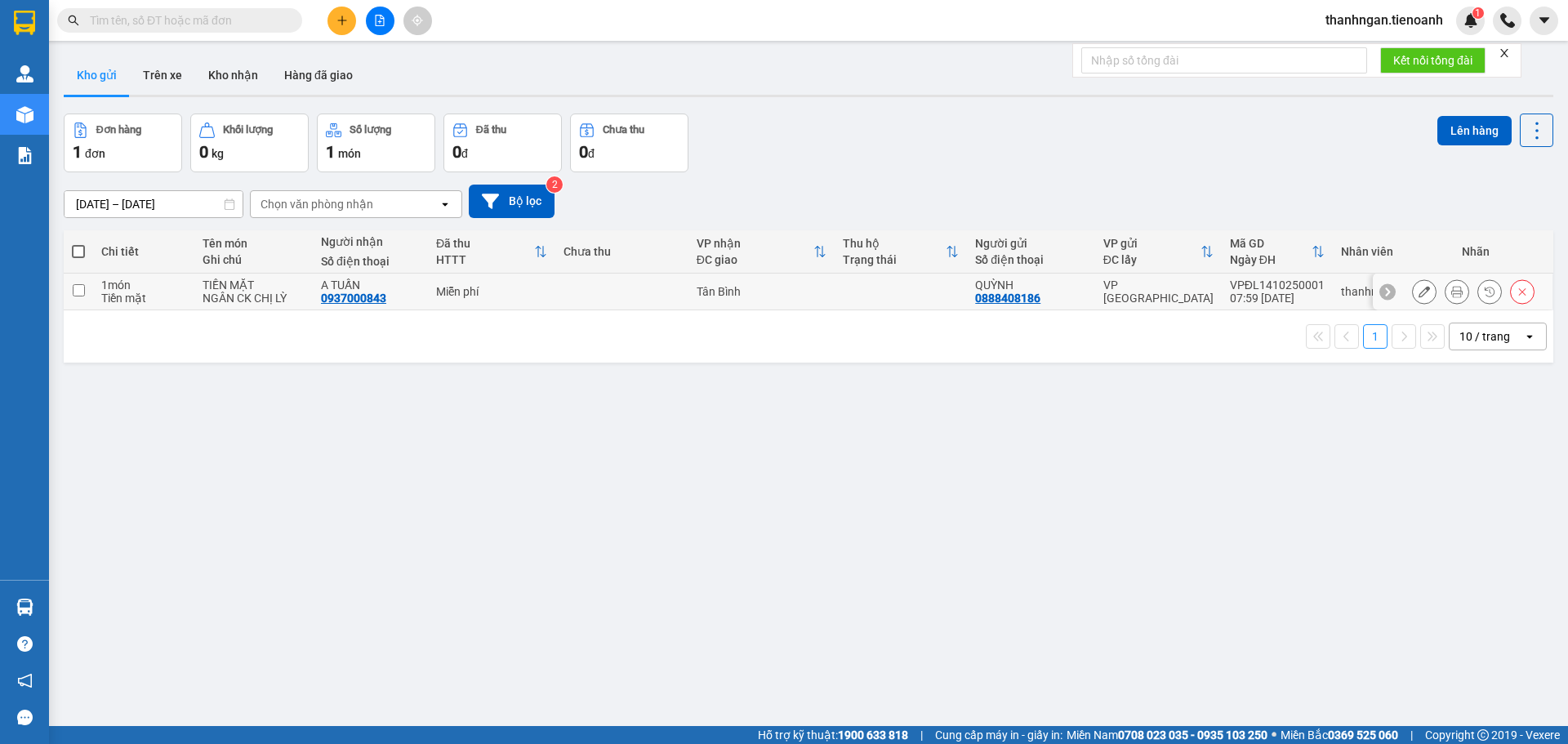
click at [78, 292] on input "checkbox" at bounding box center [79, 291] width 12 height 12
checkbox input "true"
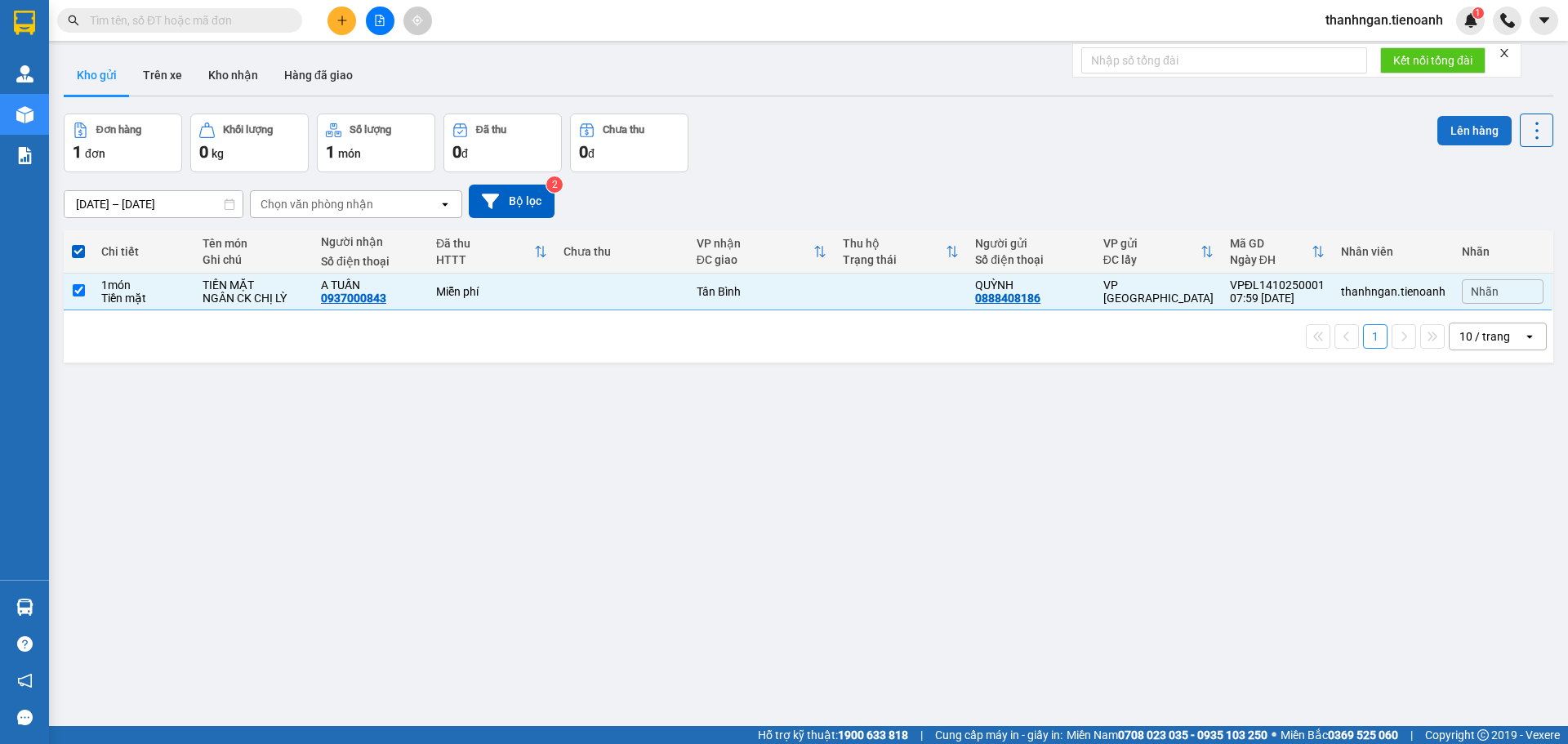
click at [1440, 136] on button "Lên hàng" at bounding box center [1473, 131] width 74 height 30
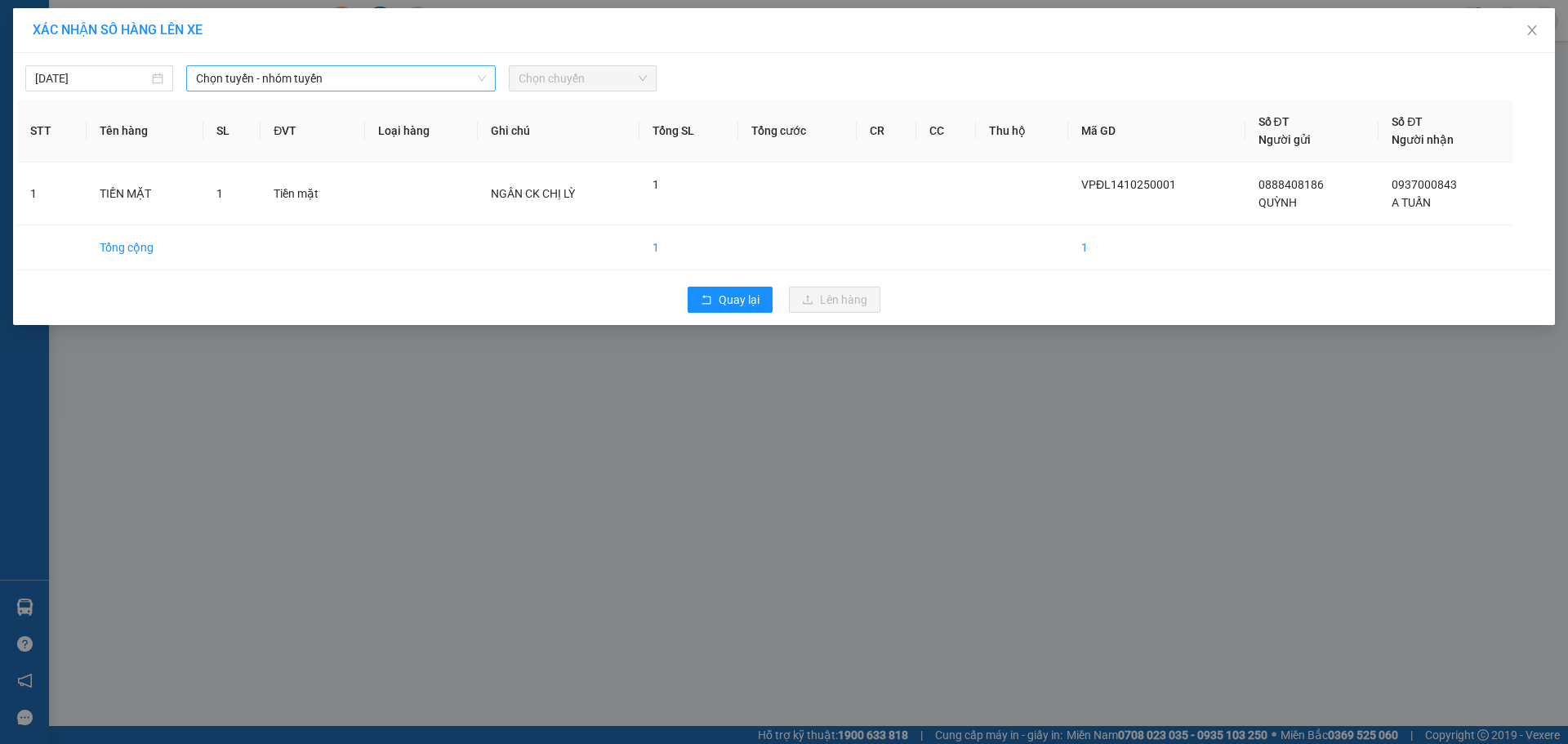
click at [385, 88] on span "Chọn tuyến - nhóm tuyến" at bounding box center [340, 78] width 290 height 24
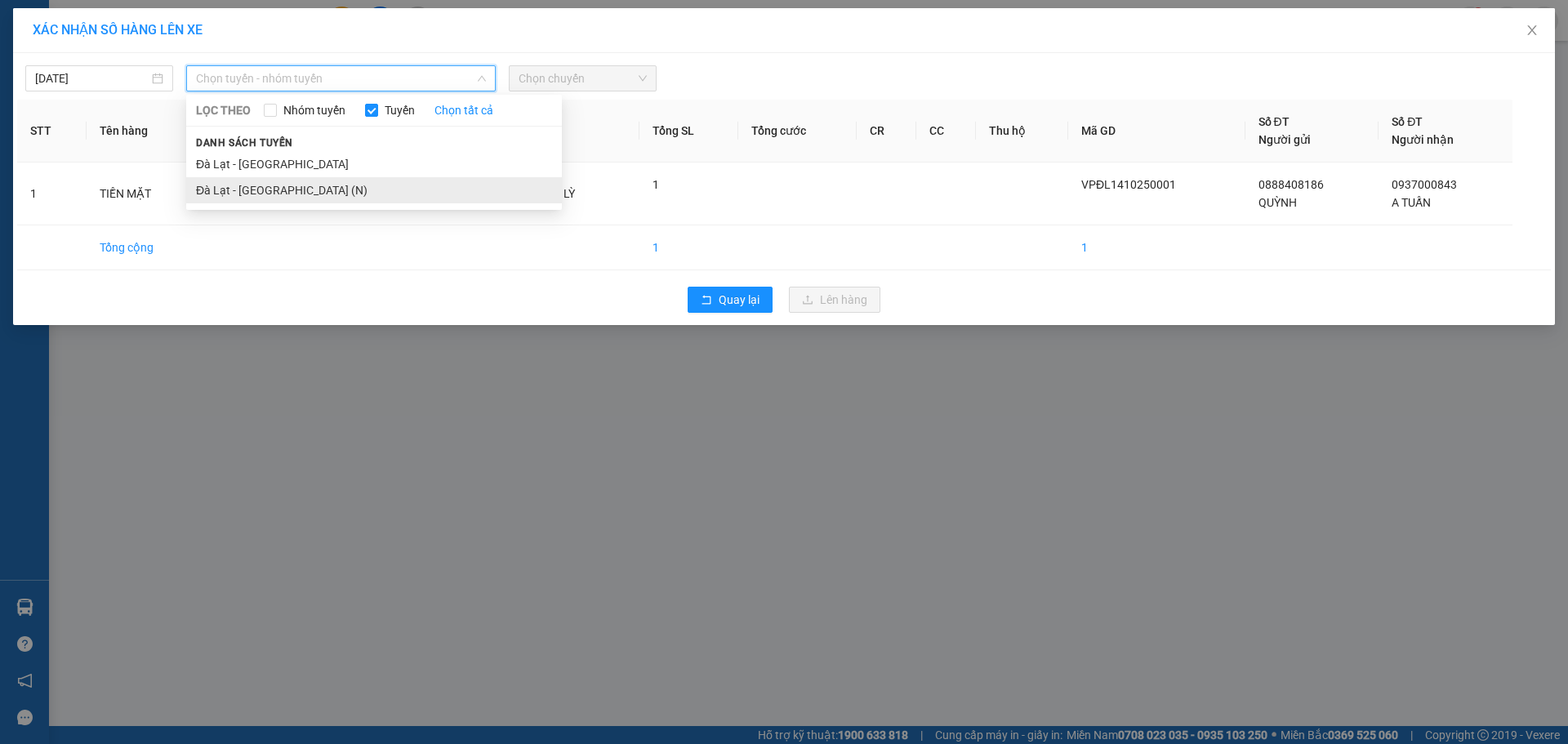
click at [268, 185] on li "Đà Lạt - [GEOGRAPHIC_DATA] (N)" at bounding box center [374, 191] width 376 height 26
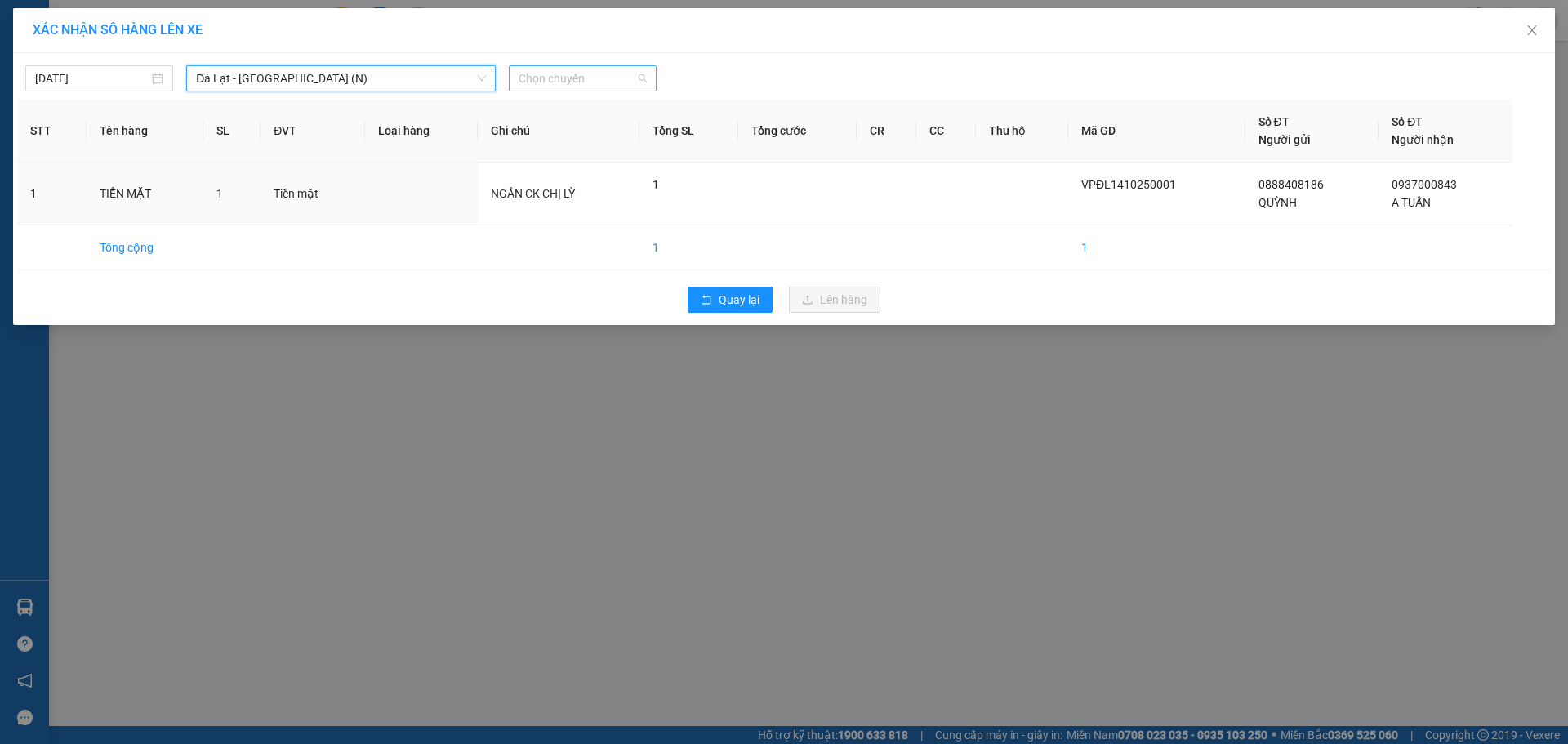
click at [537, 78] on span "Chọn chuyến" at bounding box center [582, 78] width 128 height 24
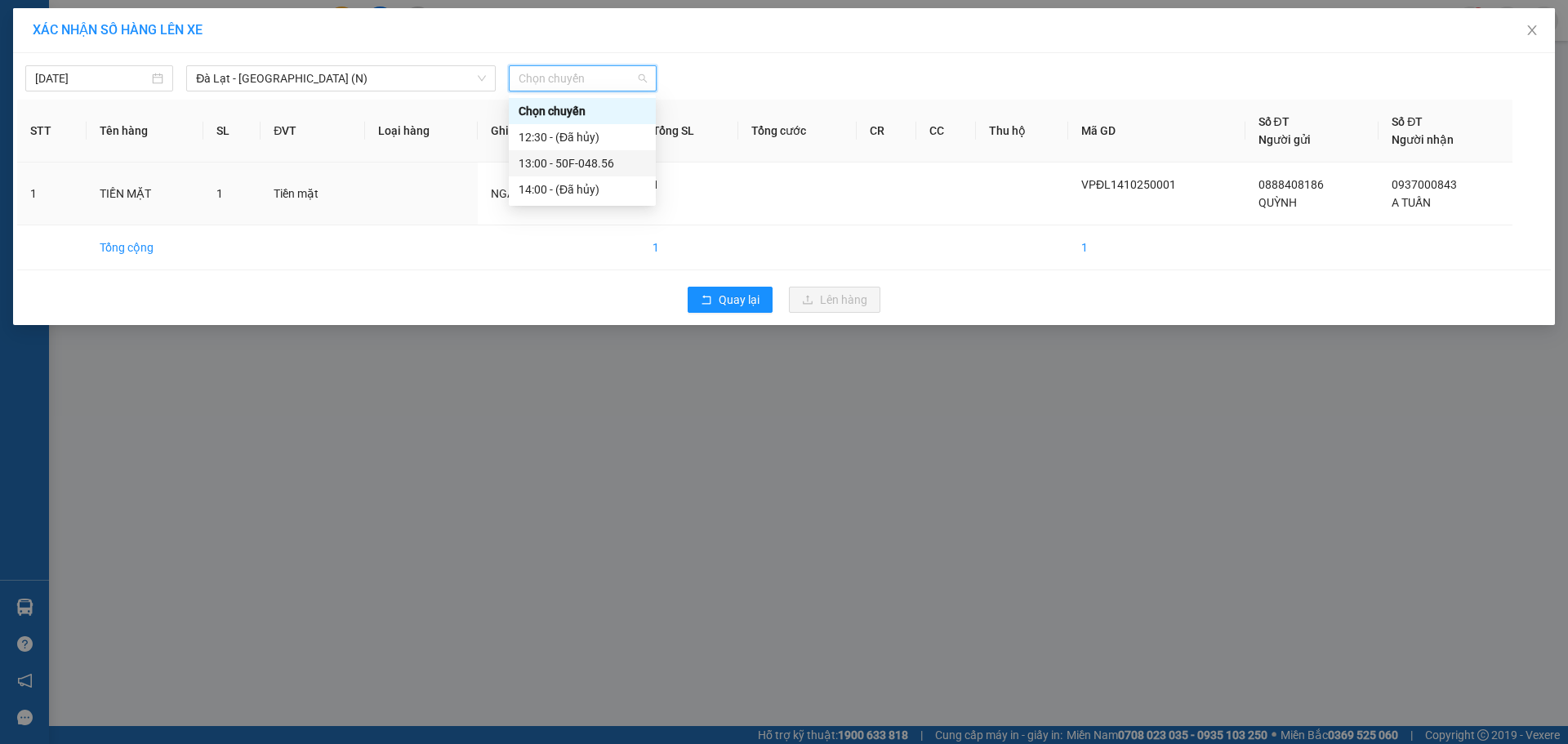
click at [548, 159] on div "13:00 - 50F-048.56" at bounding box center [582, 163] width 127 height 18
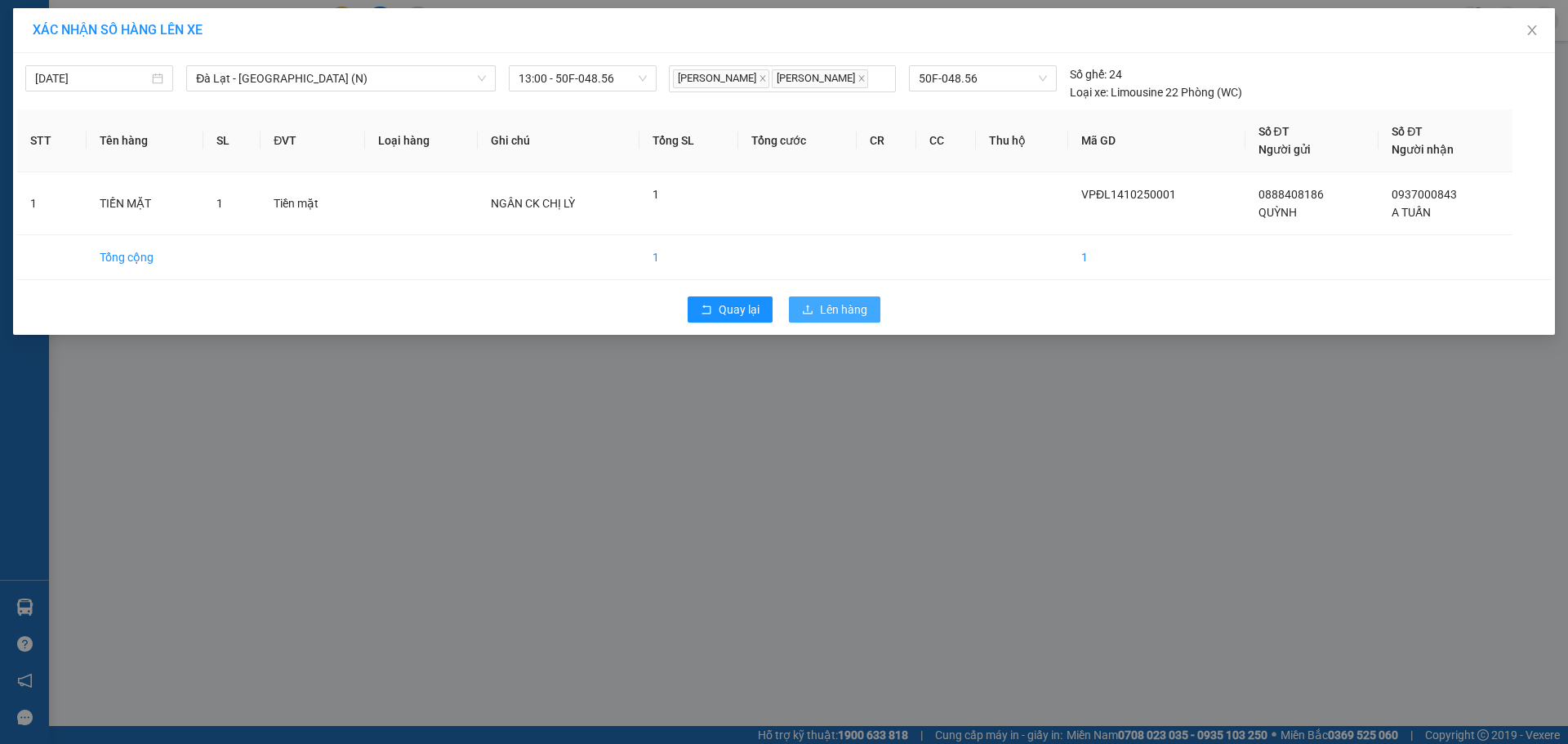
click at [826, 309] on span "Lên hàng" at bounding box center [844, 309] width 47 height 18
